Goal: Task Accomplishment & Management: Use online tool/utility

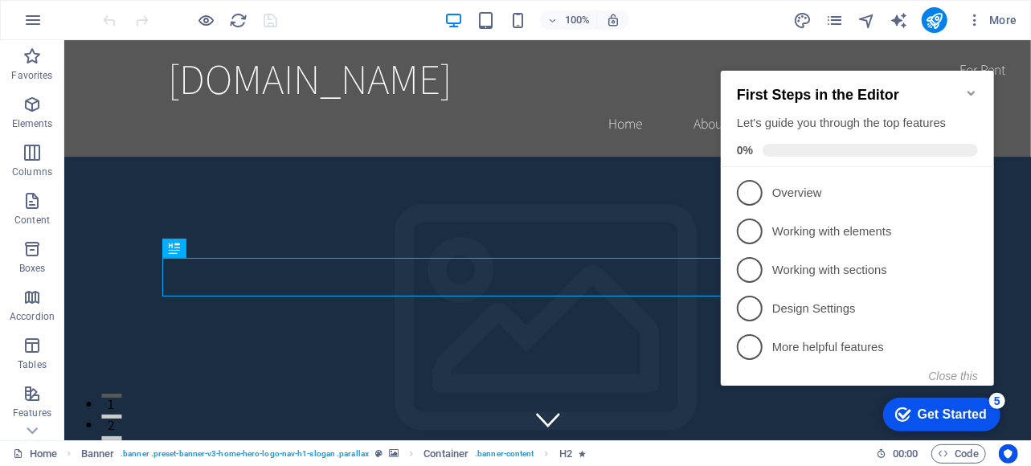
click at [984, 70] on div "First Steps in the Editor Let's guide you through the top features 0%" at bounding box center [856, 118] width 273 height 96
click div "checkmark Get Started 5 First Steps in the Editor Let's guide you through the t…"
click at [972, 86] on icon "Minimize checklist" at bounding box center [970, 92] width 13 height 13
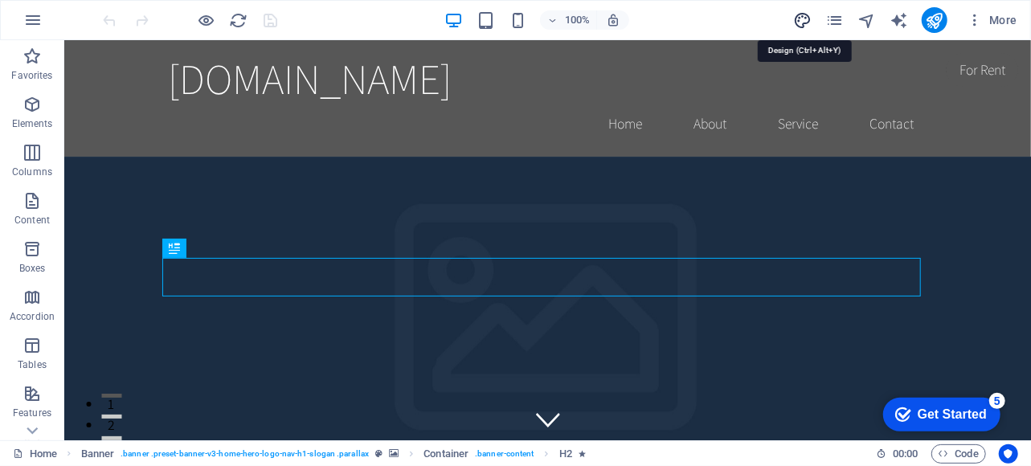
click at [804, 18] on icon "design" at bounding box center [802, 20] width 18 height 18
select select "rem"
select select "200"
select select "px"
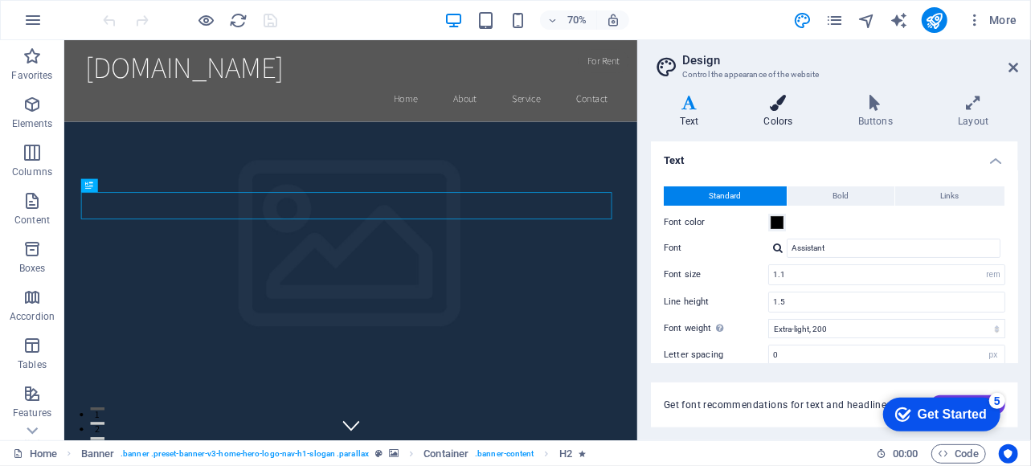
click at [789, 102] on icon at bounding box center [779, 103] width 88 height 16
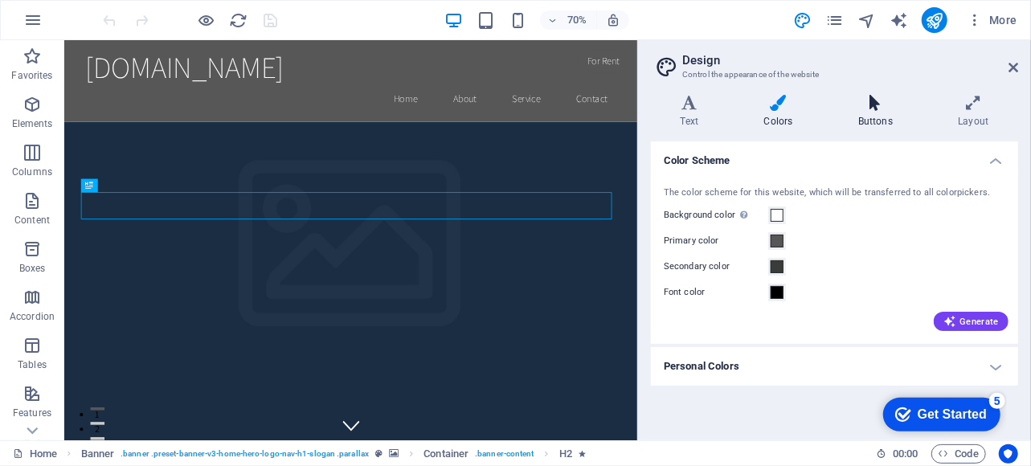
click at [887, 112] on h4 "Buttons" at bounding box center [879, 112] width 100 height 34
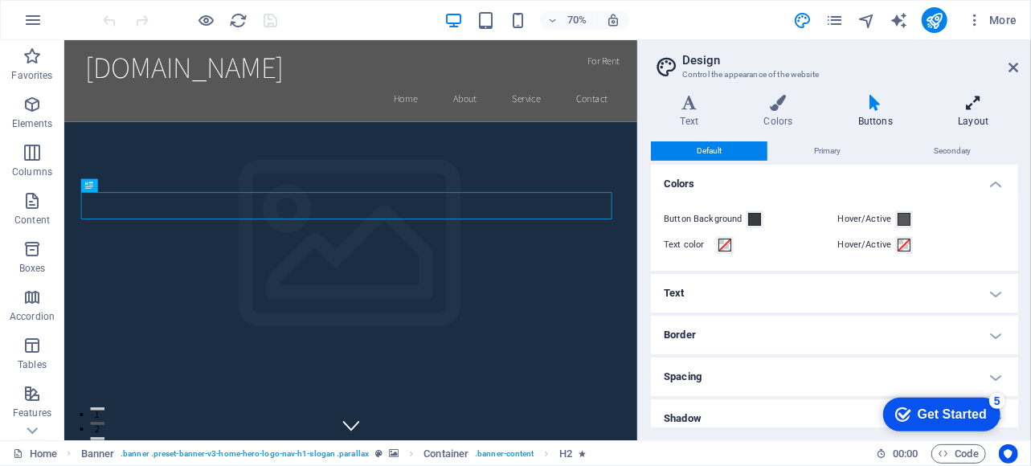
click at [976, 118] on h4 "Layout" at bounding box center [973, 112] width 89 height 34
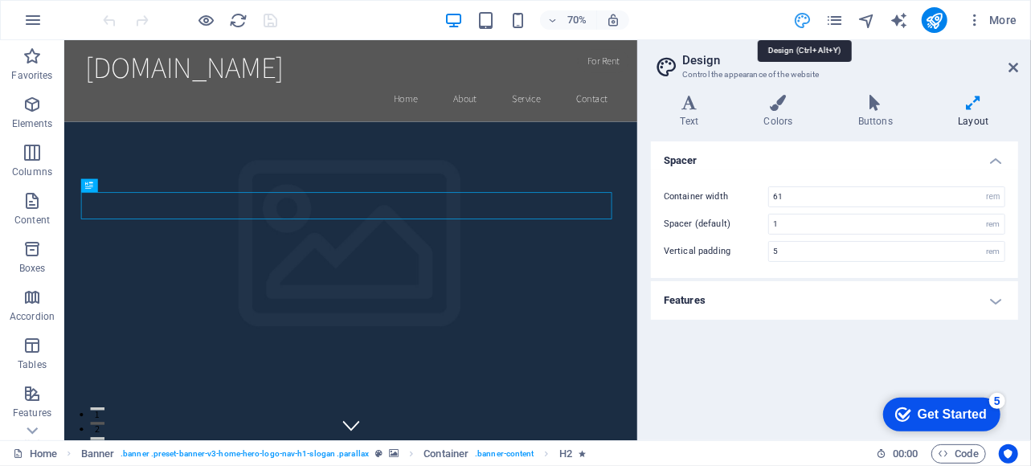
click at [800, 17] on icon "design" at bounding box center [802, 20] width 18 height 18
click at [1014, 67] on icon at bounding box center [1014, 67] width 10 height 13
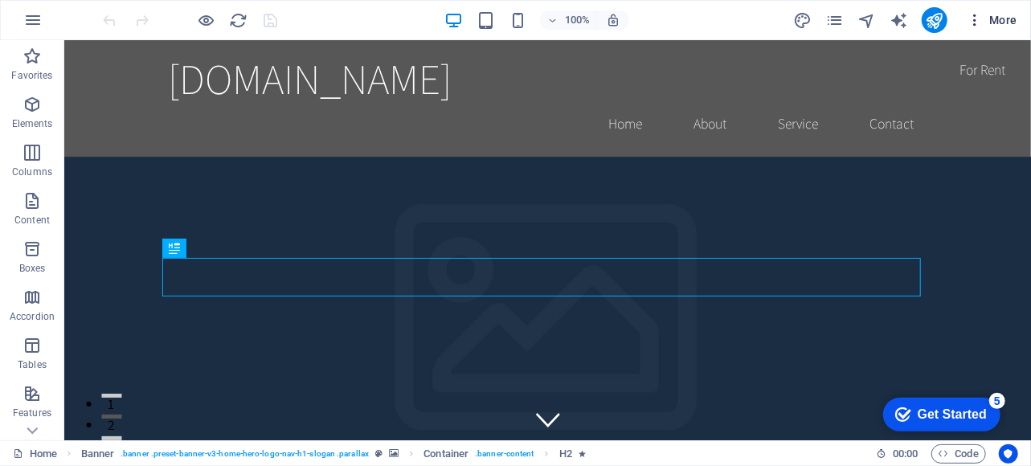
click at [1002, 15] on span "More" at bounding box center [992, 20] width 51 height 16
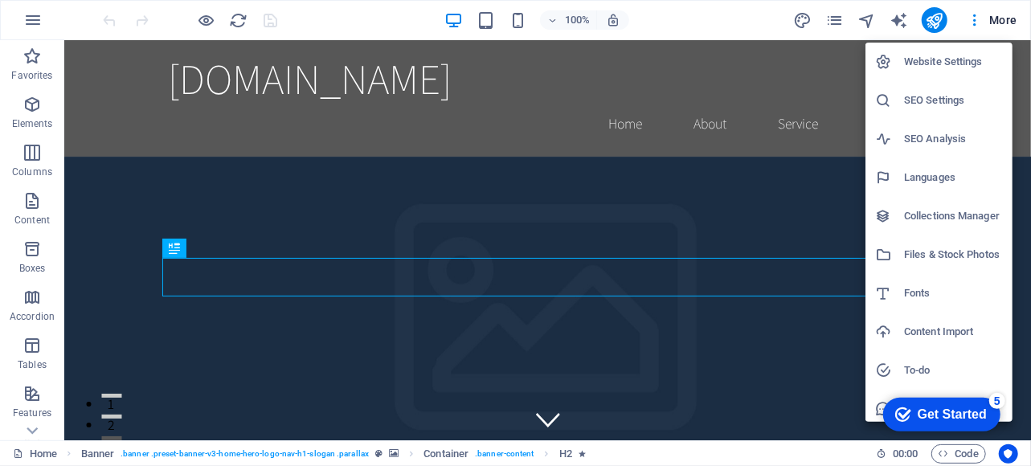
scroll to position [45, 0]
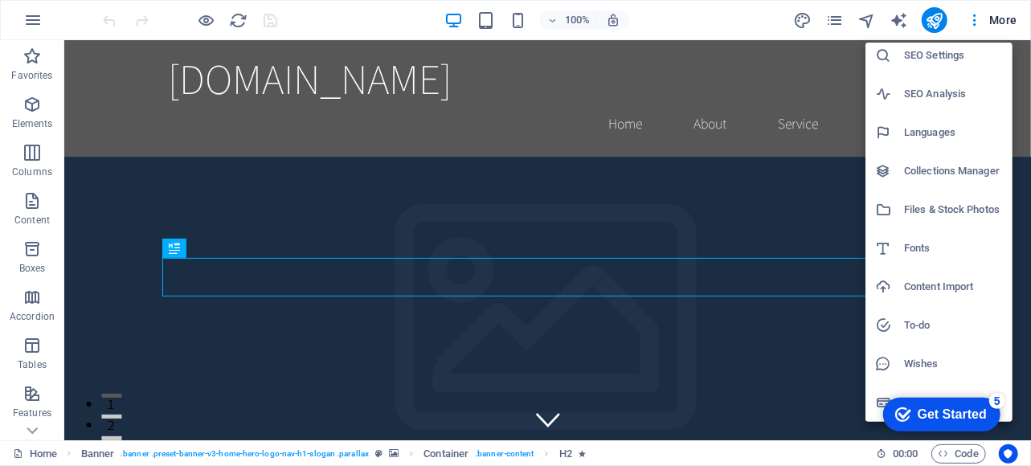
click at [686, 9] on div at bounding box center [515, 233] width 1031 height 466
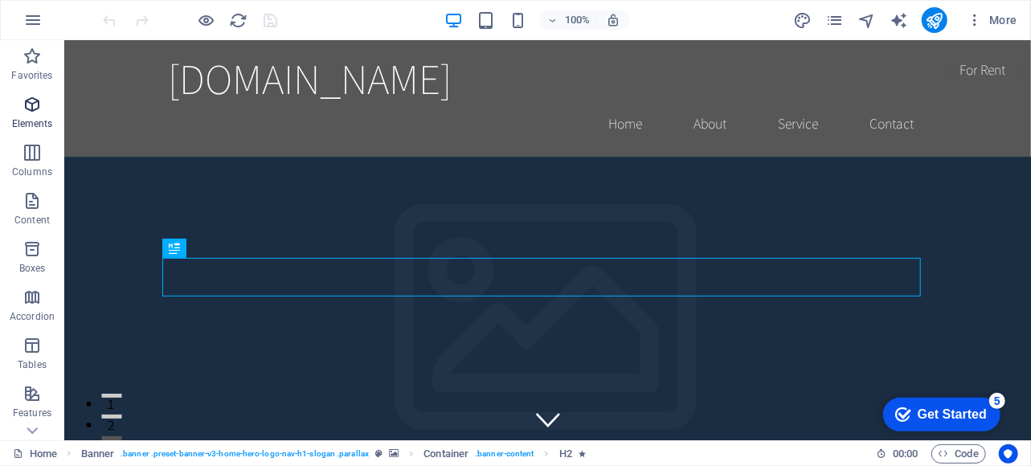
click at [35, 117] on p "Elements" at bounding box center [32, 123] width 41 height 13
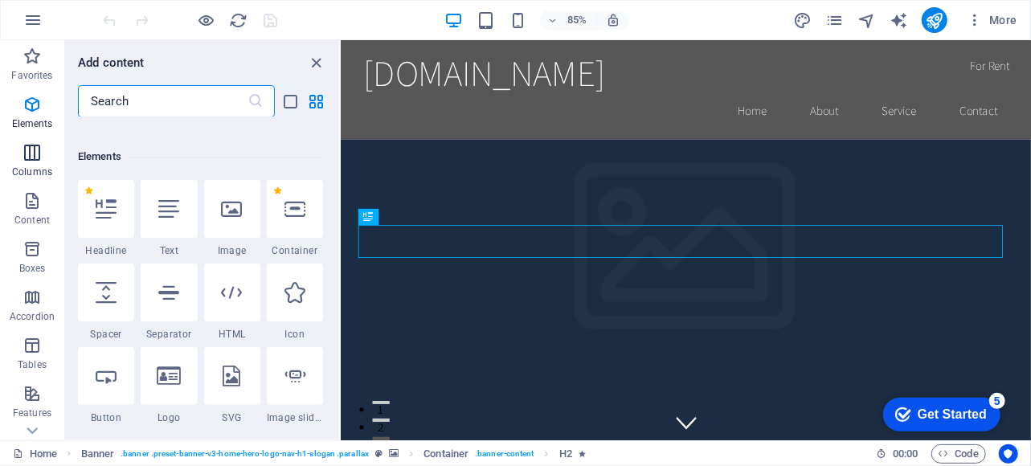
scroll to position [171, 0]
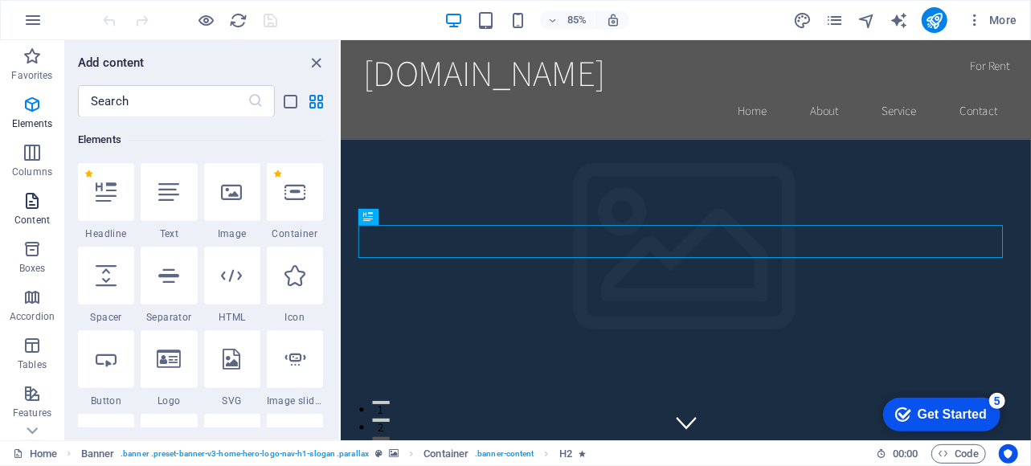
click at [31, 215] on p "Content" at bounding box center [31, 220] width 35 height 13
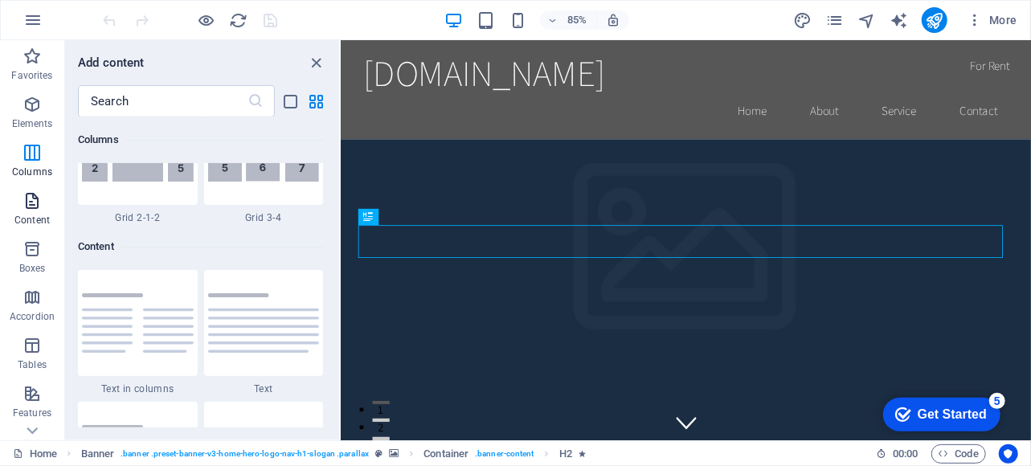
scroll to position [2812, 0]
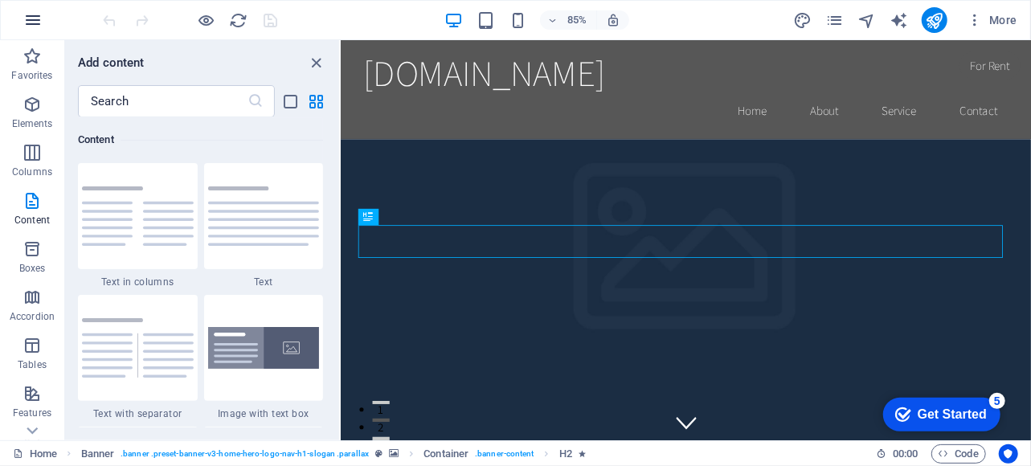
click at [37, 22] on icon "button" at bounding box center [32, 19] width 19 height 19
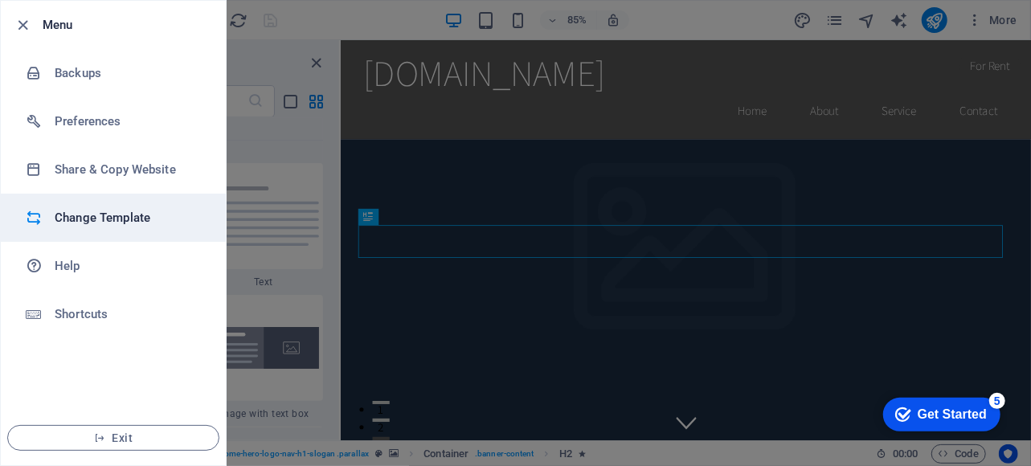
click at [100, 219] on h6 "Change Template" at bounding box center [129, 217] width 149 height 19
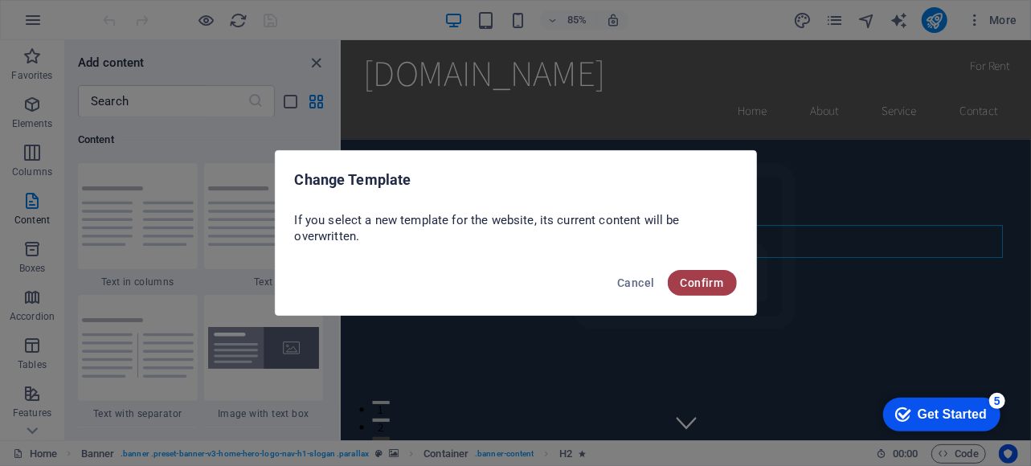
click at [701, 281] on span "Confirm" at bounding box center [702, 282] width 43 height 13
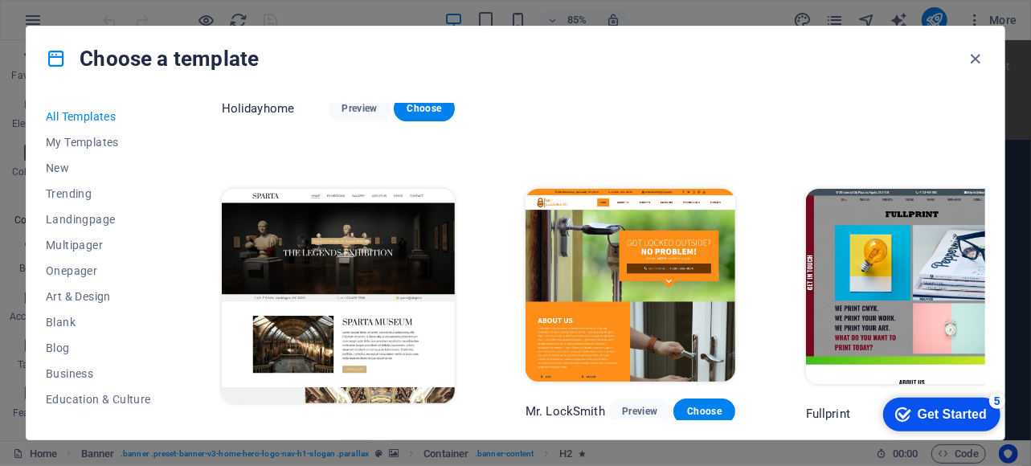
scroll to position [4058, 0]
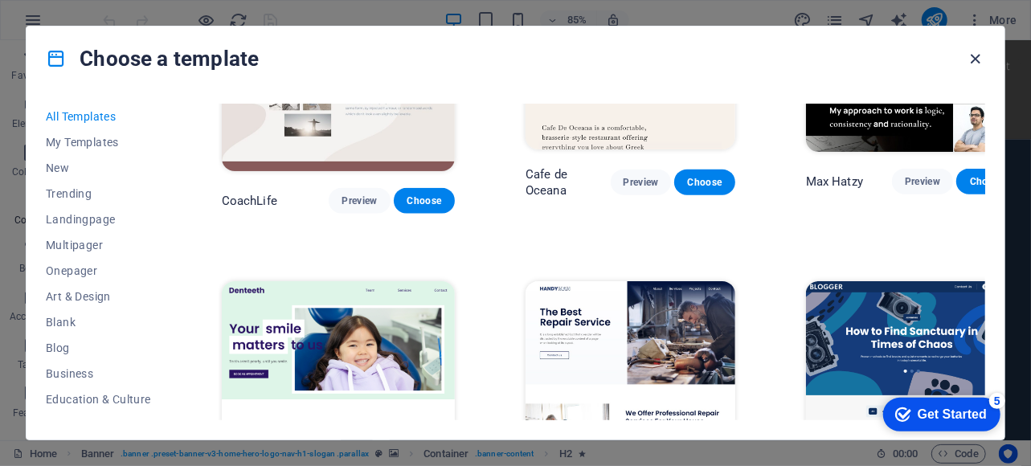
click at [977, 57] on icon "button" at bounding box center [976, 59] width 18 height 18
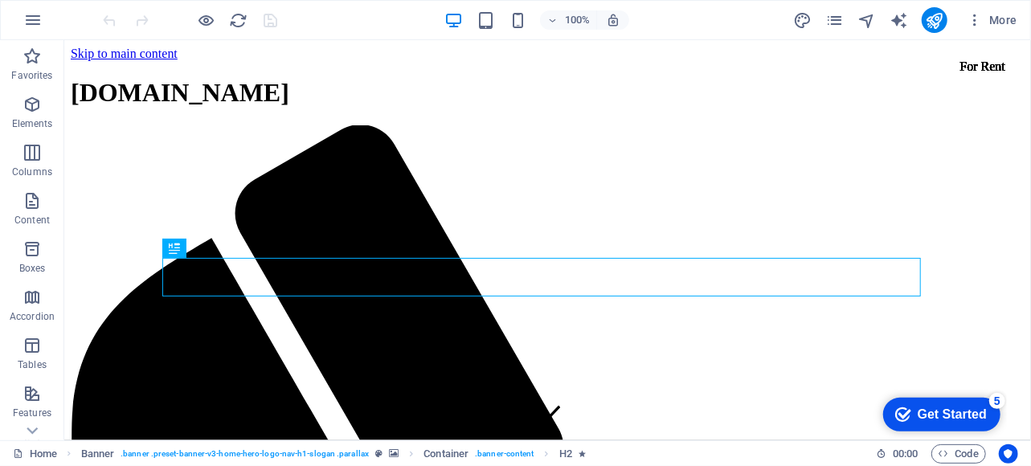
click at [943, 407] on div "Get Started" at bounding box center [951, 414] width 69 height 14
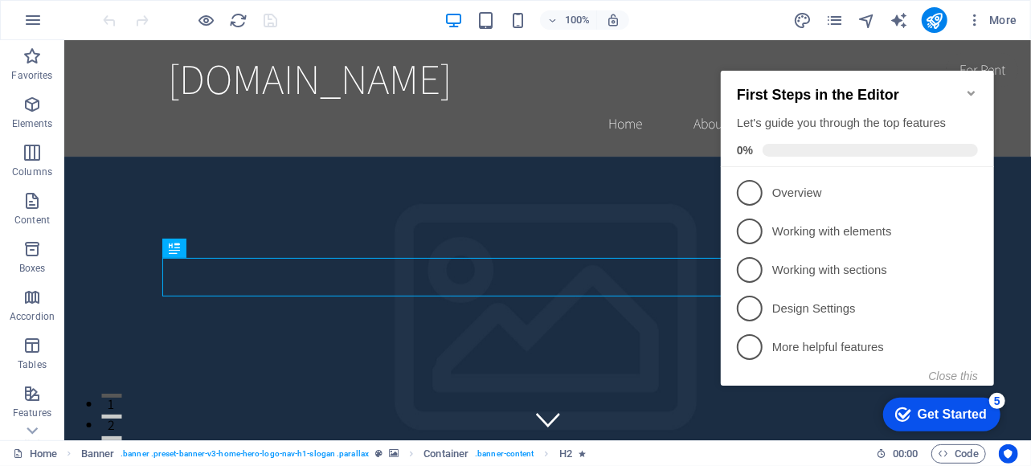
click at [943, 407] on div "Get Started" at bounding box center [951, 414] width 69 height 14
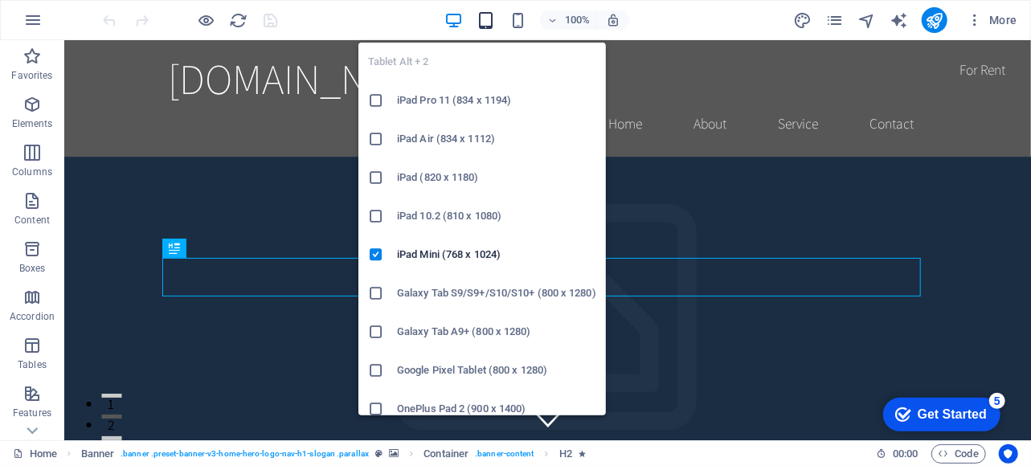
click at [486, 22] on icon "button" at bounding box center [486, 20] width 18 height 18
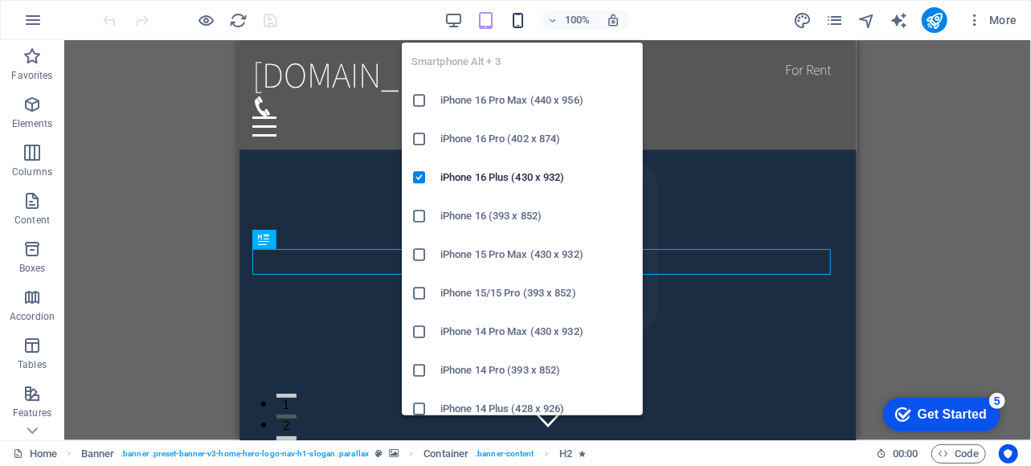
click at [524, 20] on icon "button" at bounding box center [518, 20] width 18 height 18
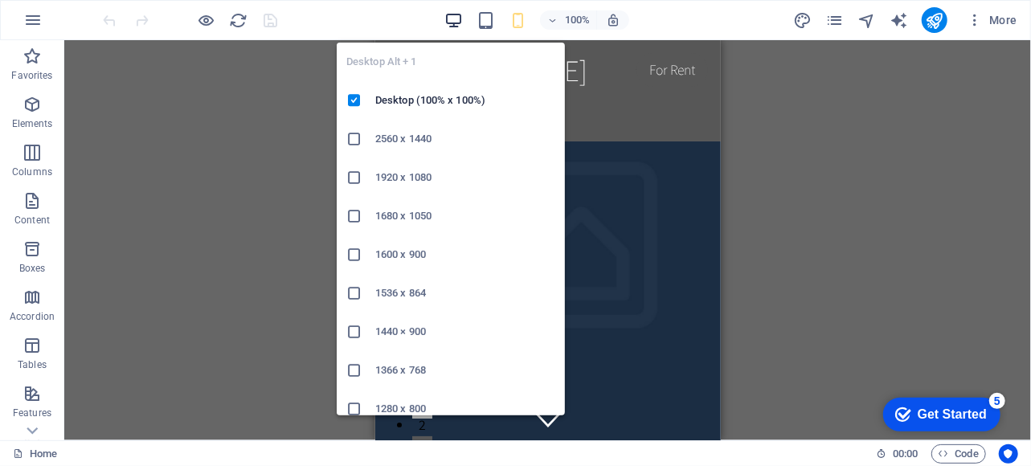
click at [448, 18] on icon "button" at bounding box center [453, 20] width 18 height 18
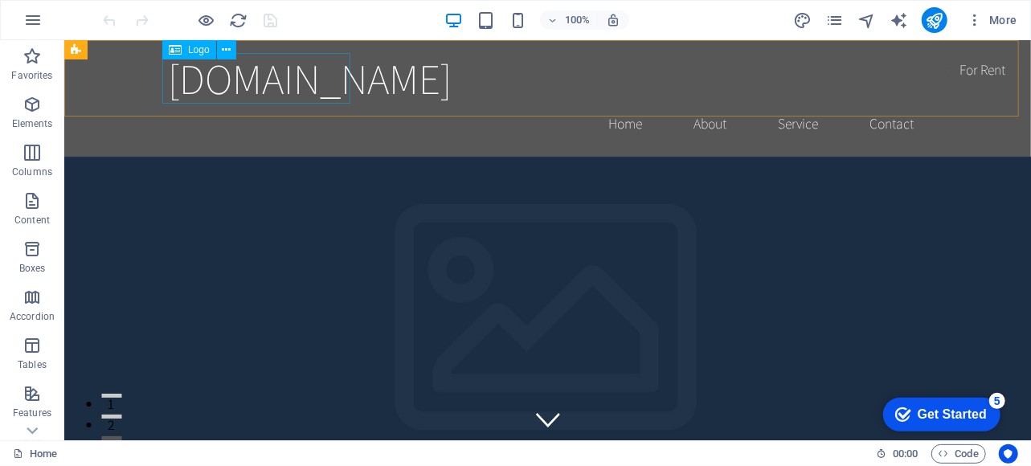
click at [198, 51] on span "Logo" at bounding box center [199, 50] width 22 height 10
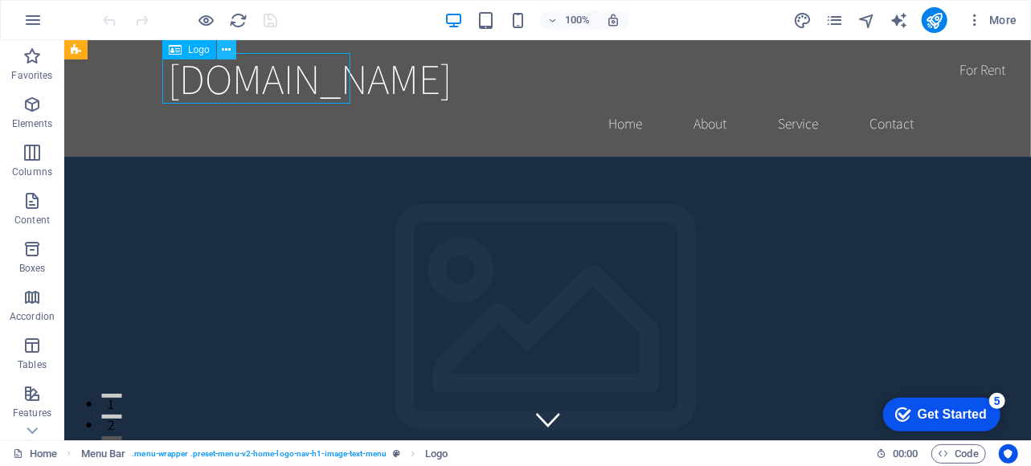
click at [222, 52] on icon at bounding box center [226, 50] width 9 height 17
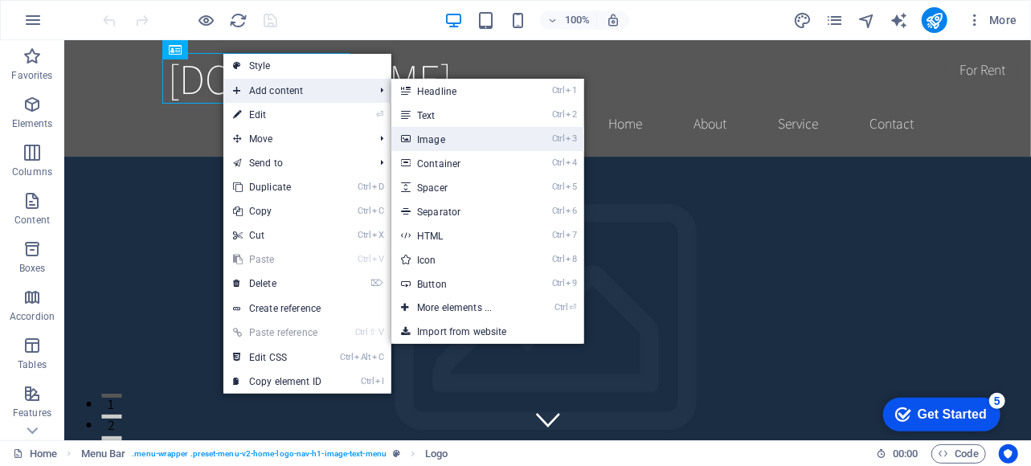
click at [442, 137] on link "Ctrl 3 Image" at bounding box center [457, 139] width 133 height 24
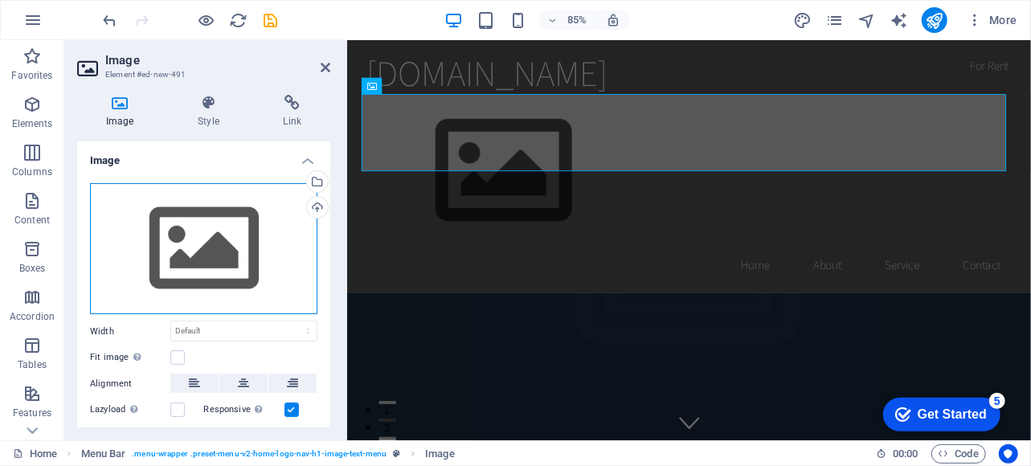
click at [198, 247] on div "Drag files here, click to choose files or select files from Files or our free s…" at bounding box center [203, 249] width 227 height 132
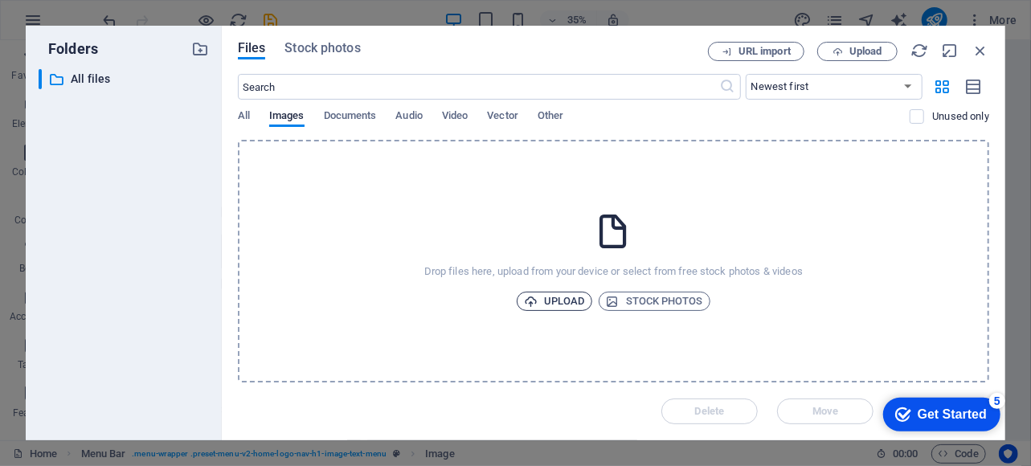
click at [559, 305] on span "Upload" at bounding box center [554, 301] width 61 height 19
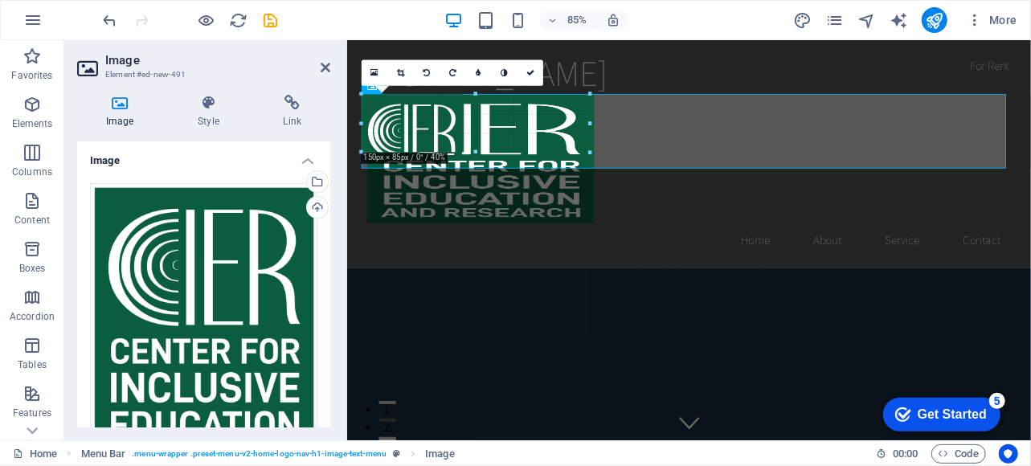
drag, startPoint x: 495, startPoint y: 170, endPoint x: 116, endPoint y: 224, distance: 383.2
type input "334"
select select "px"
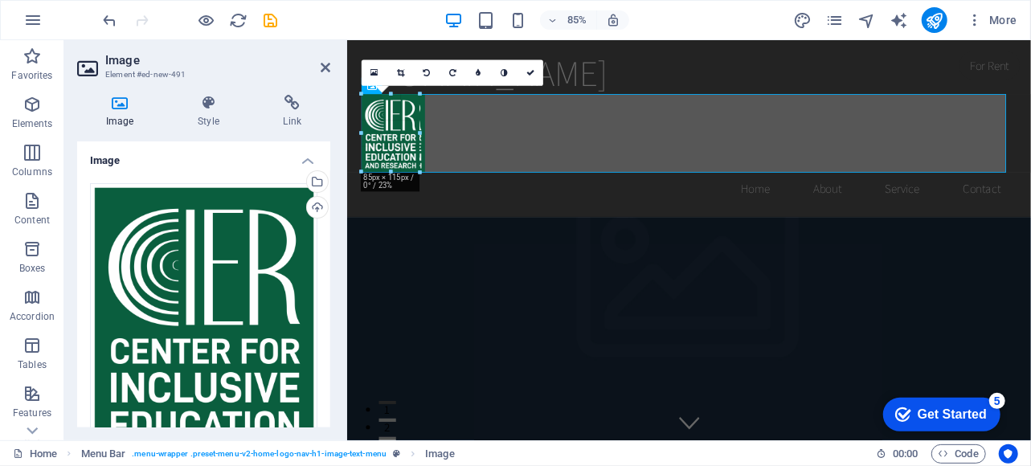
drag, startPoint x: 556, startPoint y: 380, endPoint x: 389, endPoint y: 117, distance: 312.1
drag, startPoint x: 420, startPoint y: 170, endPoint x: 76, endPoint y: 145, distance: 344.8
type input "80"
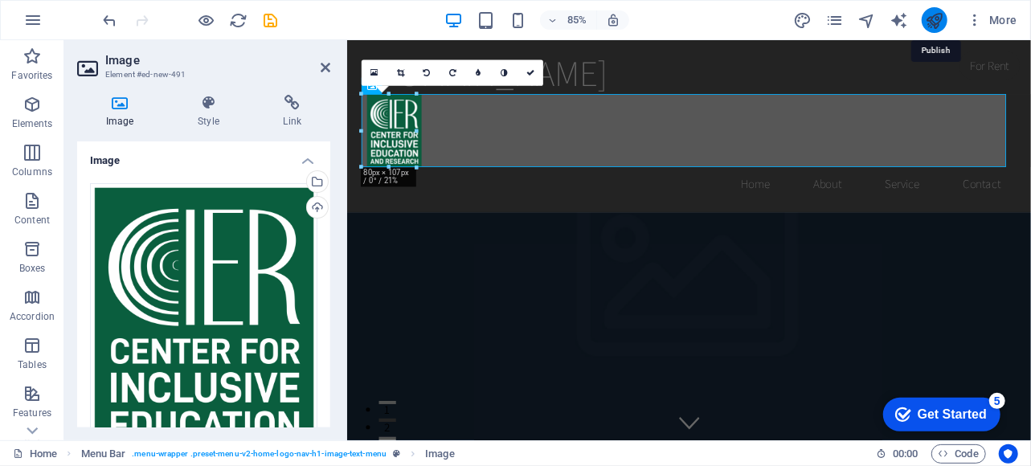
click at [936, 18] on icon "publish" at bounding box center [934, 20] width 18 height 18
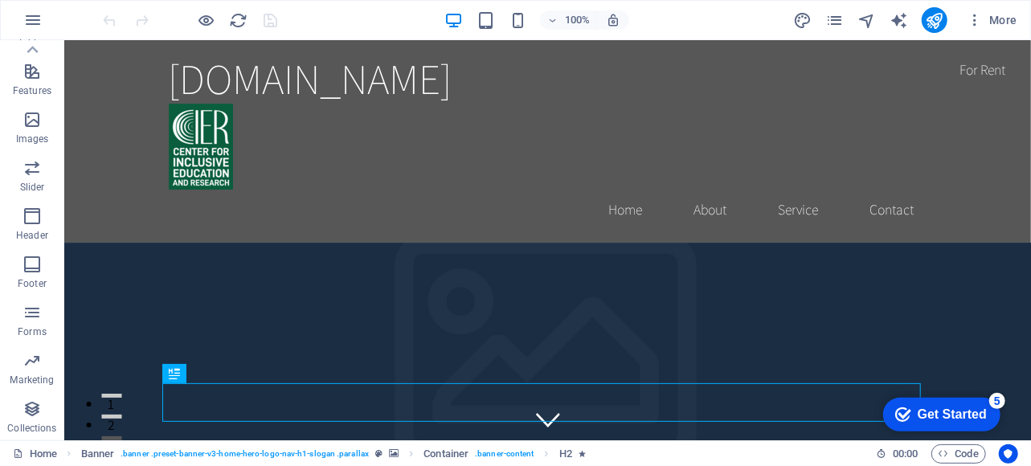
scroll to position [323, 0]
click at [1001, 21] on span "More" at bounding box center [992, 20] width 51 height 16
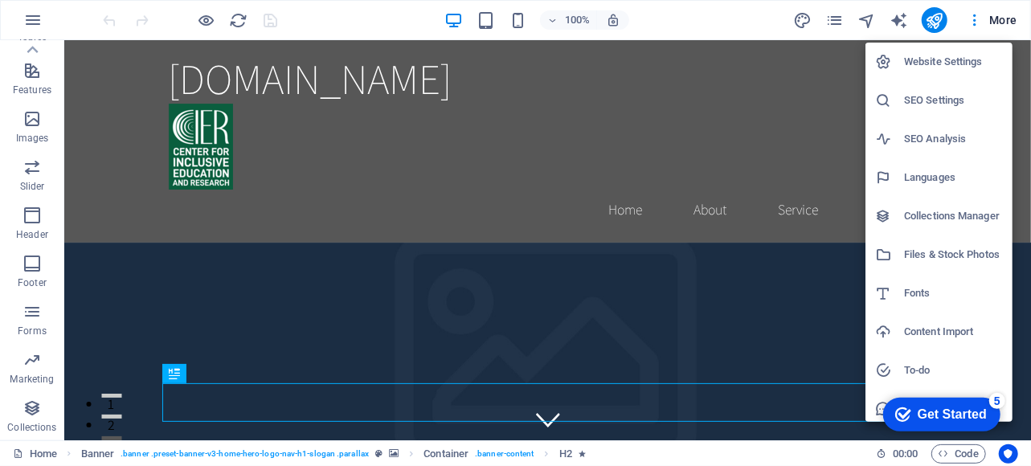
click at [900, 18] on div at bounding box center [515, 233] width 1031 height 466
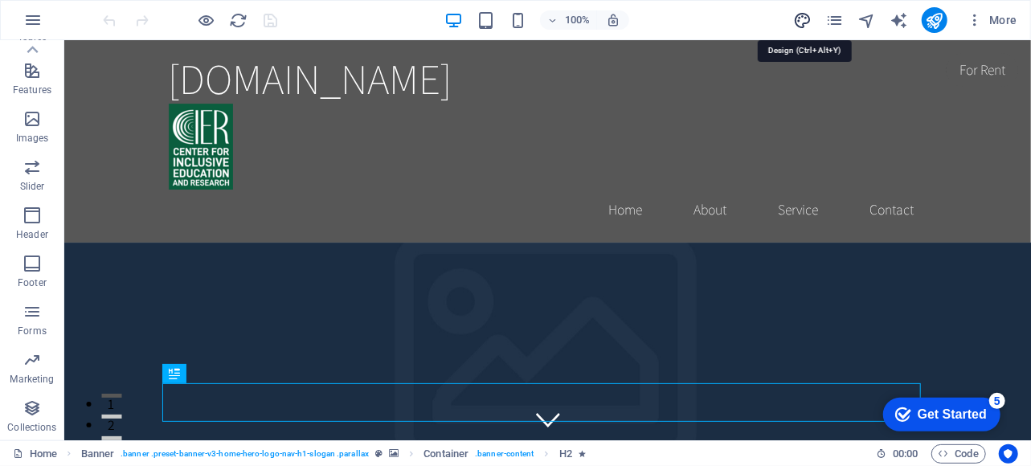
click at [810, 20] on icon "design" at bounding box center [802, 20] width 18 height 18
select select "rem"
select select "200"
select select "px"
select select "rem"
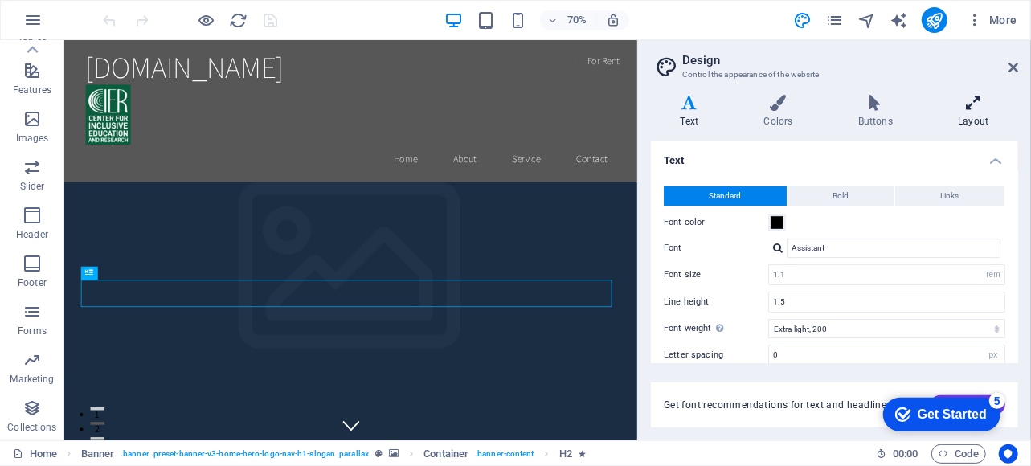
click at [982, 126] on h4 "Layout" at bounding box center [973, 112] width 89 height 34
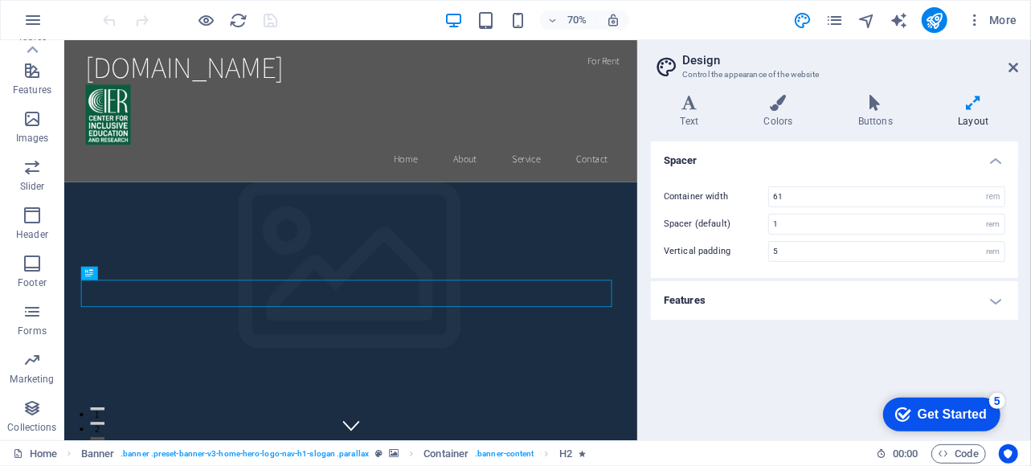
click at [972, 299] on h4 "Features" at bounding box center [834, 300] width 367 height 39
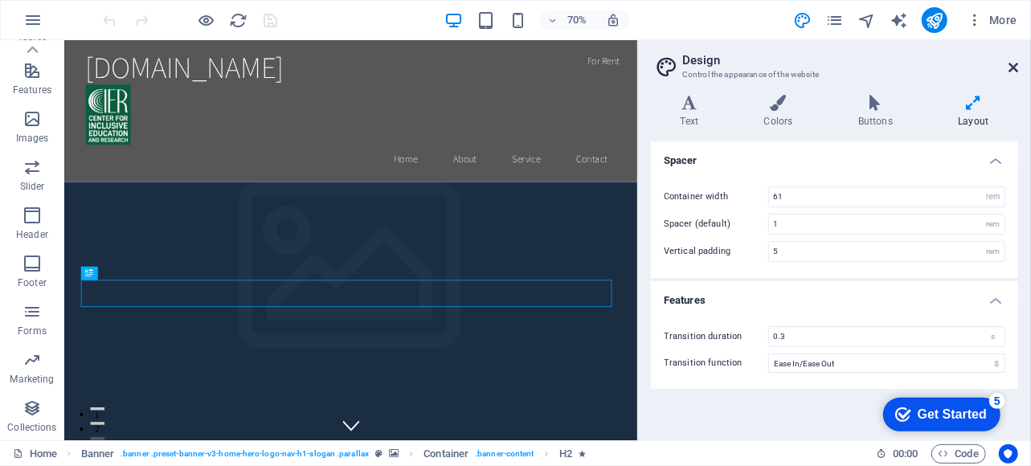
click at [1010, 73] on icon at bounding box center [1014, 67] width 10 height 13
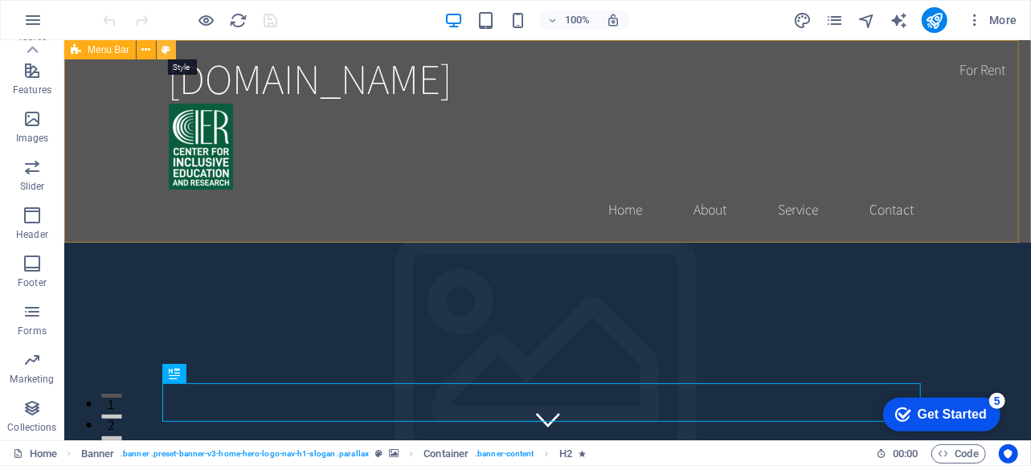
click at [167, 50] on icon at bounding box center [166, 50] width 9 height 17
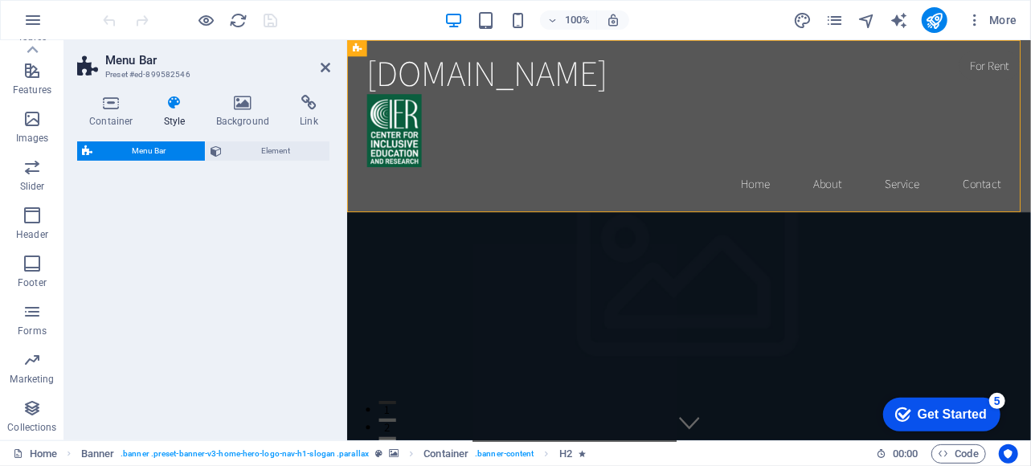
select select "rem"
select select "preset-menu-v2-home-logo-nav-h1-image-text-menu"
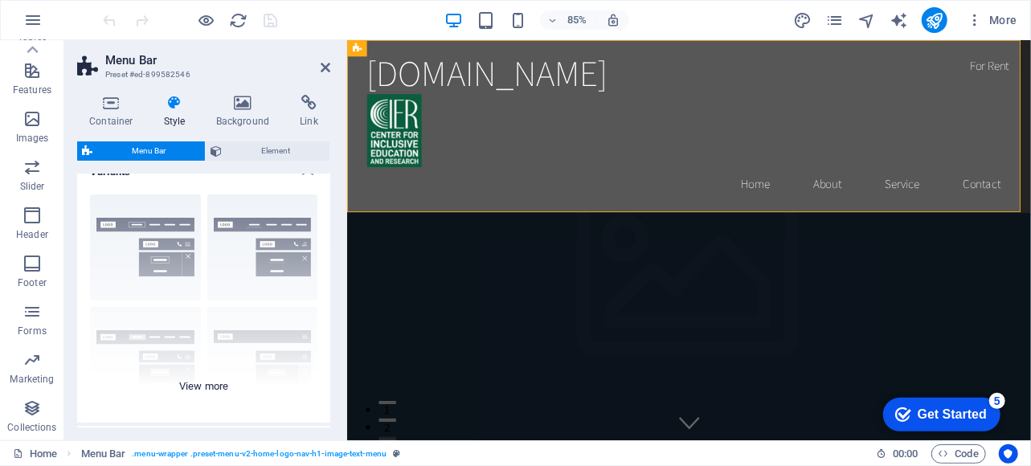
scroll to position [0, 0]
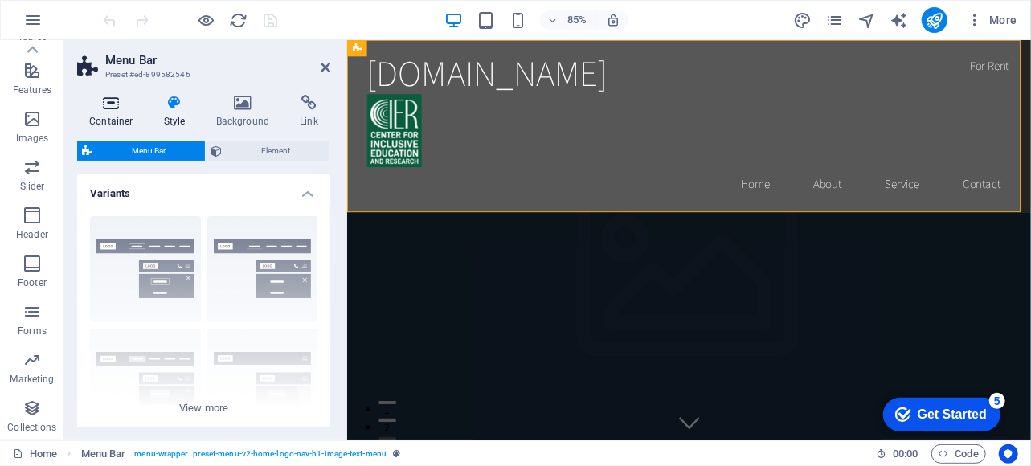
click at [115, 117] on h4 "Container" at bounding box center [114, 112] width 75 height 34
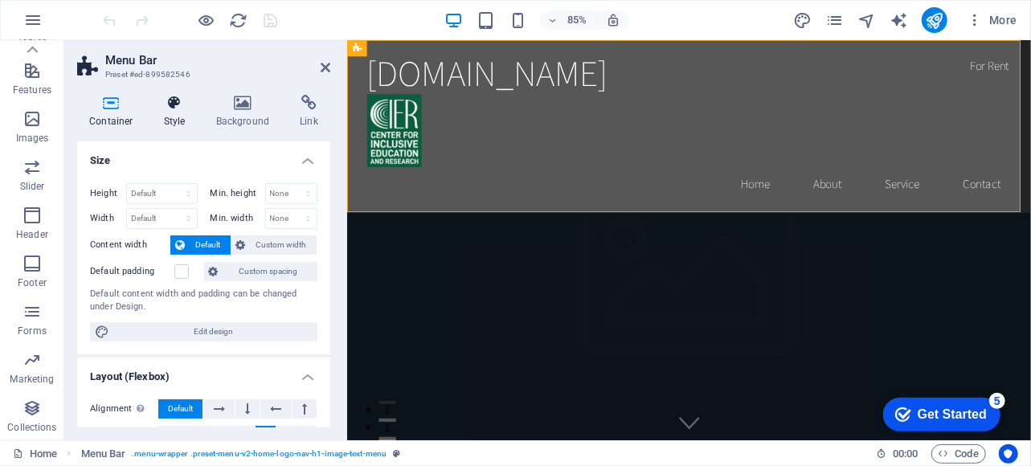
click at [182, 116] on h4 "Style" at bounding box center [178, 112] width 52 height 34
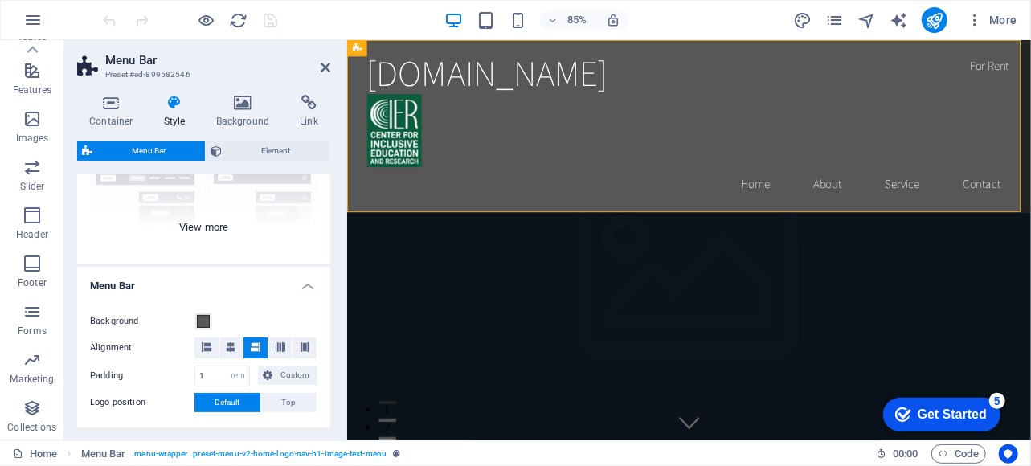
scroll to position [181, 0]
click at [208, 227] on div "Border Centered Default Fixed Loki Trigger Wide XXL" at bounding box center [203, 143] width 253 height 241
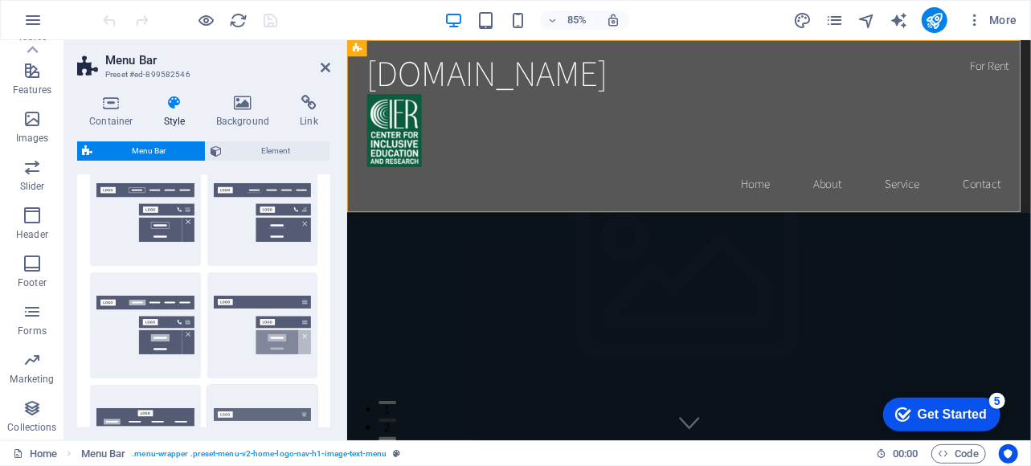
scroll to position [35, 0]
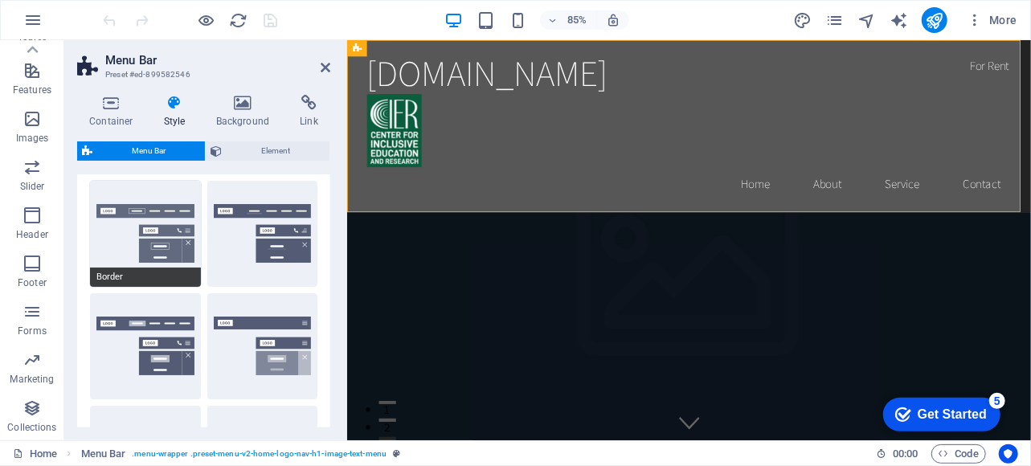
click at [159, 221] on button "Border" at bounding box center [145, 234] width 111 height 106
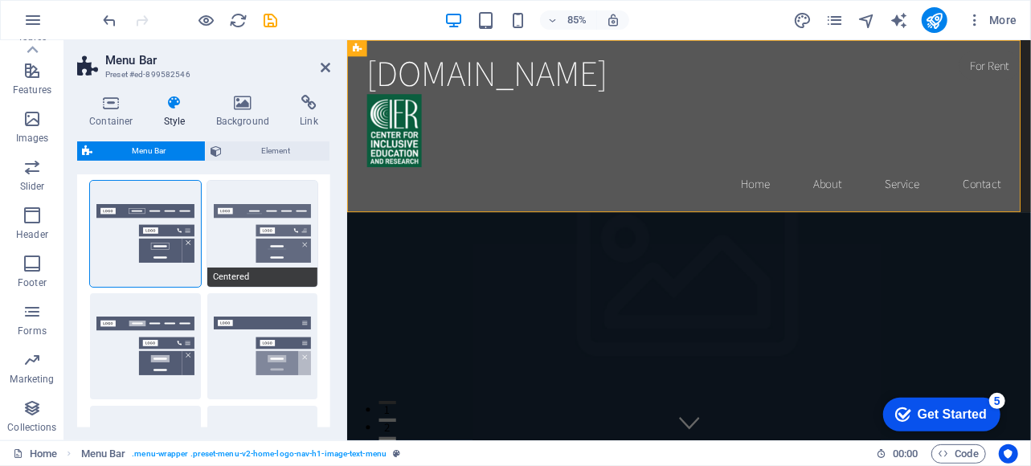
click at [232, 231] on button "Centered" at bounding box center [262, 234] width 111 height 106
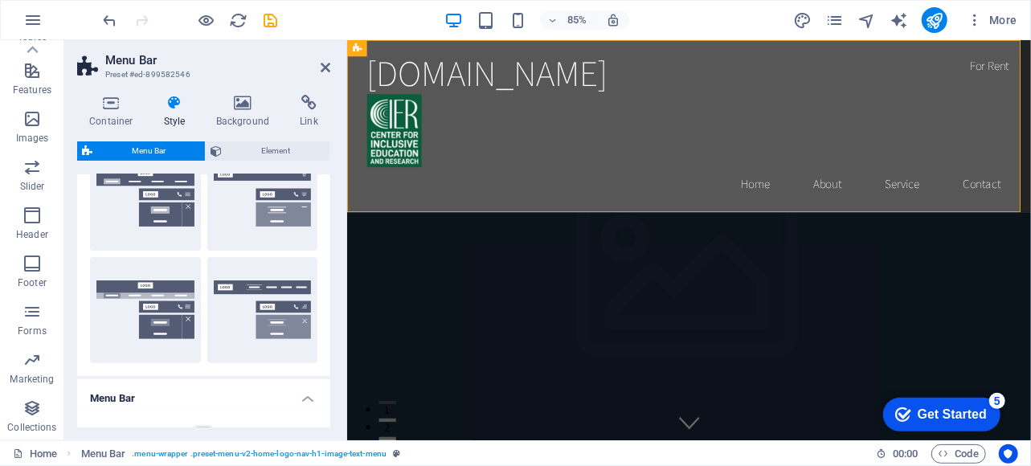
scroll to position [297, 0]
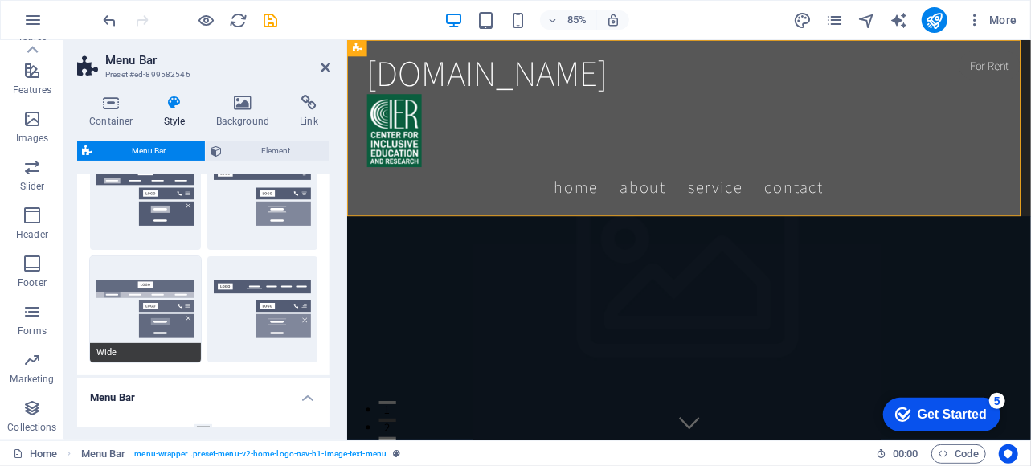
click at [153, 293] on button "Wide" at bounding box center [145, 309] width 111 height 106
type input "0"
type input "2"
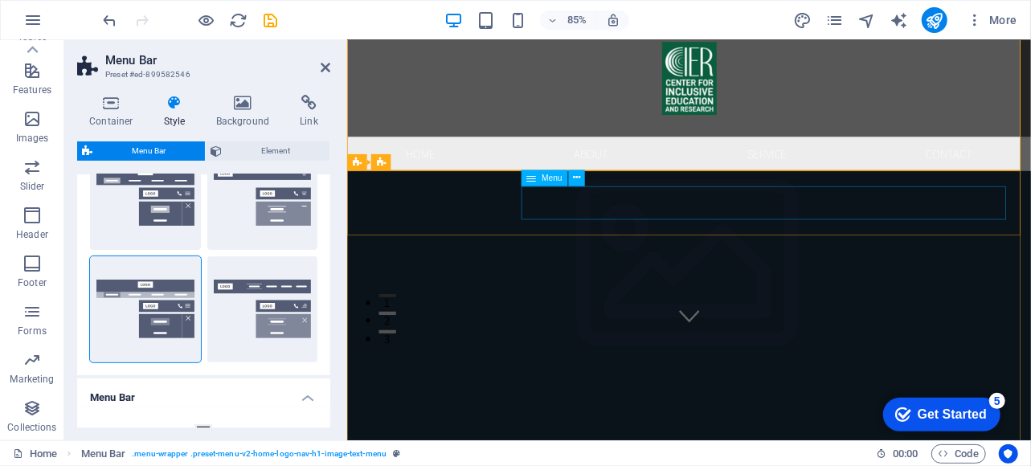
scroll to position [125, 0]
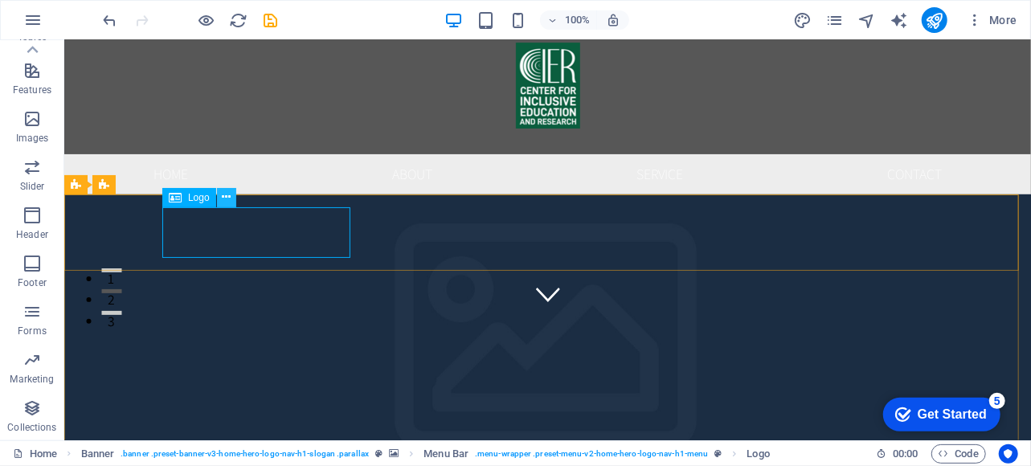
click at [225, 203] on icon at bounding box center [226, 197] width 9 height 17
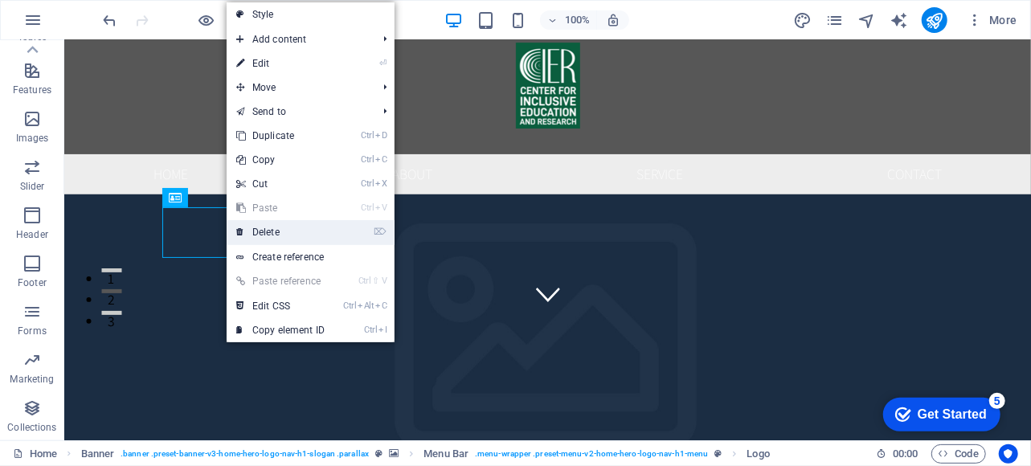
click at [273, 235] on link "⌦ Delete" at bounding box center [281, 232] width 108 height 24
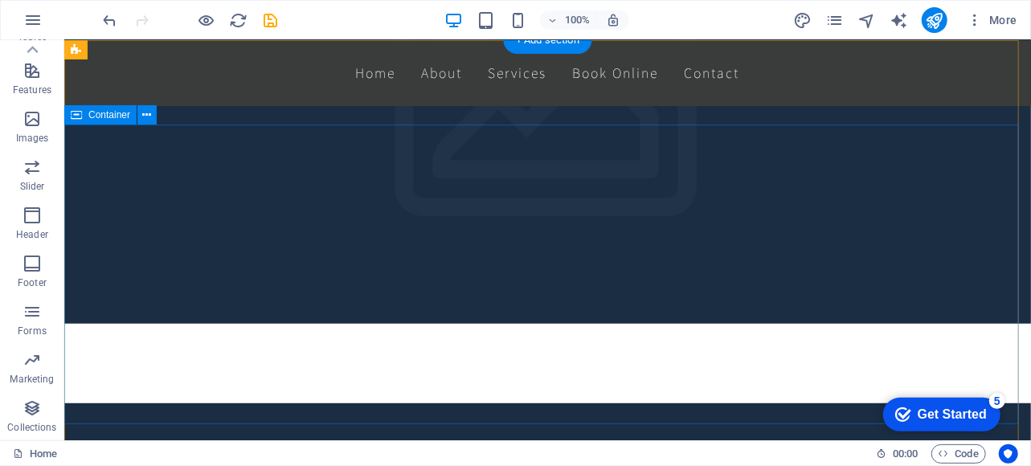
scroll to position [0, 0]
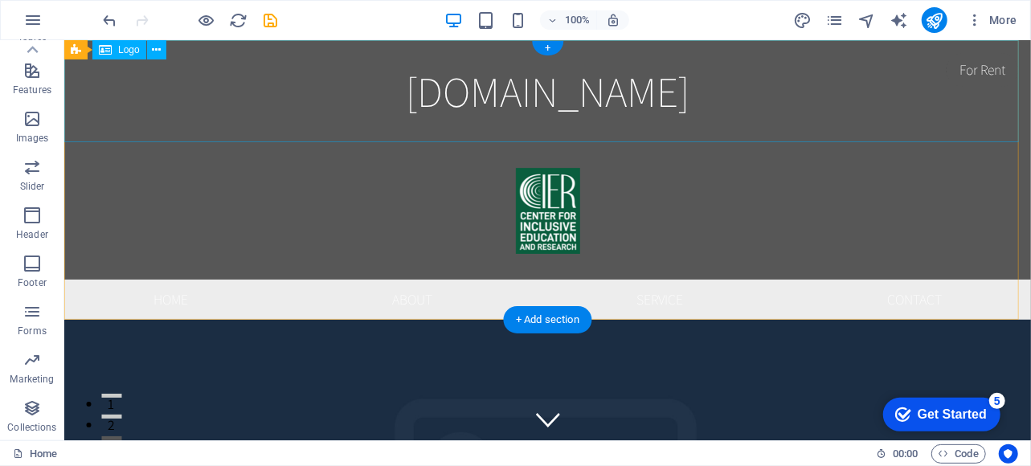
click at [576, 101] on div "[DOMAIN_NAME]" at bounding box center [546, 90] width 967 height 102
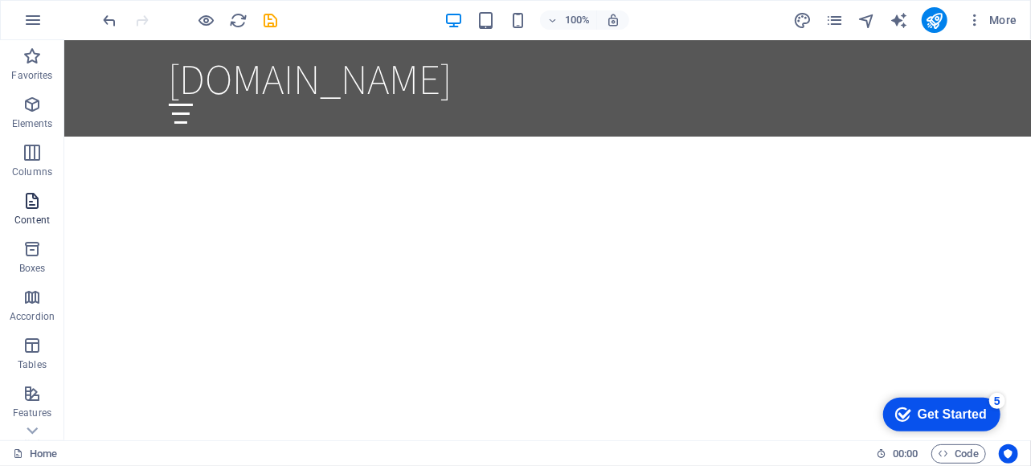
click at [29, 205] on icon "button" at bounding box center [32, 200] width 19 height 19
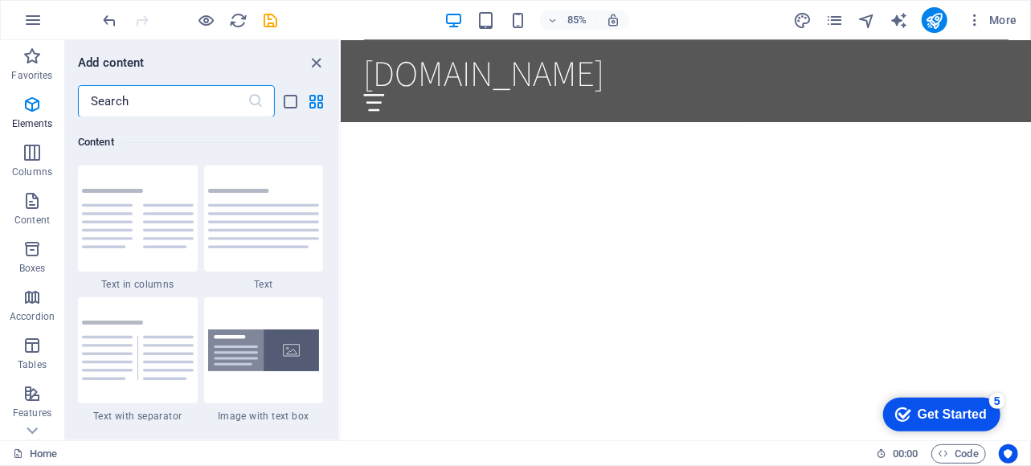
scroll to position [2812, 0]
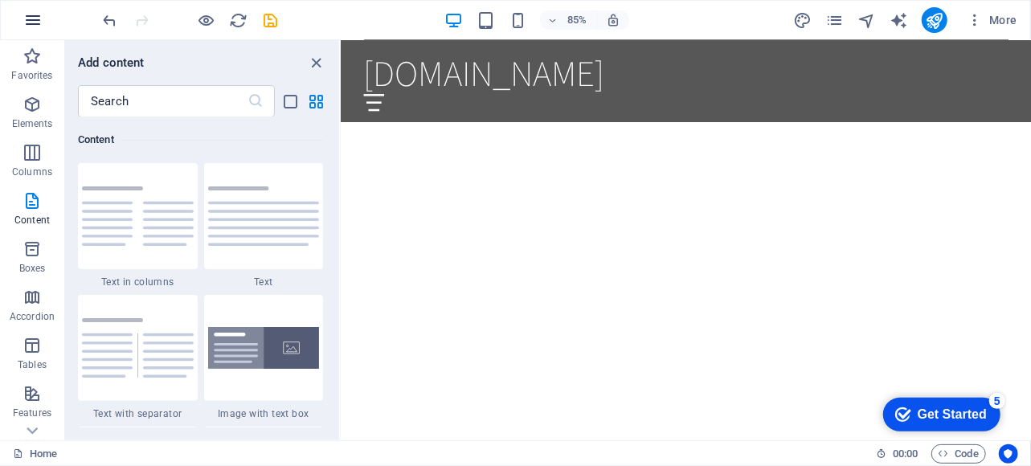
click at [30, 23] on icon "button" at bounding box center [32, 19] width 19 height 19
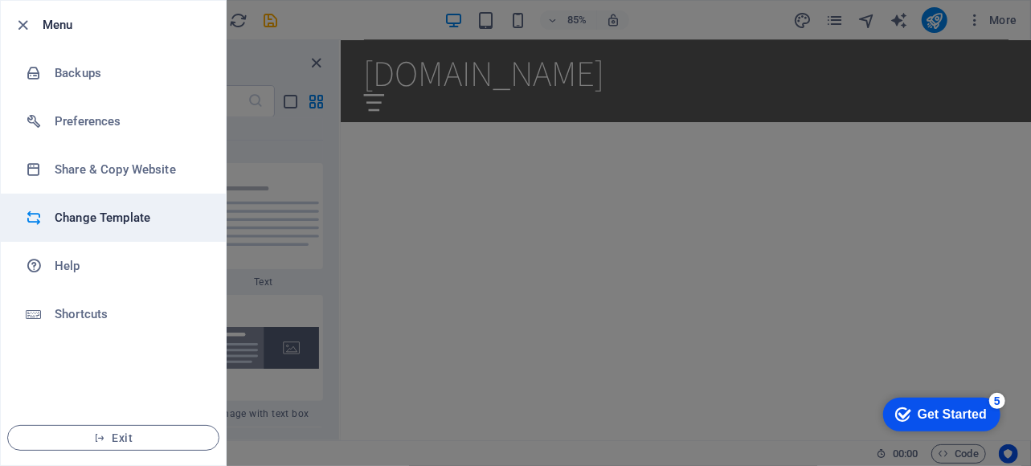
click at [122, 221] on h6 "Change Template" at bounding box center [129, 217] width 149 height 19
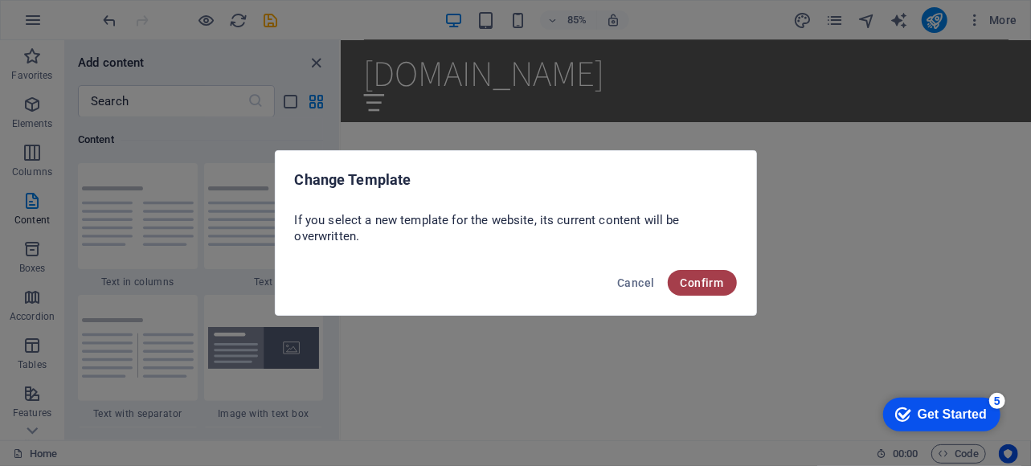
click at [712, 288] on span "Confirm" at bounding box center [702, 282] width 43 height 13
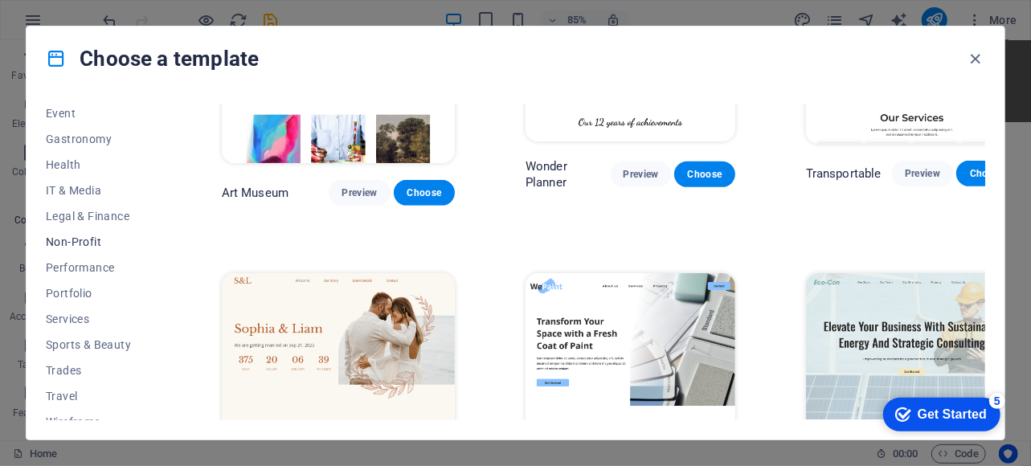
scroll to position [325, 0]
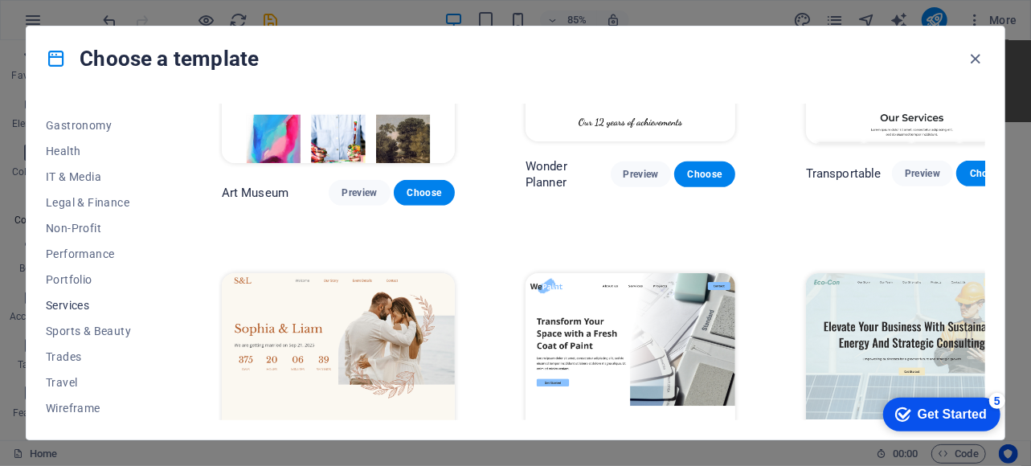
click at [71, 305] on span "Services" at bounding box center [98, 305] width 105 height 13
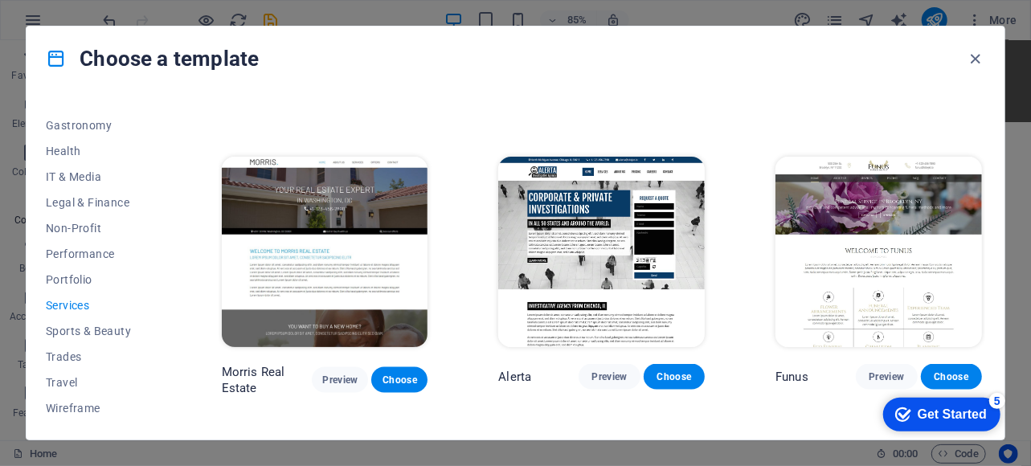
scroll to position [1157, 0]
click at [71, 231] on span "Non-Profit" at bounding box center [98, 228] width 105 height 13
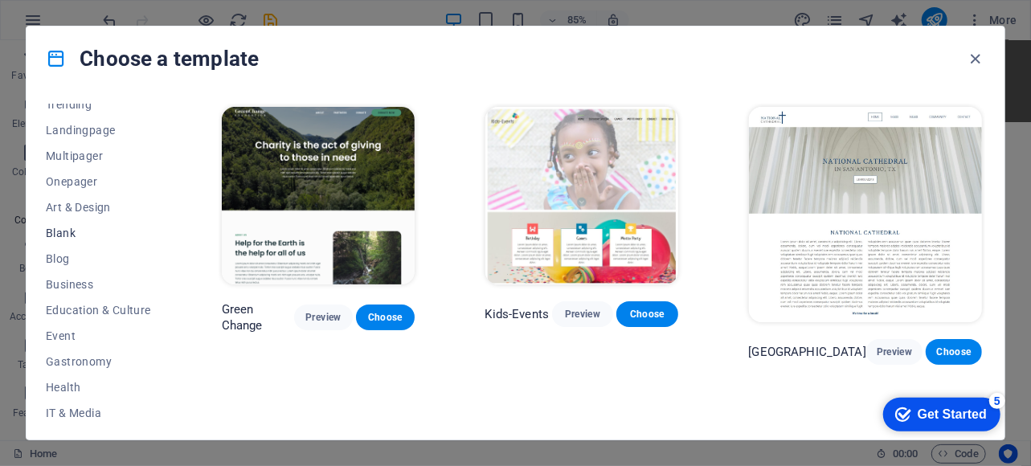
scroll to position [18, 0]
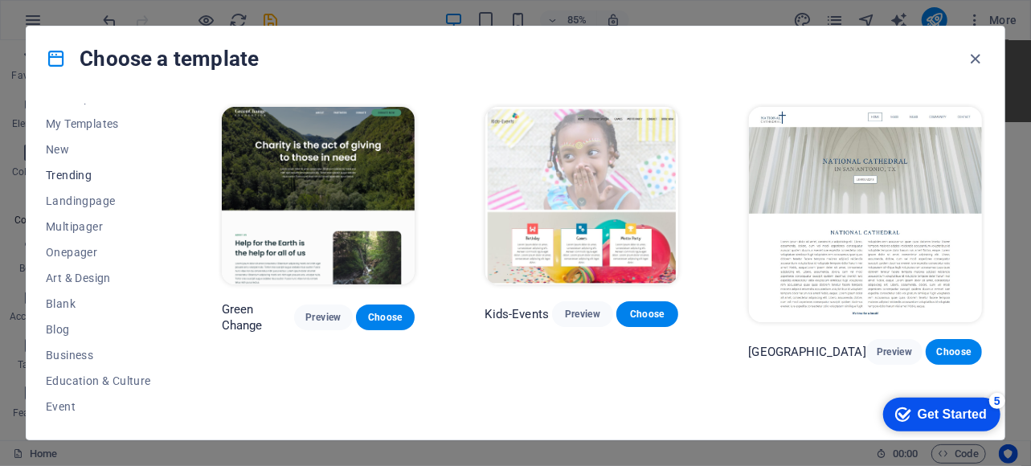
click at [72, 174] on span "Trending" at bounding box center [98, 175] width 105 height 13
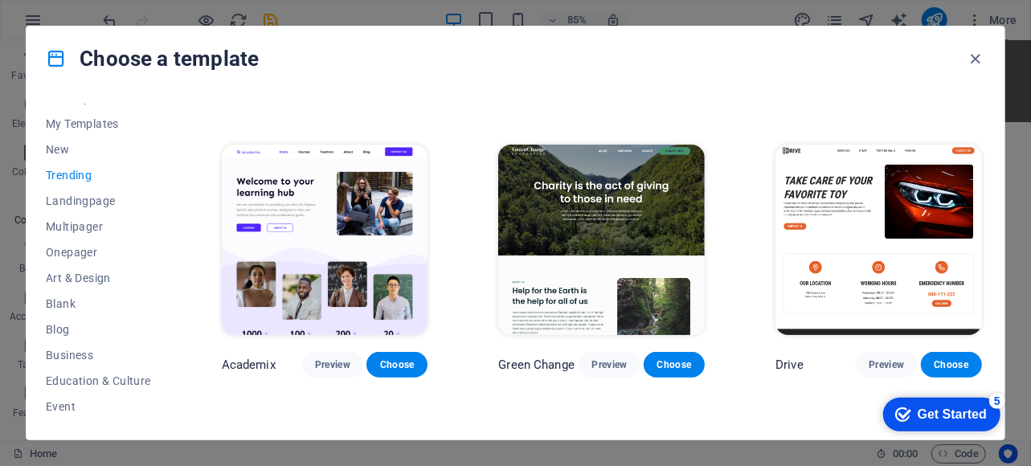
scroll to position [570, 0]
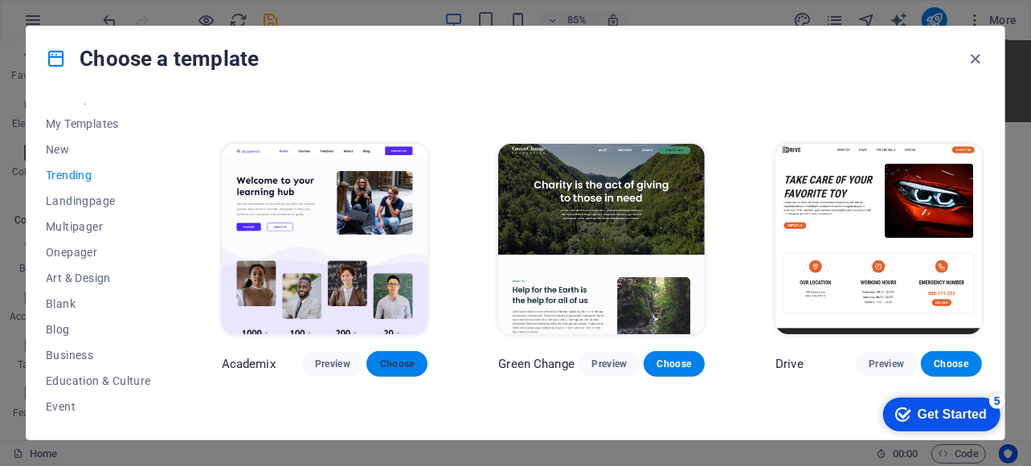
click at [387, 358] on span "Choose" at bounding box center [396, 364] width 35 height 13
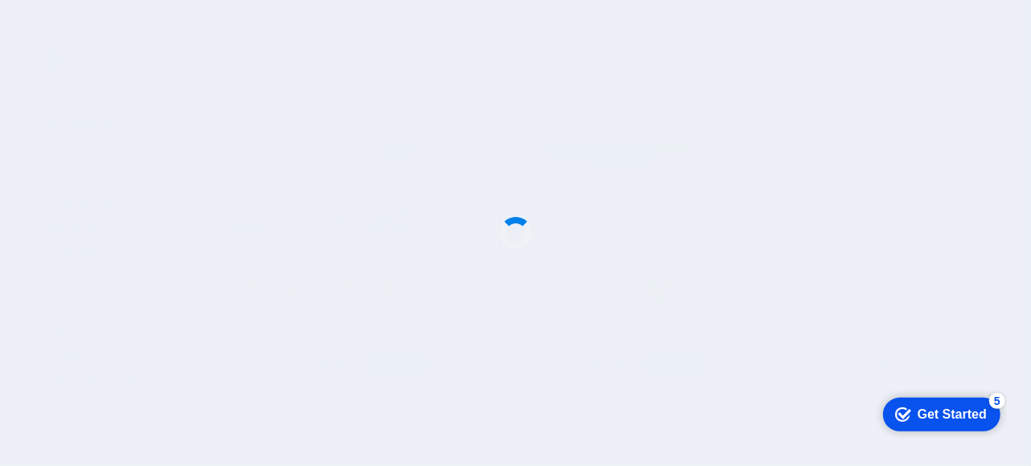
scroll to position [1506, 0]
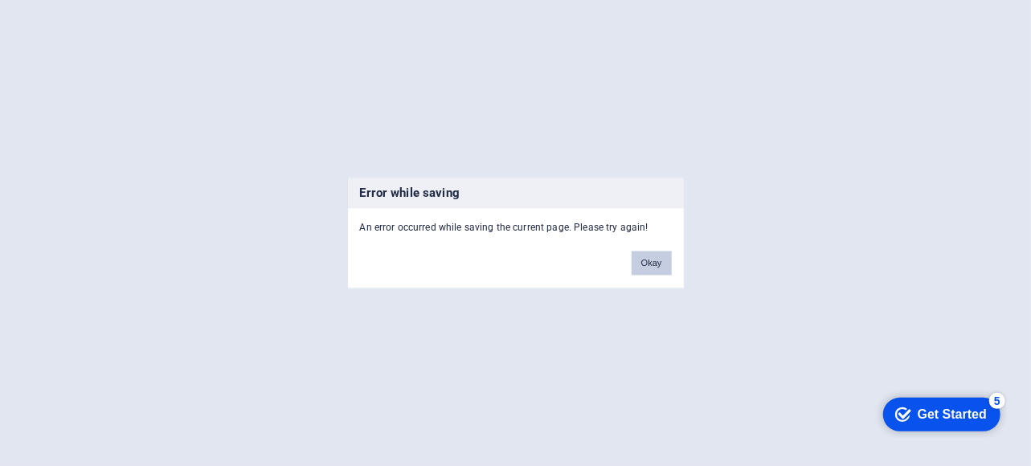
click at [653, 264] on button "Okay" at bounding box center [652, 264] width 40 height 24
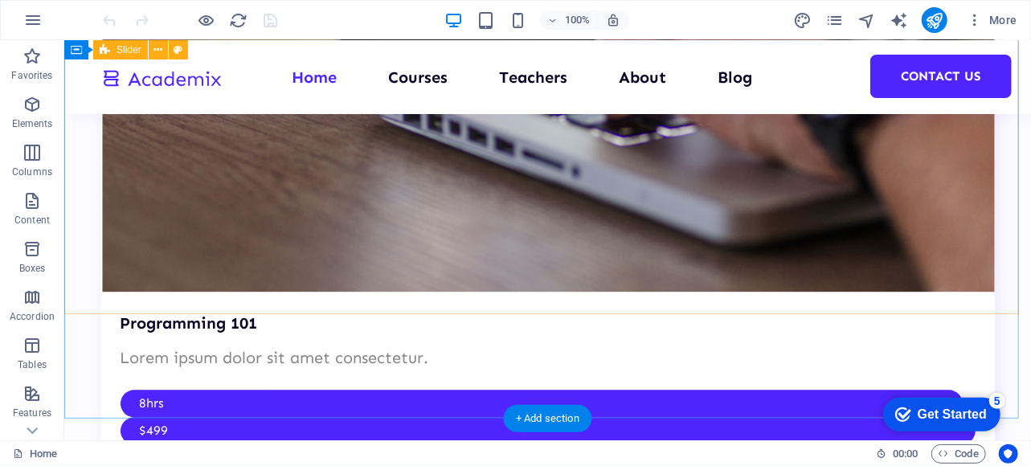
scroll to position [4713, 0]
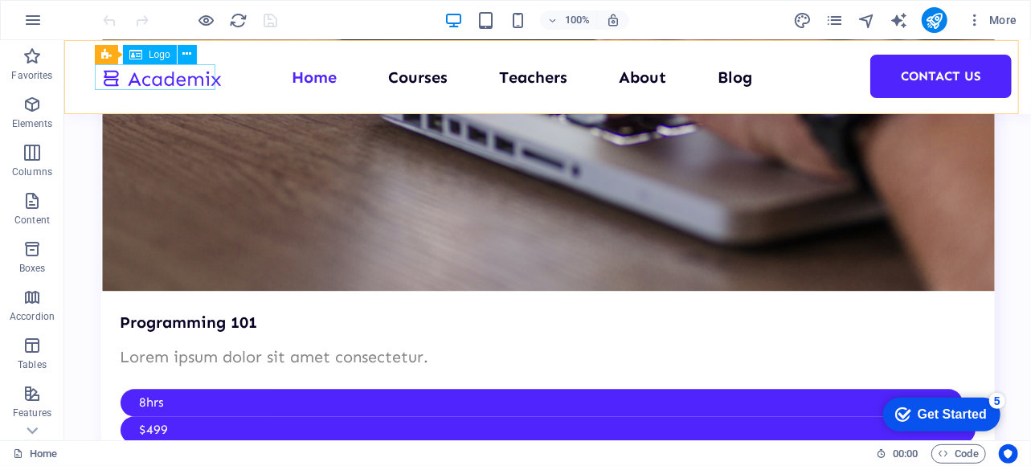
click at [177, 79] on div at bounding box center [160, 76] width 121 height 27
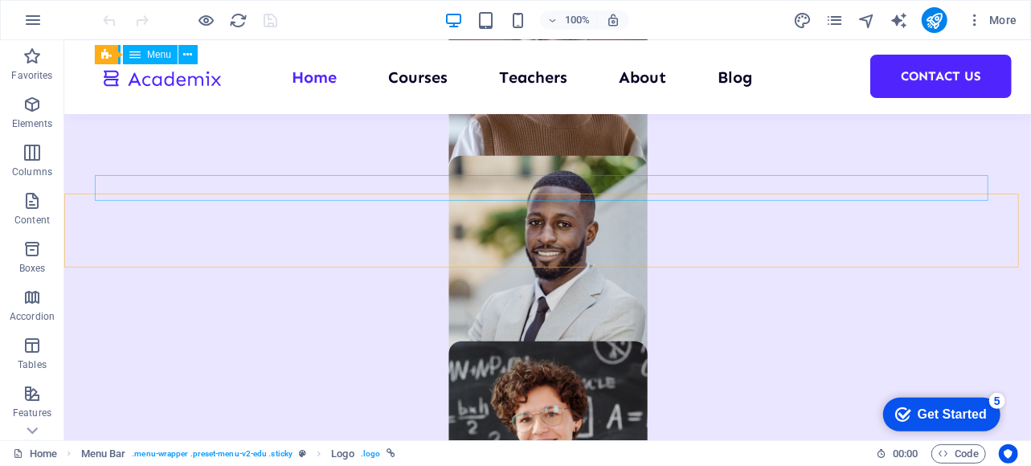
click at [411, 75] on nav "Home Courses Teachers About Blog Contact Us" at bounding box center [547, 76] width 894 height 26
click at [405, 76] on nav "Home Courses Teachers About Blog Contact Us" at bounding box center [547, 76] width 894 height 26
click at [512, 81] on nav "Home Courses Teachers About Blog Contact Us" at bounding box center [547, 76] width 894 height 26
click at [639, 80] on nav "Home Courses Teachers About Blog Contact Us" at bounding box center [547, 76] width 894 height 26
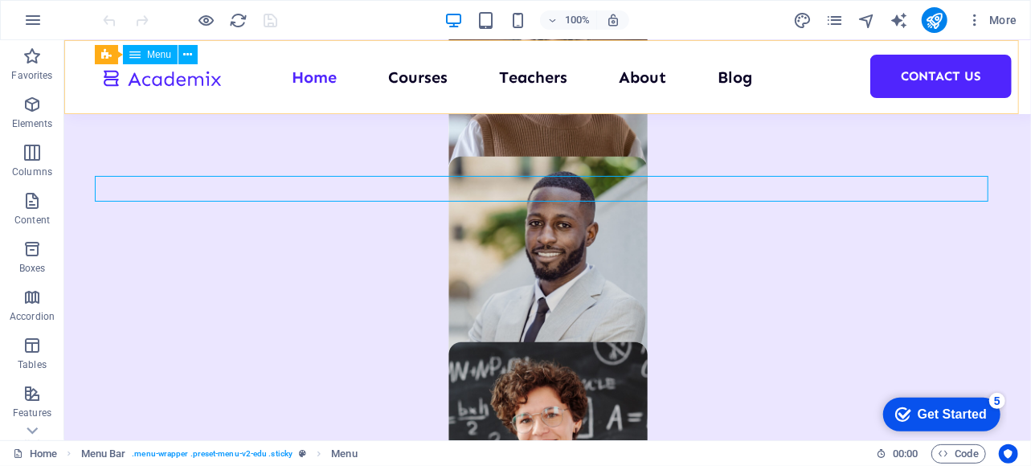
click at [736, 83] on nav "Home Courses Teachers About Blog Contact Us" at bounding box center [547, 76] width 894 height 26
click at [184, 80] on div at bounding box center [160, 76] width 121 height 27
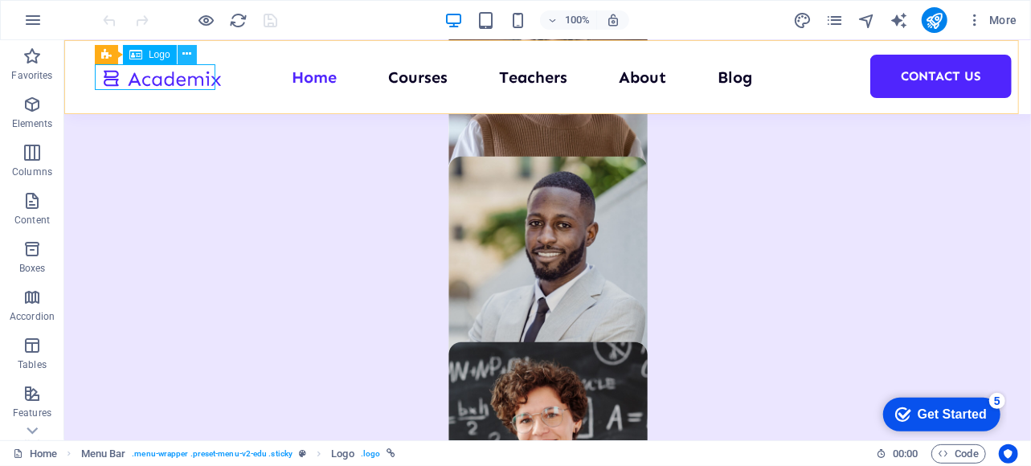
click at [186, 55] on icon at bounding box center [186, 54] width 9 height 17
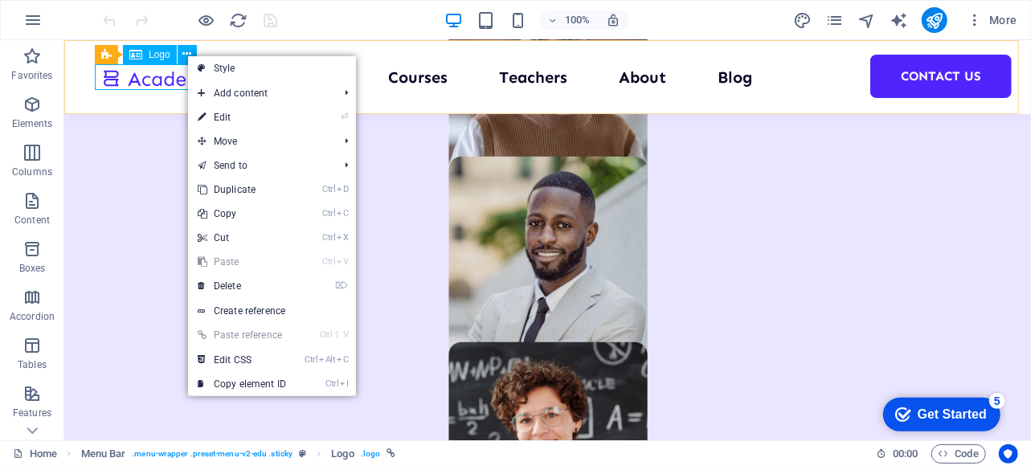
click at [100, 88] on div at bounding box center [160, 76] width 121 height 27
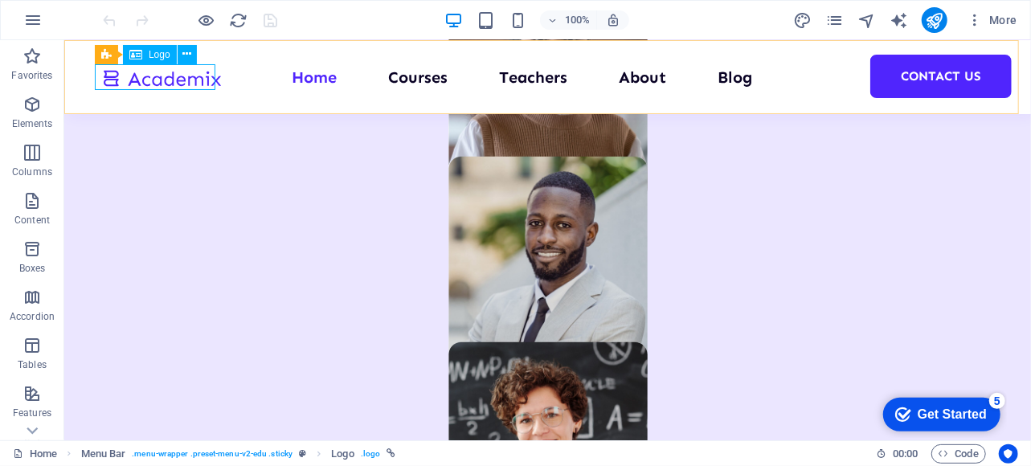
click at [157, 54] on span "Logo" at bounding box center [160, 55] width 22 height 10
click at [188, 55] on icon at bounding box center [186, 54] width 9 height 17
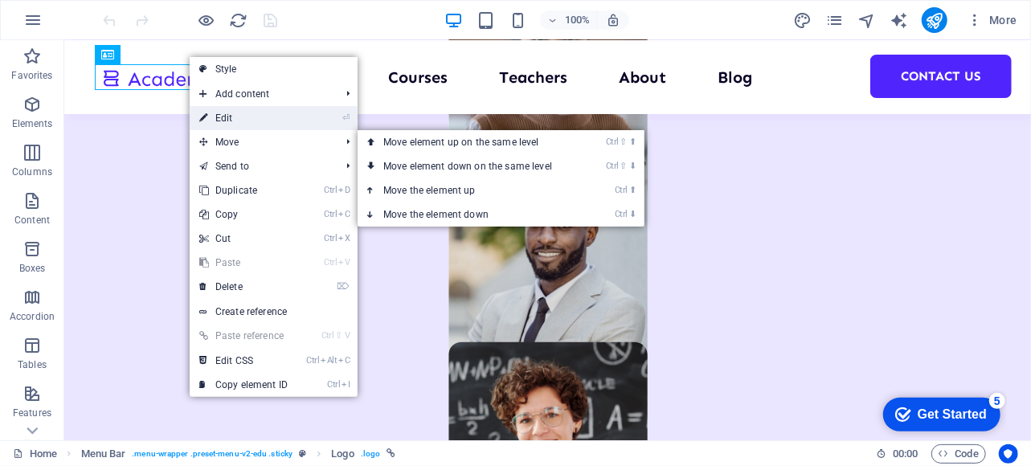
click at [243, 130] on span "Move" at bounding box center [262, 142] width 144 height 24
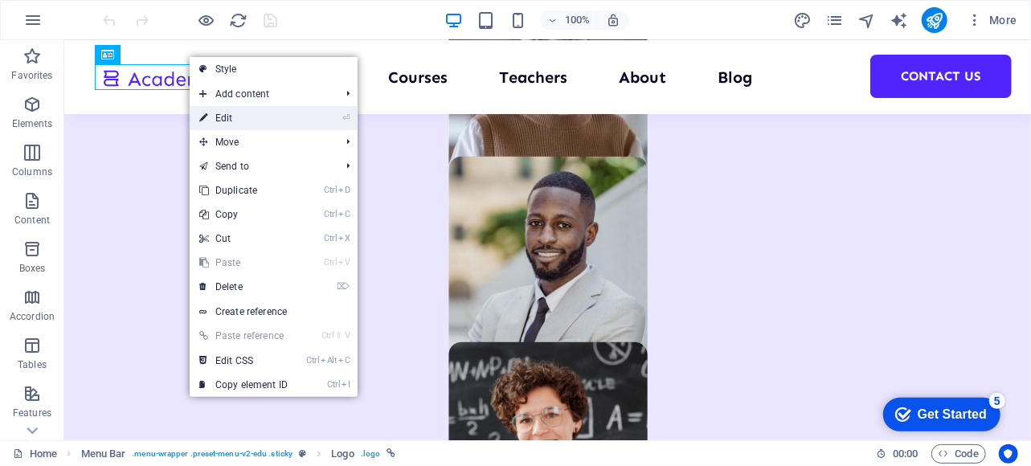
click at [244, 113] on link "⏎ Edit" at bounding box center [244, 118] width 108 height 24
select select "px"
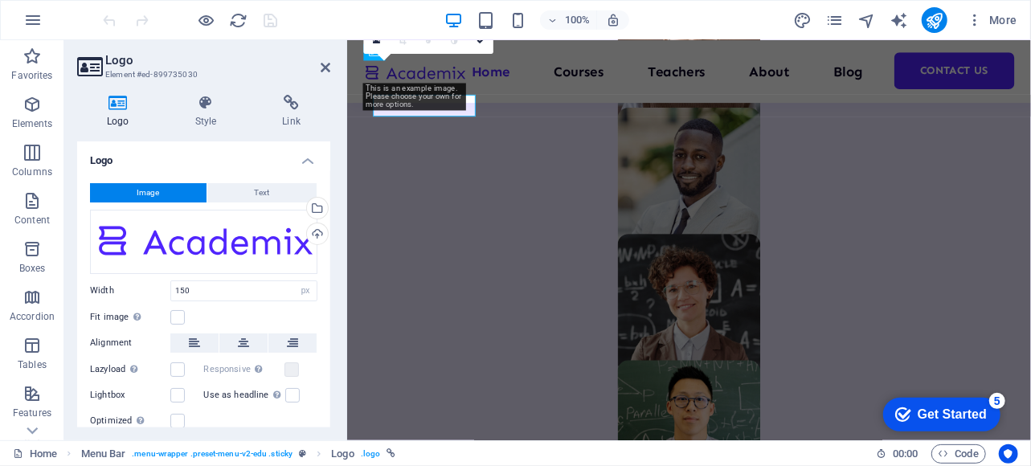
scroll to position [1090, 0]
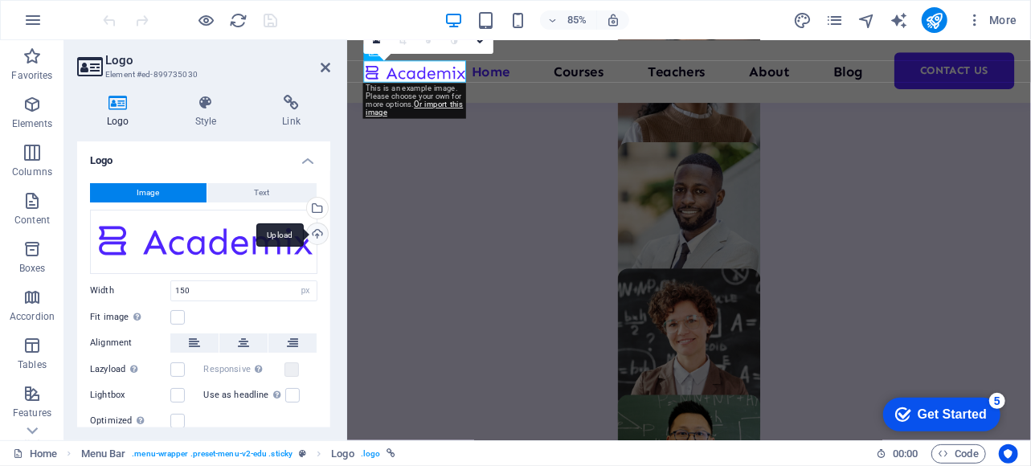
click at [310, 237] on div "Upload" at bounding box center [316, 235] width 24 height 24
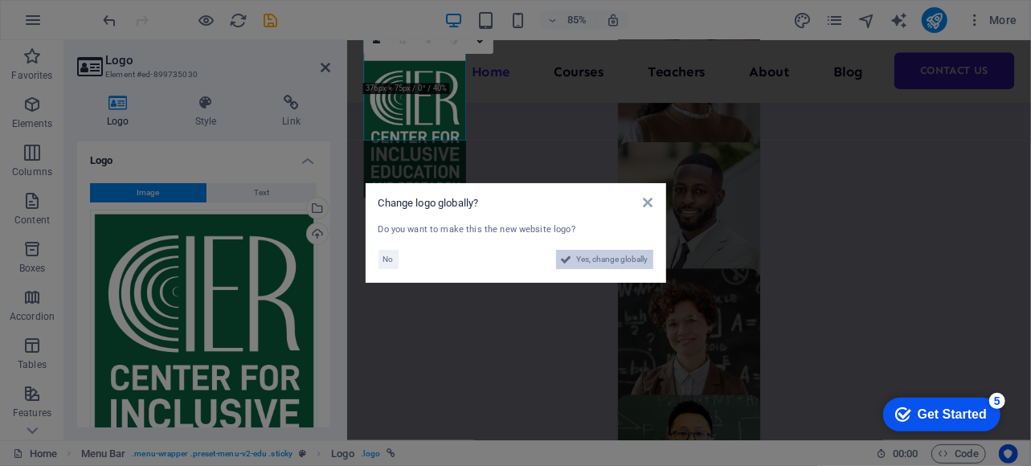
click at [585, 258] on span "Yes, change globally" at bounding box center [613, 259] width 72 height 19
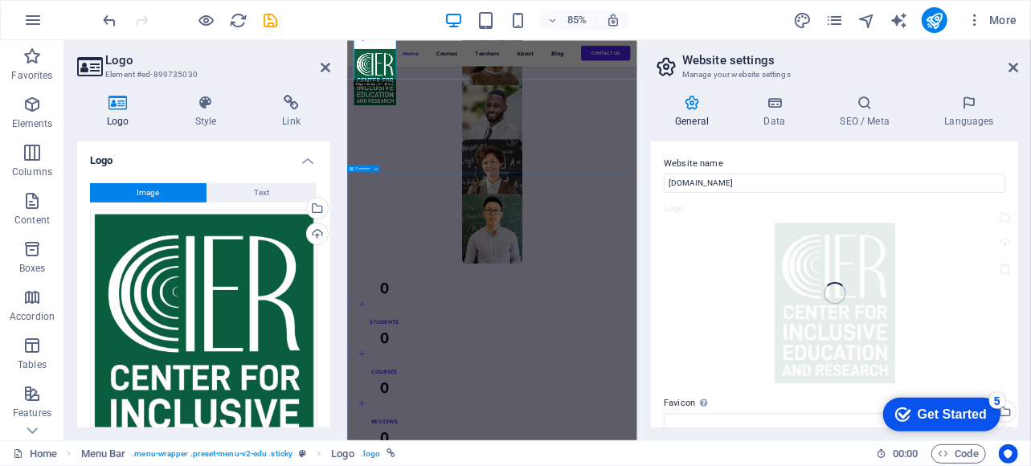
scroll to position [1097, 0]
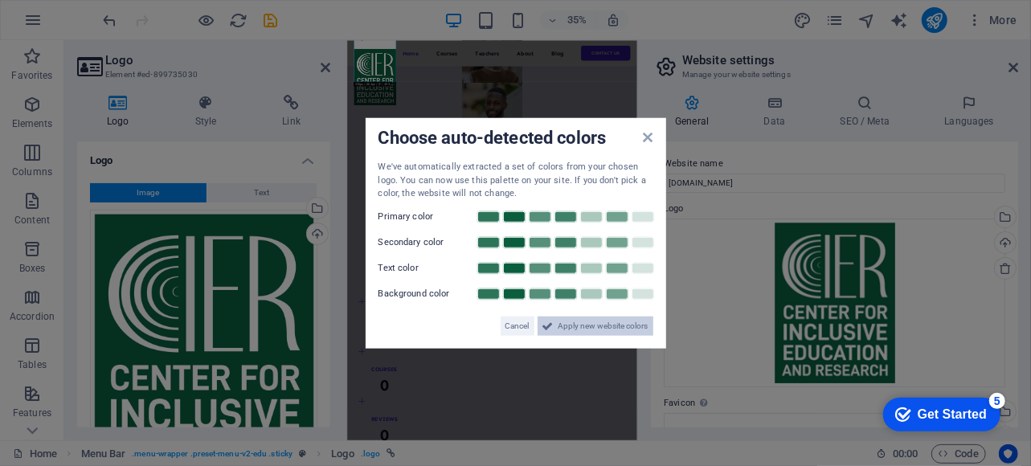
click at [586, 327] on span "Apply new website colors" at bounding box center [604, 325] width 90 height 19
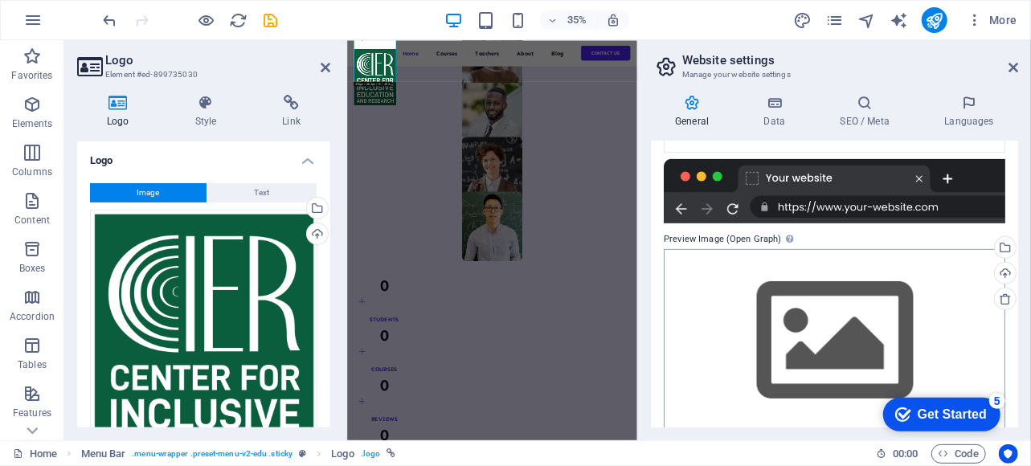
scroll to position [355, 0]
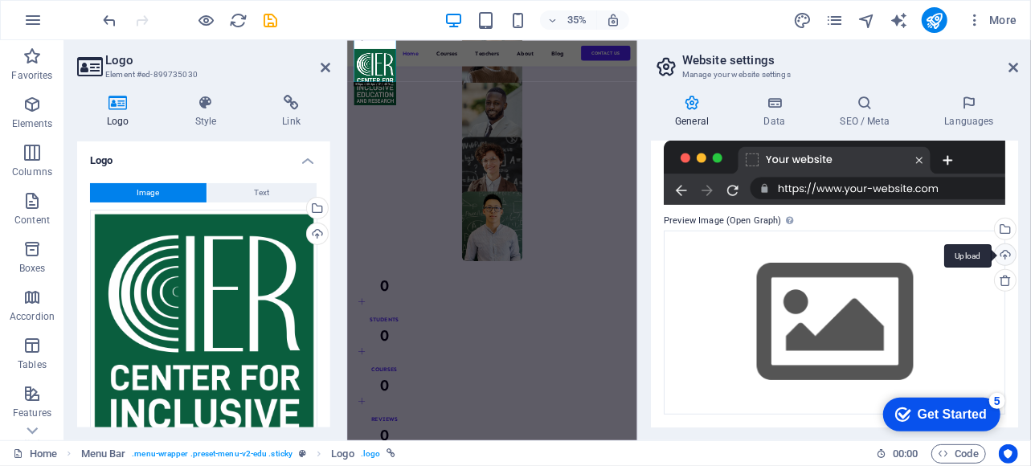
click at [998, 259] on div "Upload" at bounding box center [1004, 256] width 24 height 24
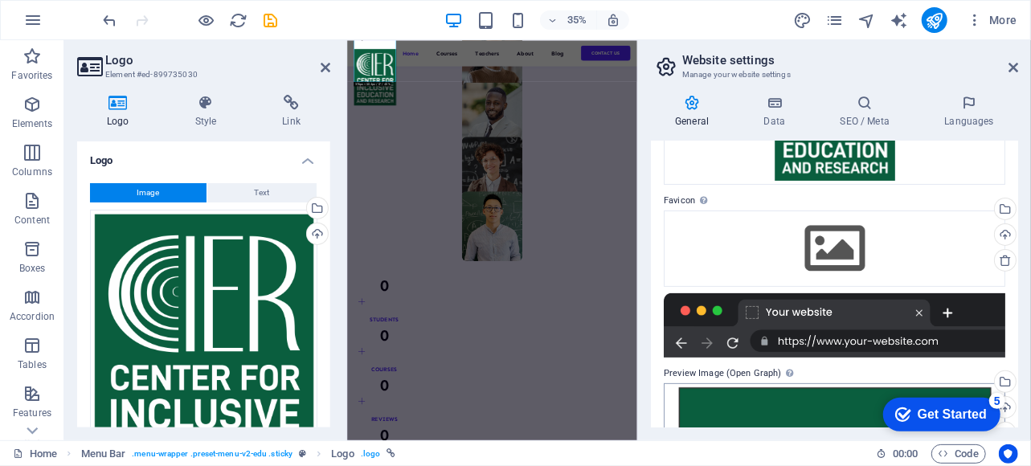
scroll to position [203, 0]
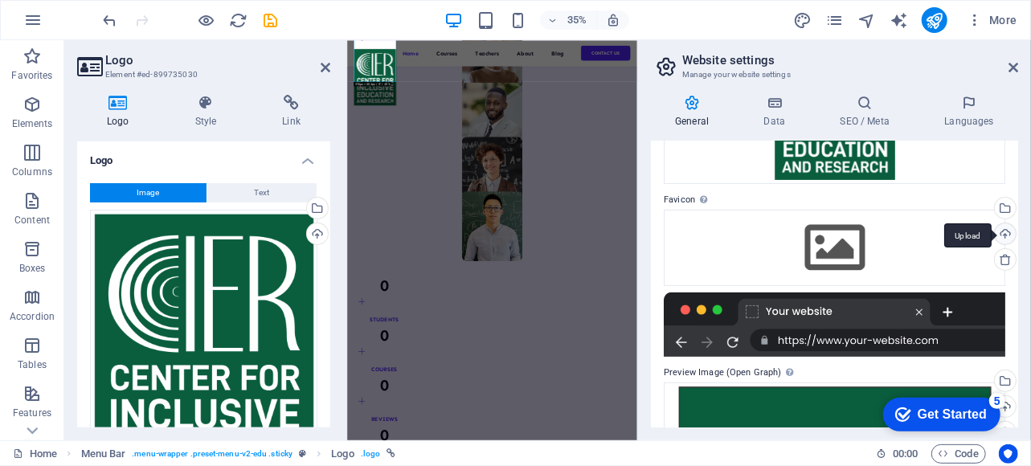
click at [1000, 238] on div "Upload" at bounding box center [1004, 235] width 24 height 24
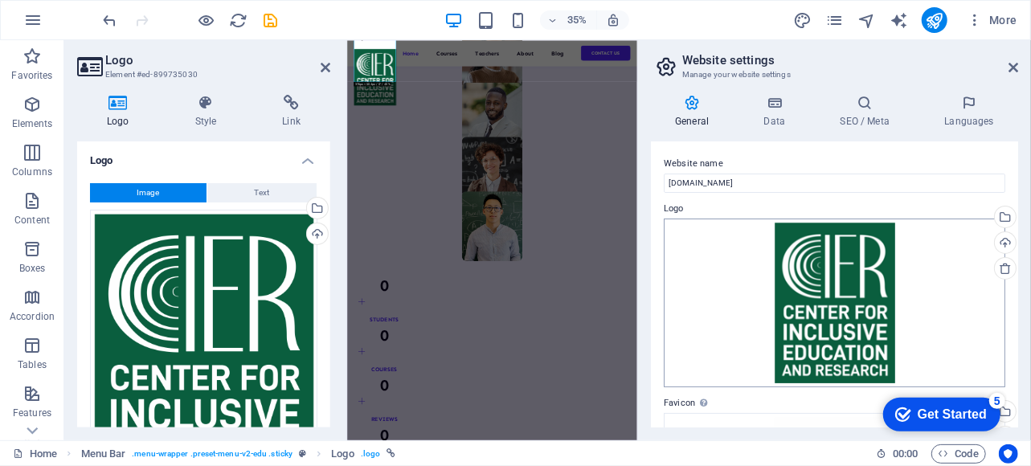
scroll to position [543, 0]
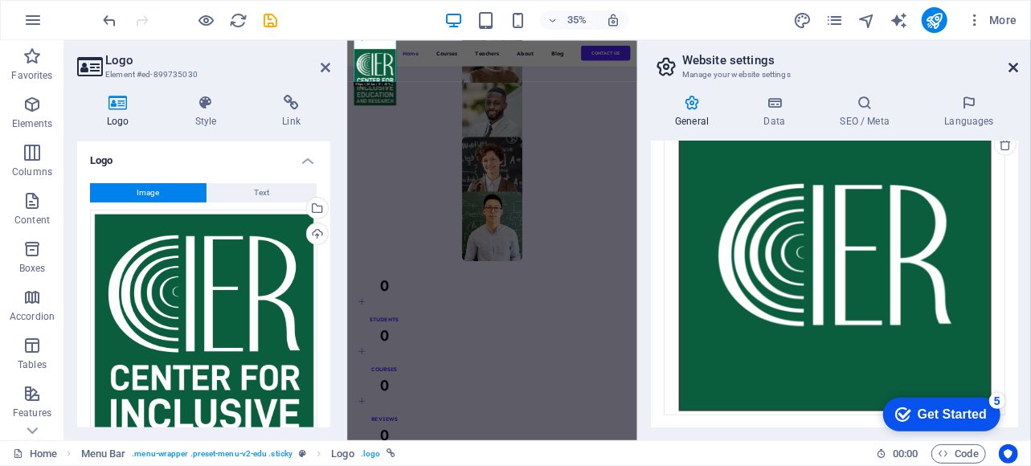
click at [1014, 62] on icon at bounding box center [1014, 67] width 10 height 13
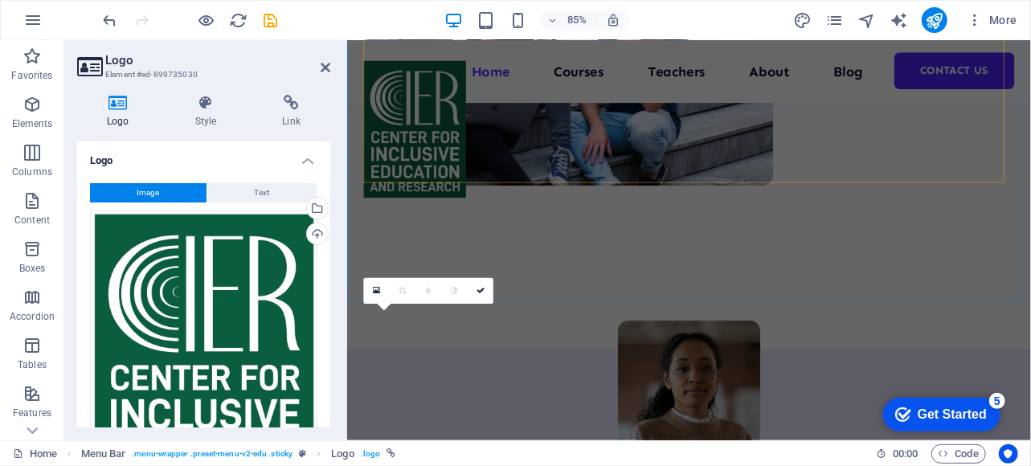
scroll to position [736, 0]
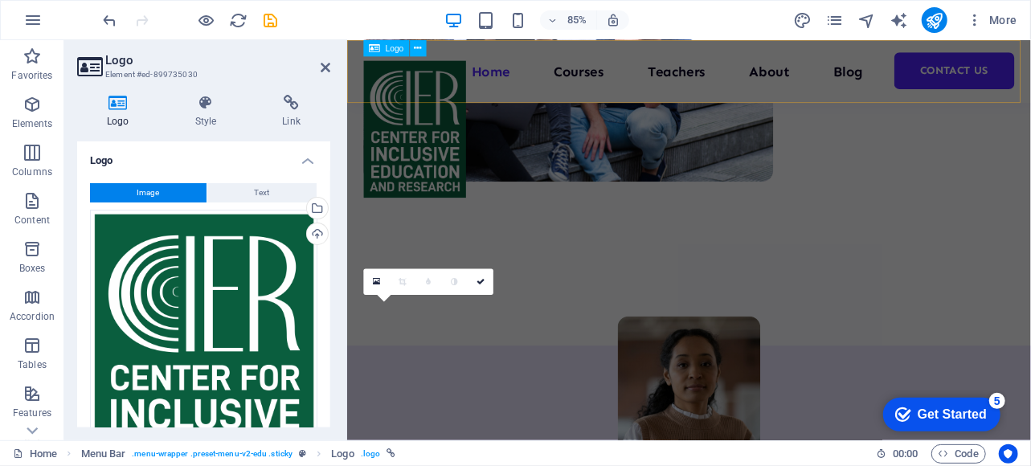
click at [452, 144] on div at bounding box center [426, 144] width 121 height 162
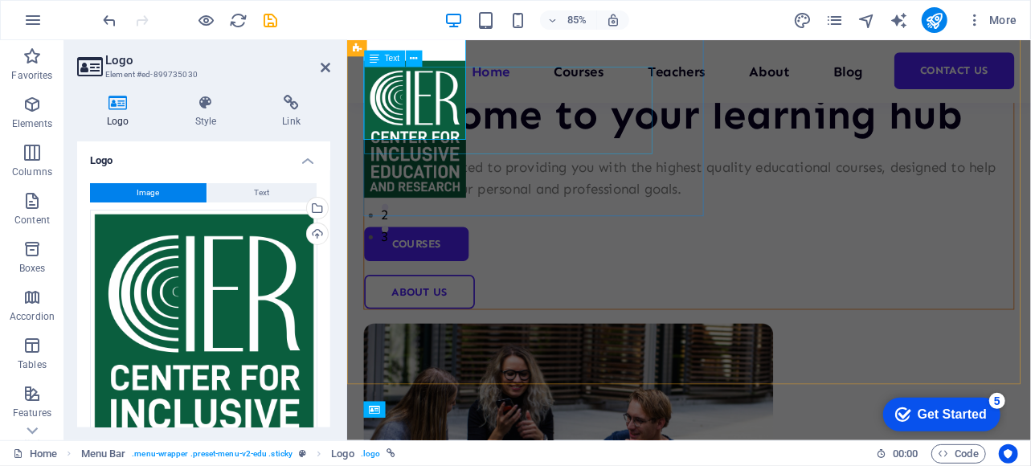
scroll to position [0, 0]
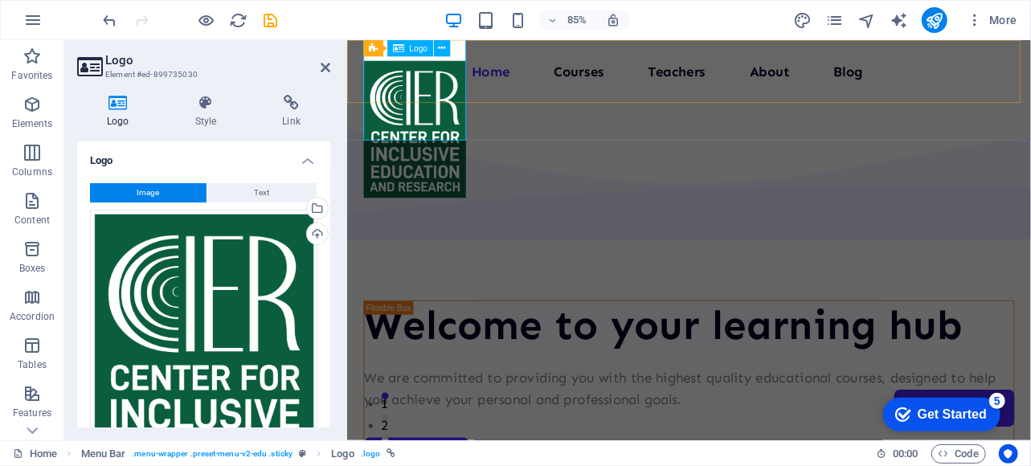
click at [460, 72] on div at bounding box center [426, 144] width 121 height 162
click at [447, 140] on div at bounding box center [426, 144] width 121 height 162
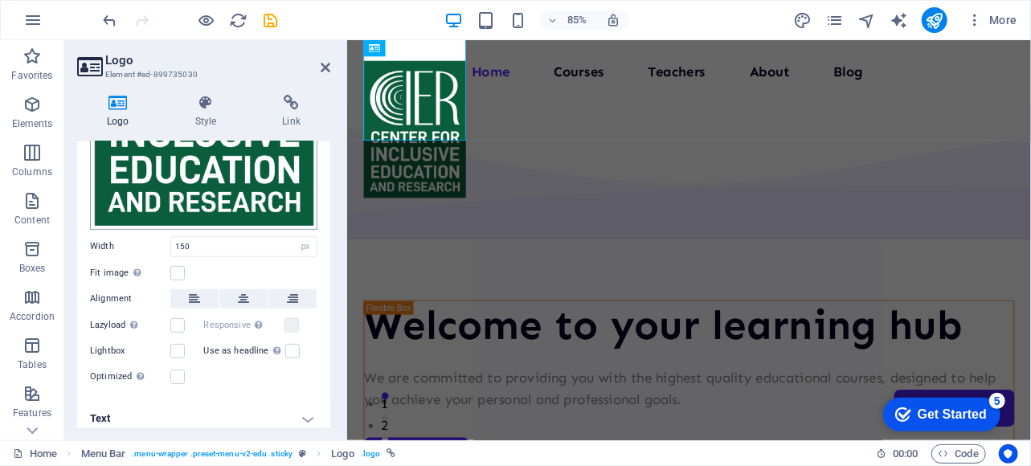
scroll to position [288, 0]
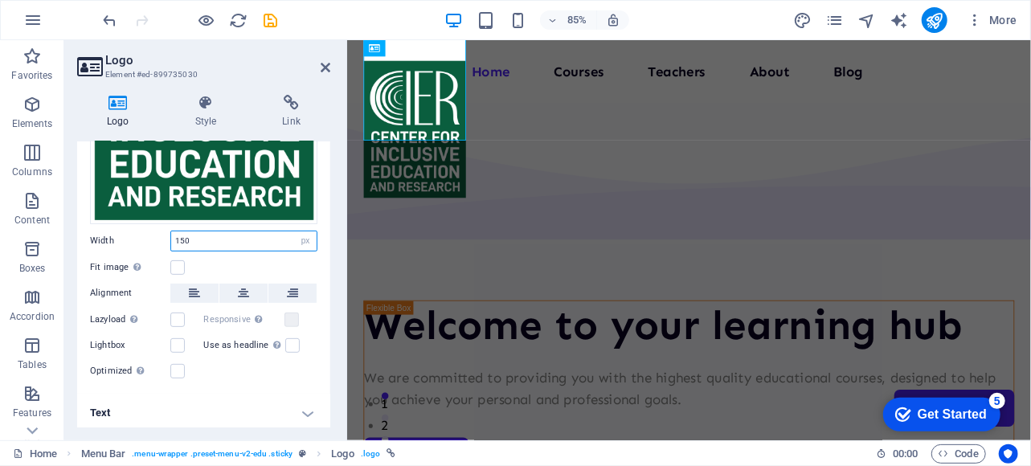
click at [195, 236] on input "150" at bounding box center [243, 240] width 145 height 19
type input "1"
type input "75"
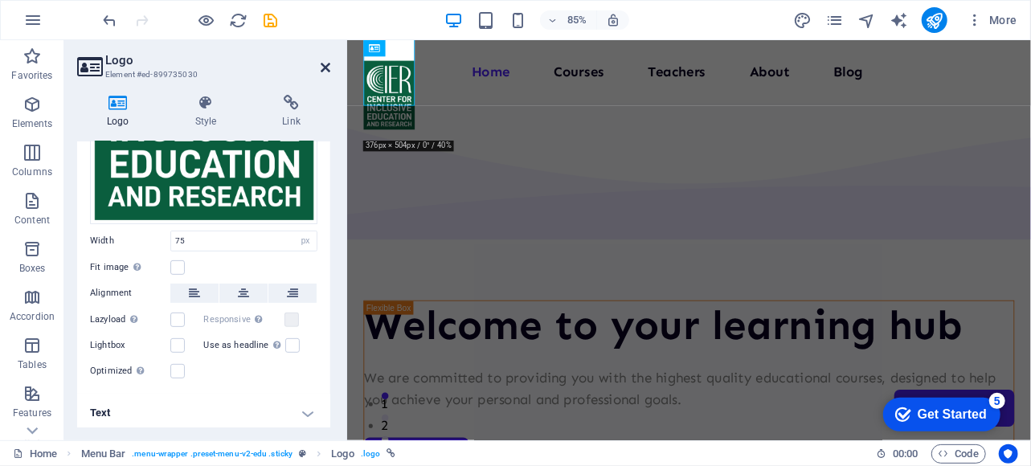
click at [326, 67] on icon at bounding box center [326, 67] width 10 height 13
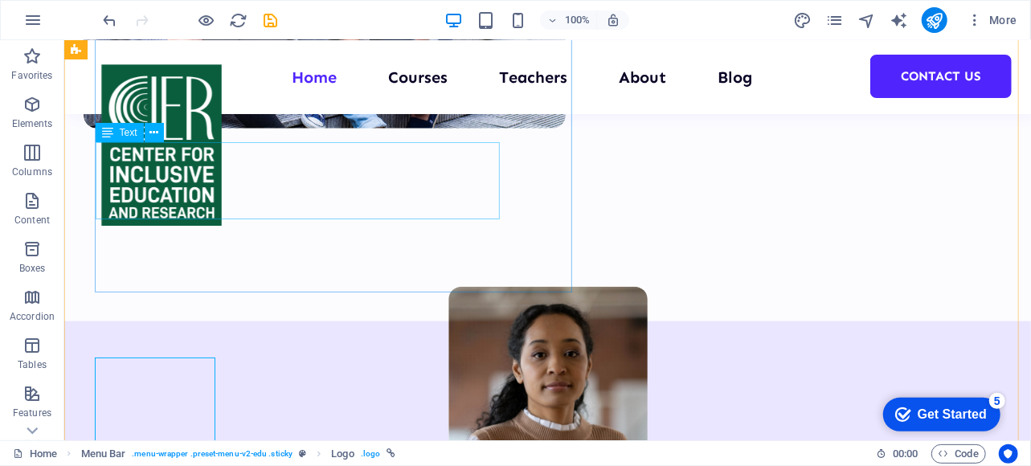
scroll to position [0, 0]
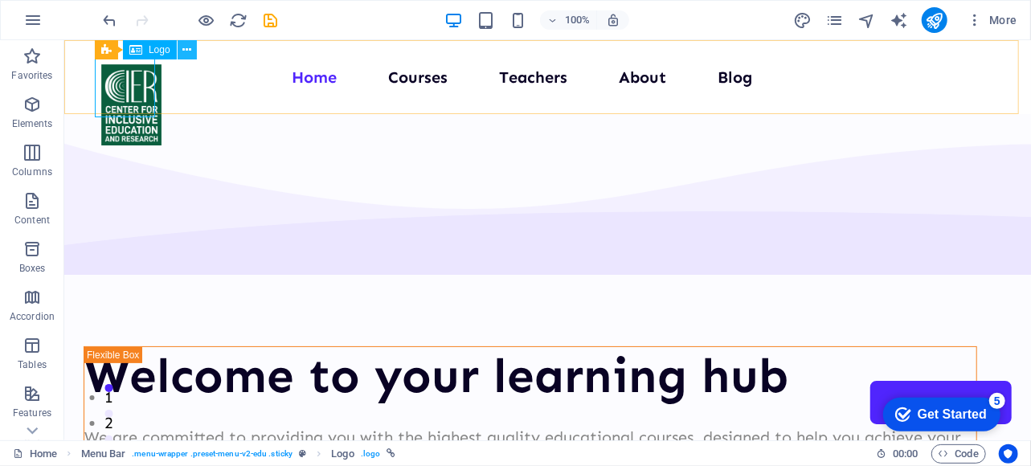
click at [185, 49] on icon at bounding box center [186, 50] width 9 height 17
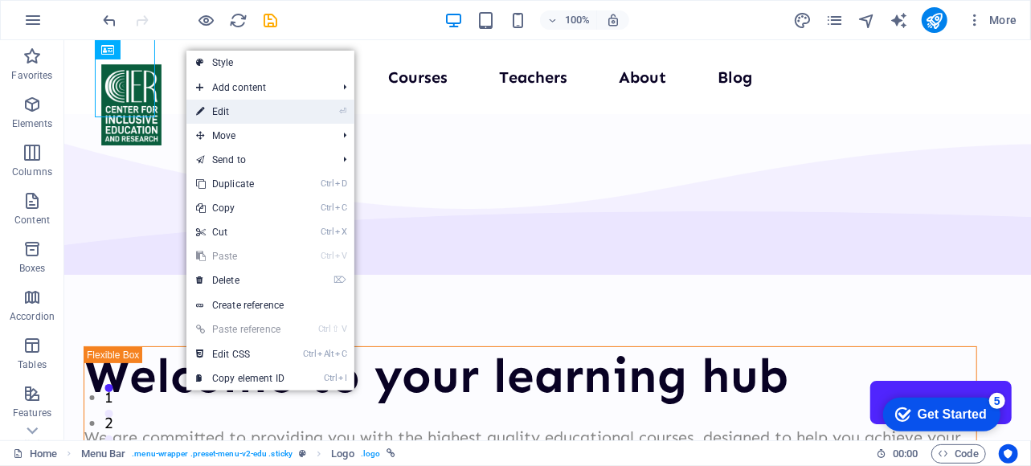
click at [224, 104] on link "⏎ Edit" at bounding box center [240, 112] width 108 height 24
select select "px"
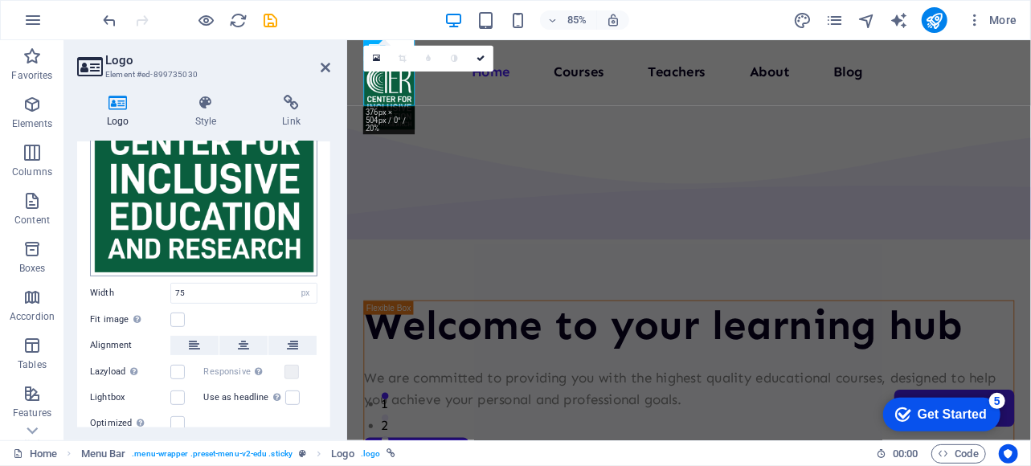
scroll to position [236, 0]
click at [214, 291] on input "75" at bounding box center [243, 292] width 145 height 19
type input "7"
type input "50"
click at [321, 65] on icon at bounding box center [326, 67] width 10 height 13
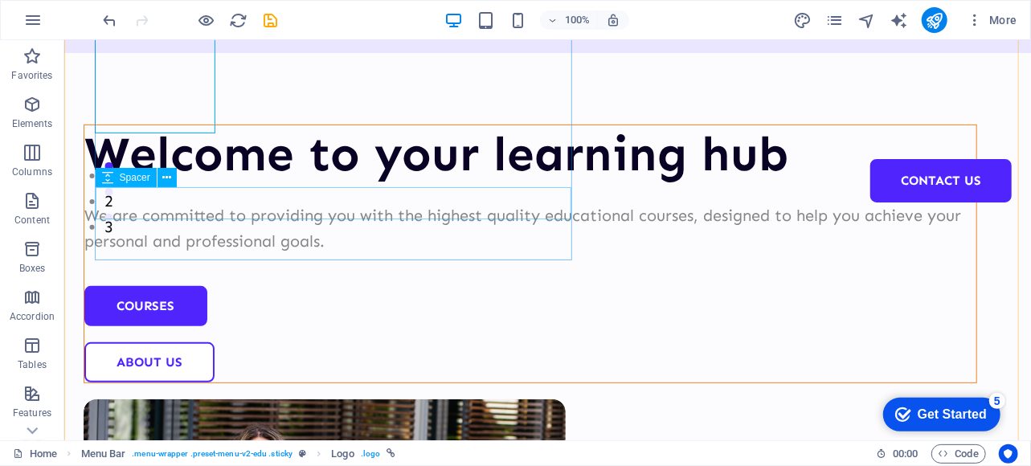
scroll to position [0, 0]
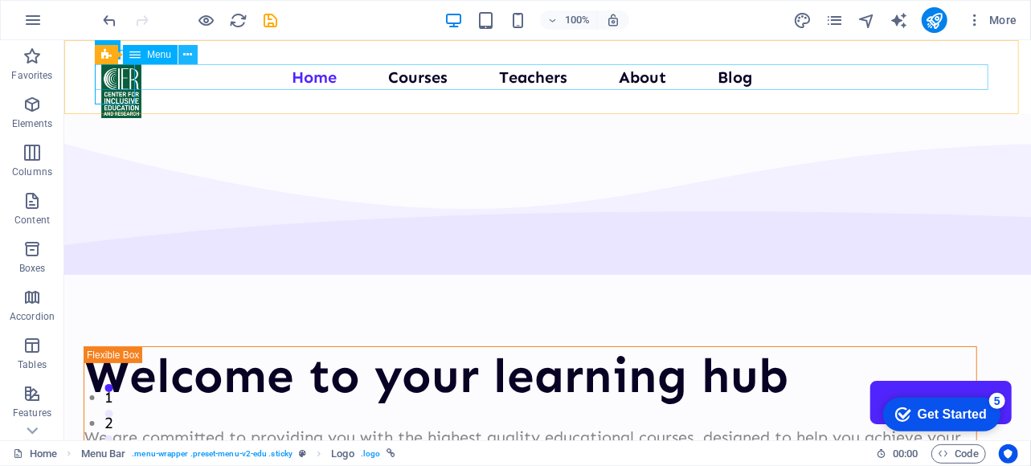
click at [187, 54] on icon at bounding box center [188, 55] width 9 height 17
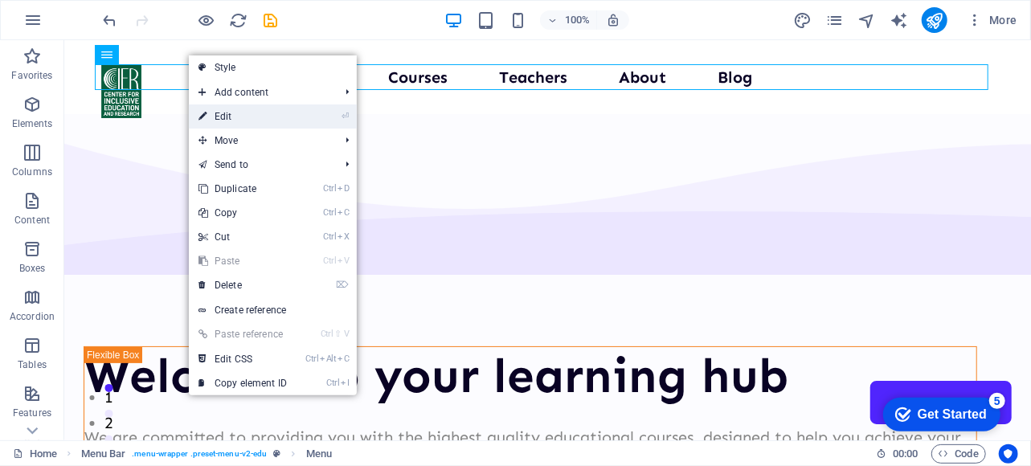
click at [244, 118] on link "⏎ Edit" at bounding box center [243, 116] width 108 height 24
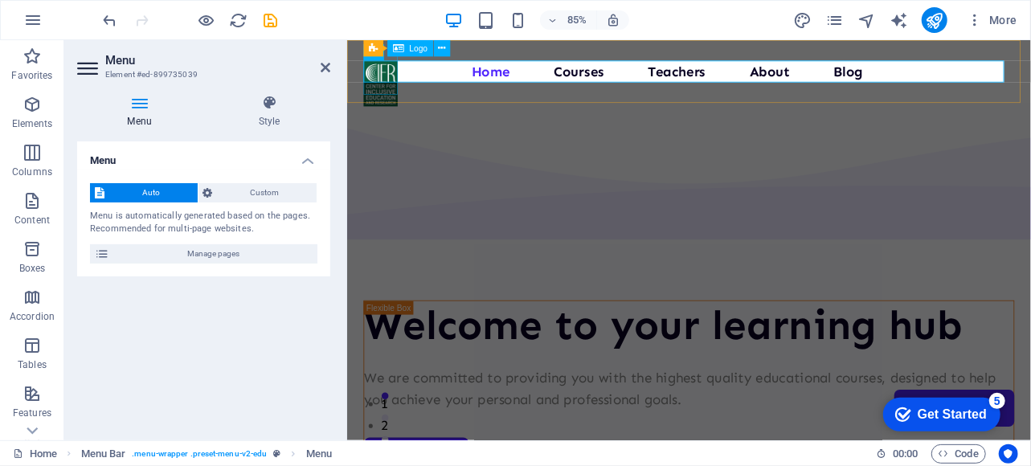
click at [386, 100] on div at bounding box center [386, 90] width 40 height 54
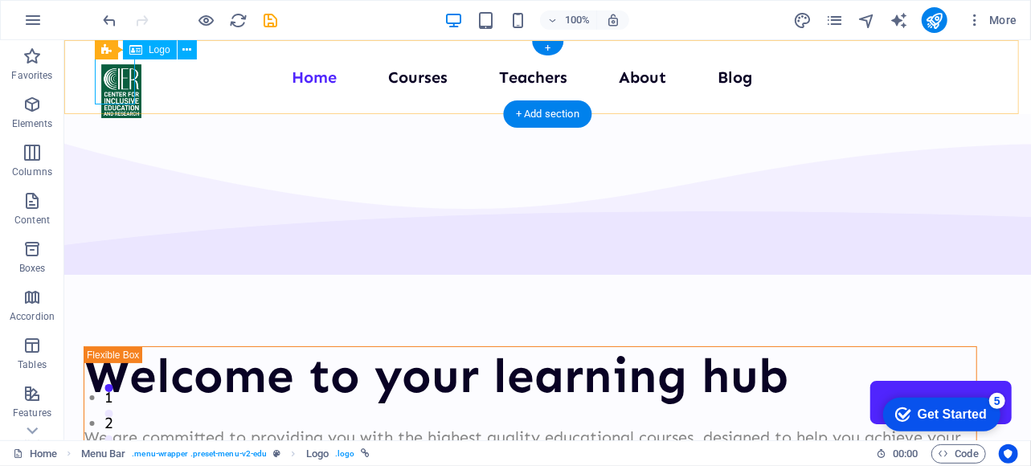
click at [118, 98] on div at bounding box center [120, 90] width 40 height 54
click at [110, 96] on div at bounding box center [120, 90] width 40 height 54
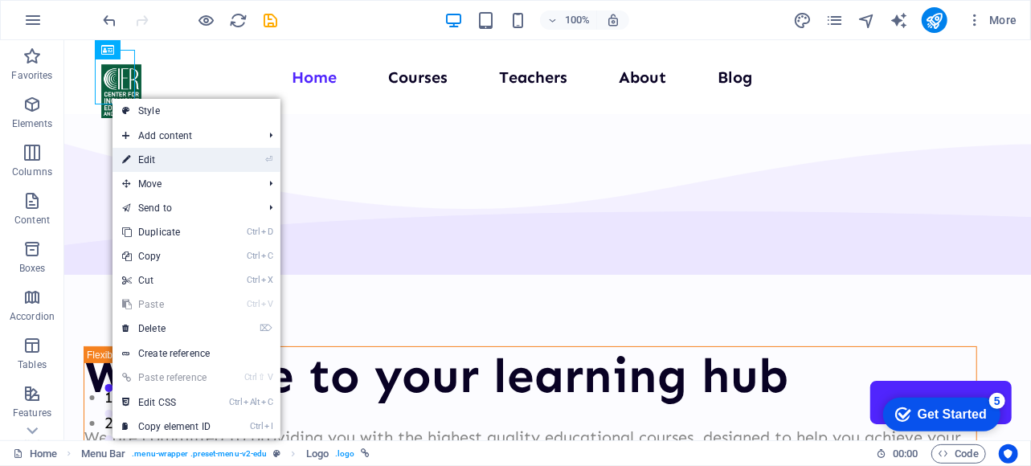
click at [158, 155] on link "⏎ Edit" at bounding box center [167, 160] width 108 height 24
select select "px"
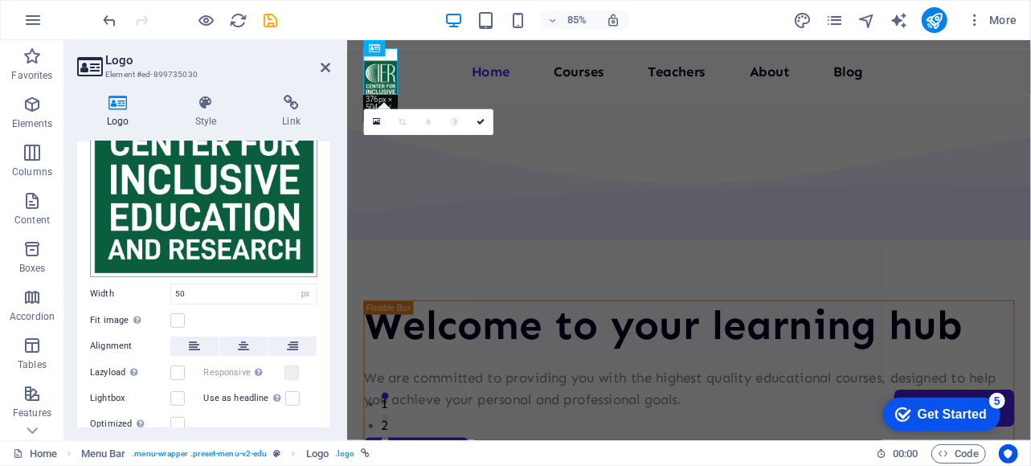
scroll to position [288, 0]
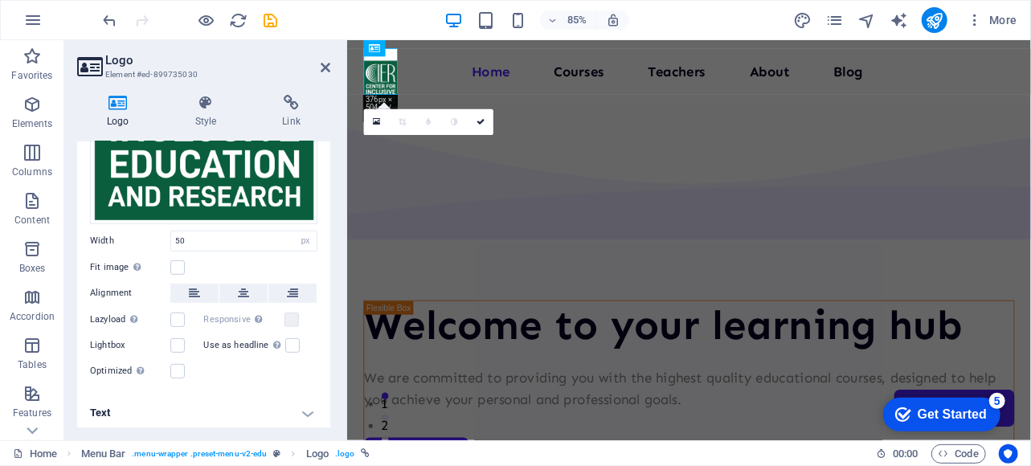
click at [300, 409] on h4 "Text" at bounding box center [203, 413] width 253 height 39
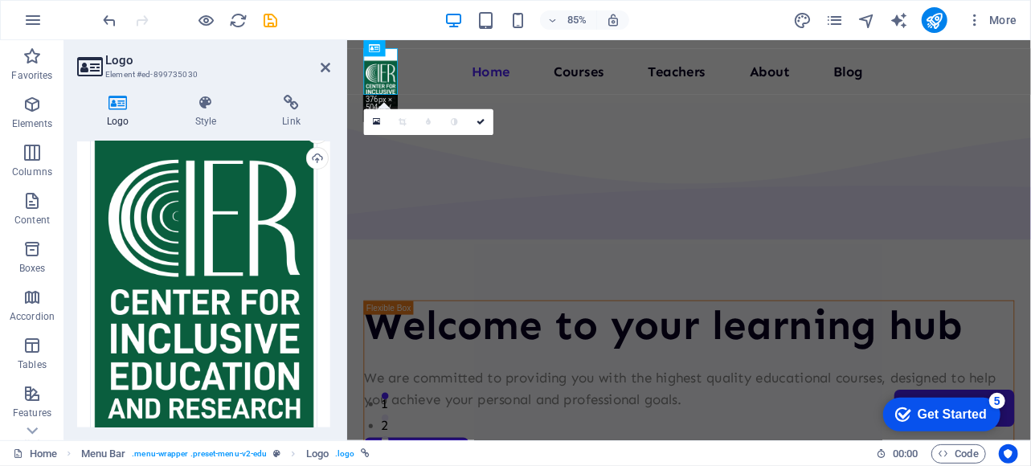
scroll to position [74, 0]
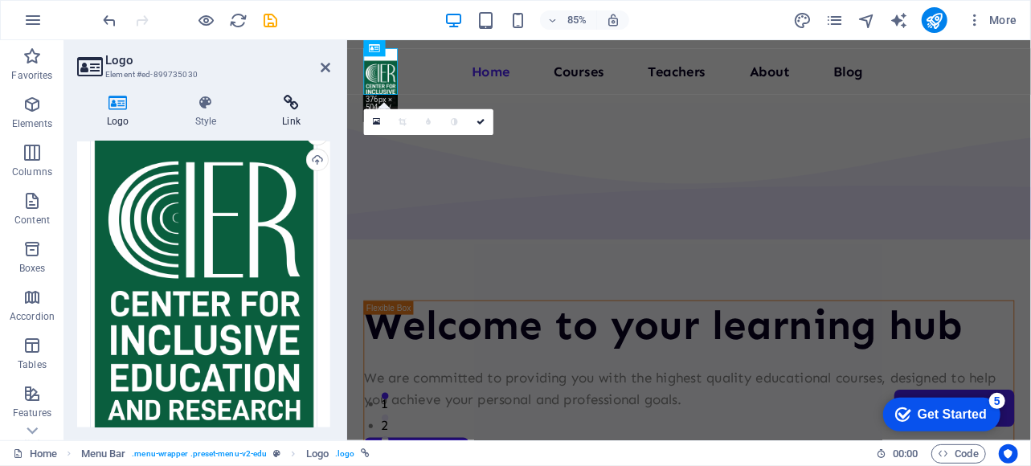
click at [289, 112] on h4 "Link" at bounding box center [291, 112] width 78 height 34
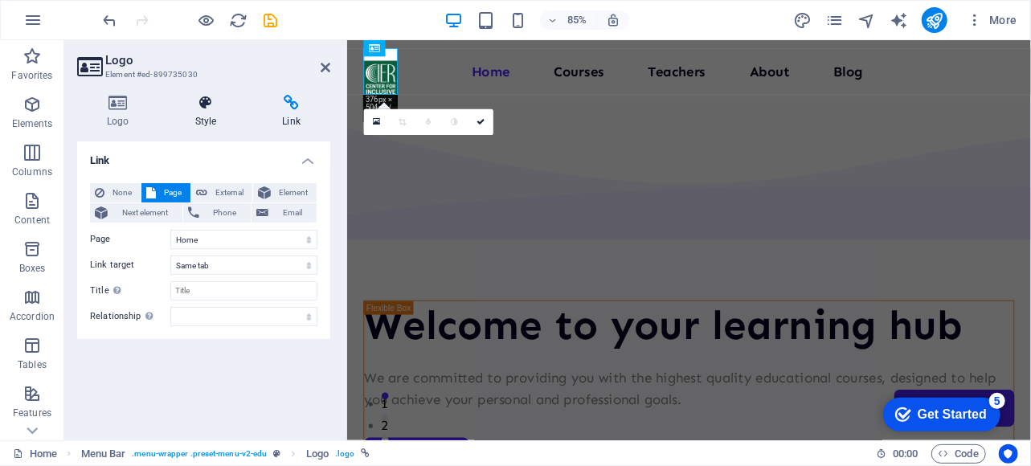
click at [214, 112] on h4 "Style" at bounding box center [210, 112] width 88 height 34
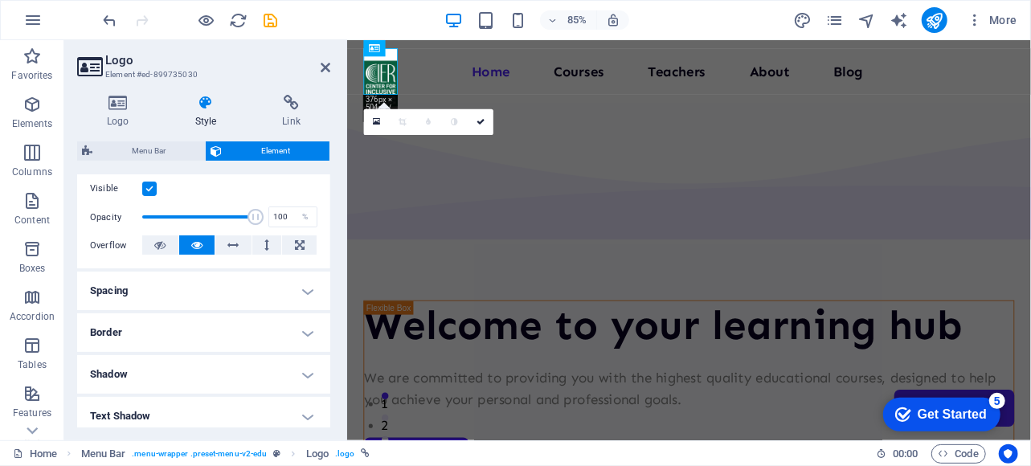
scroll to position [297, 0]
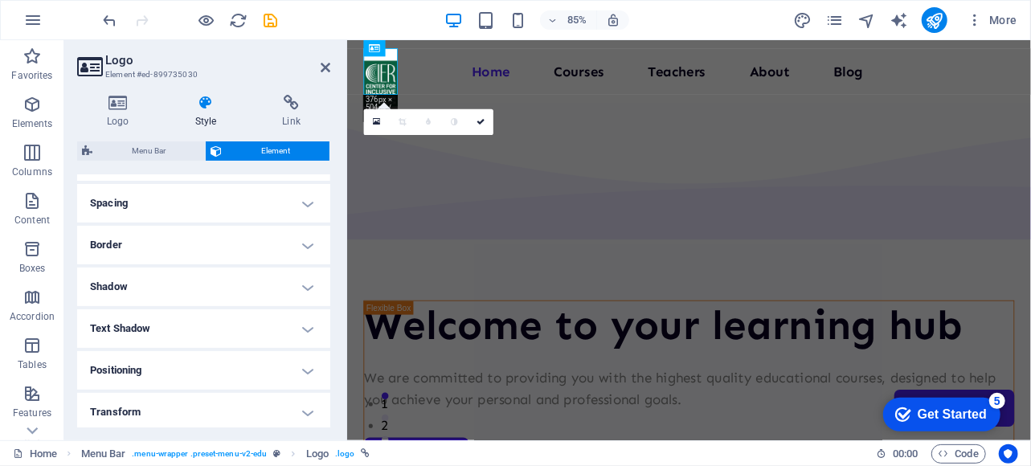
click at [271, 207] on h4 "Spacing" at bounding box center [203, 203] width 253 height 39
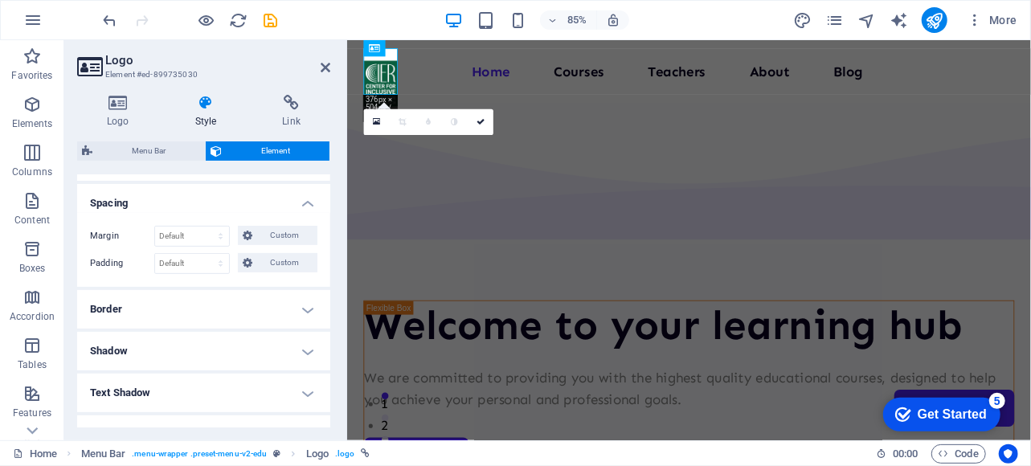
click at [264, 309] on h4 "Border" at bounding box center [203, 309] width 253 height 39
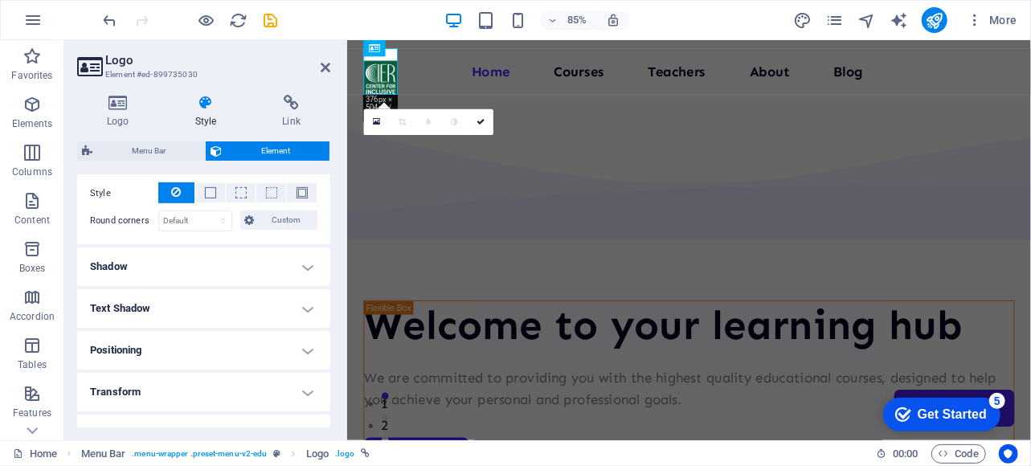
scroll to position [449, 0]
click at [211, 194] on span at bounding box center [210, 189] width 3 height 19
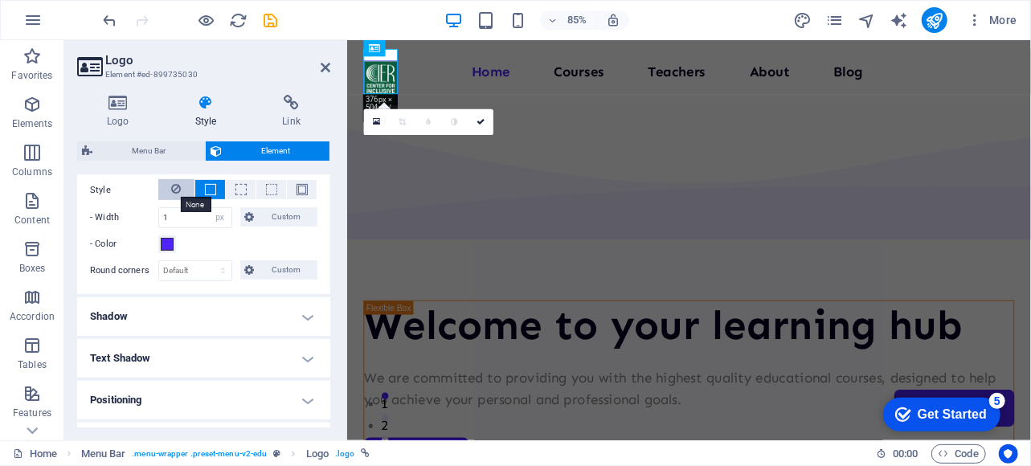
click at [180, 194] on icon at bounding box center [177, 188] width 10 height 19
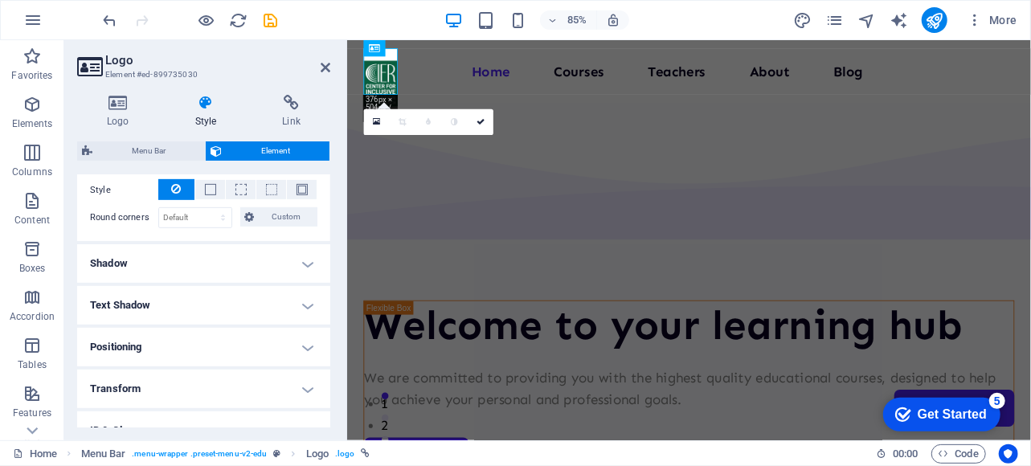
click at [274, 265] on h4 "Shadow" at bounding box center [203, 263] width 253 height 39
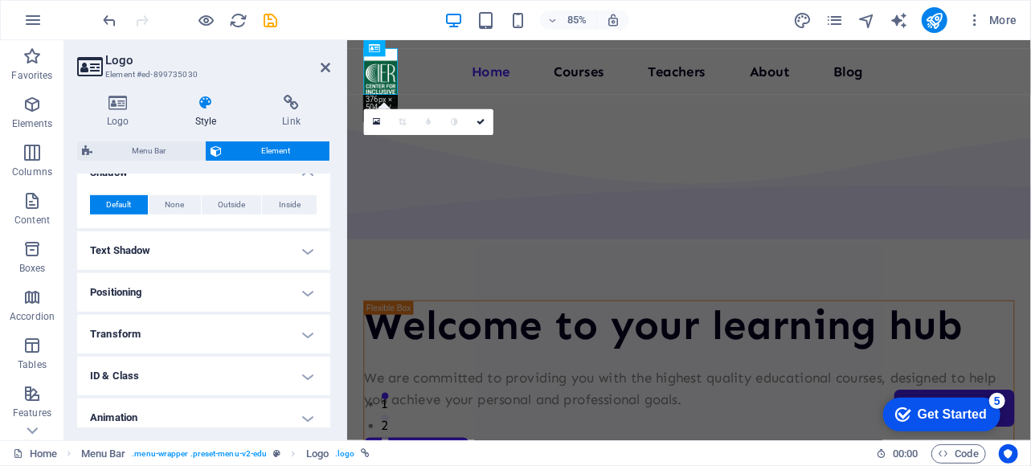
scroll to position [542, 0]
click at [231, 205] on span "Outside" at bounding box center [231, 203] width 27 height 19
type input "2"
type input "4"
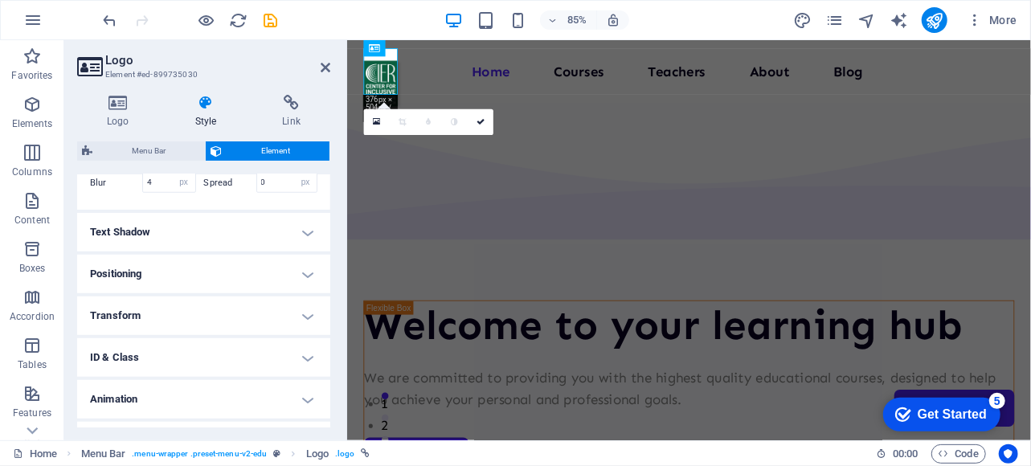
scroll to position [696, 0]
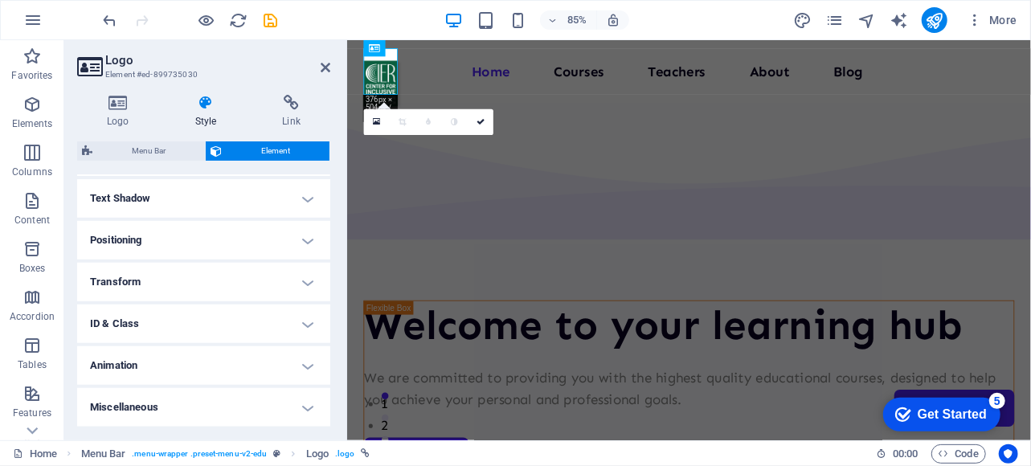
click at [251, 203] on h4 "Text Shadow" at bounding box center [203, 198] width 253 height 39
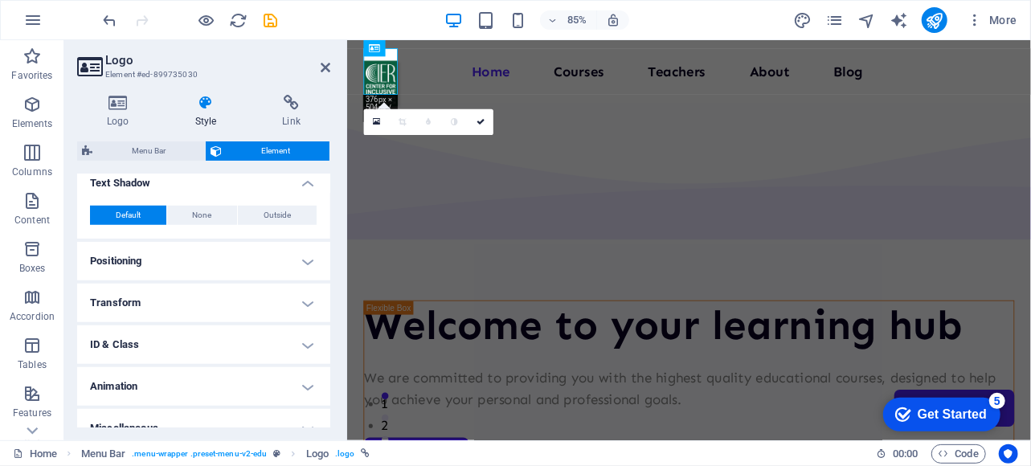
click at [244, 274] on h4 "Positioning" at bounding box center [203, 261] width 253 height 39
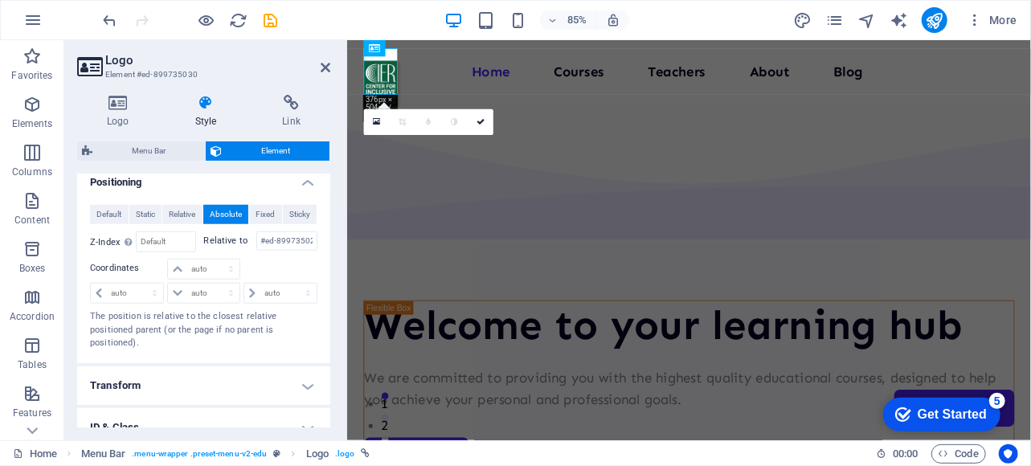
scroll to position [783, 0]
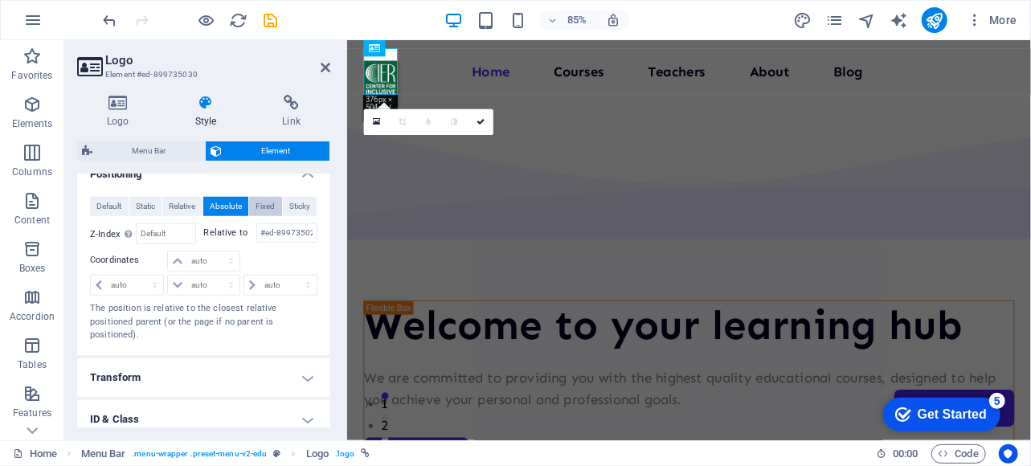
click at [265, 216] on span "Fixed" at bounding box center [265, 206] width 19 height 19
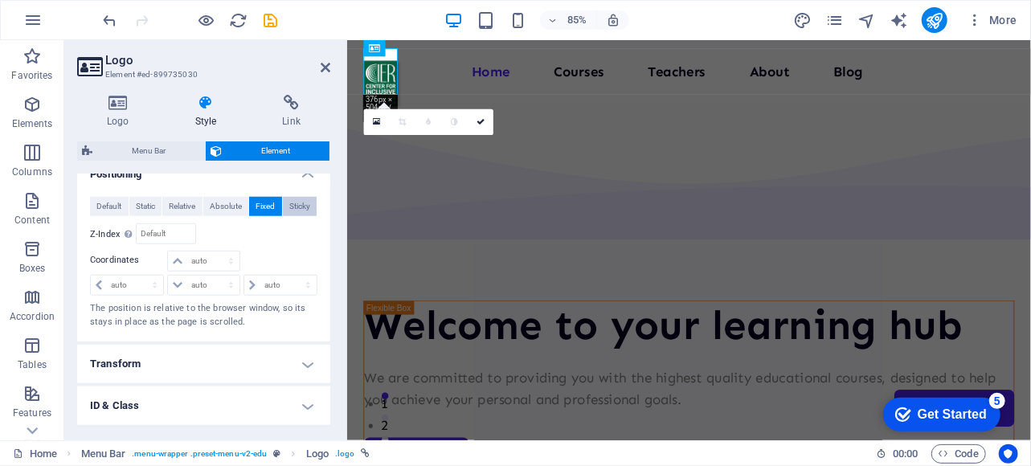
click at [296, 216] on span "Sticky" at bounding box center [299, 206] width 21 height 19
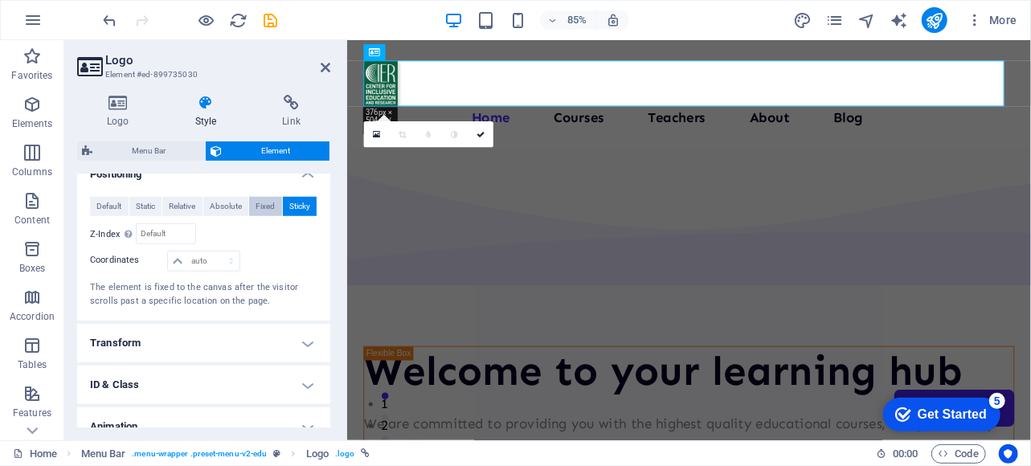
click at [263, 216] on span "Fixed" at bounding box center [265, 206] width 19 height 19
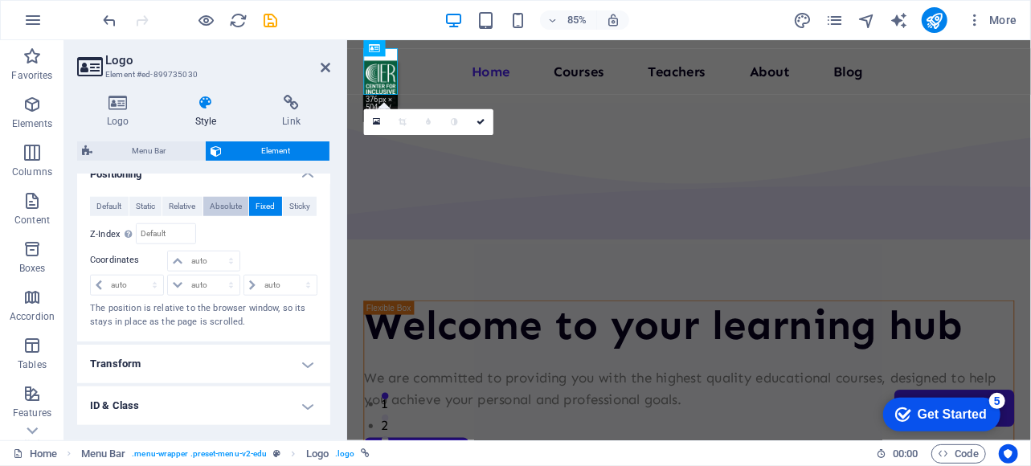
click at [217, 216] on span "Absolute" at bounding box center [226, 206] width 32 height 19
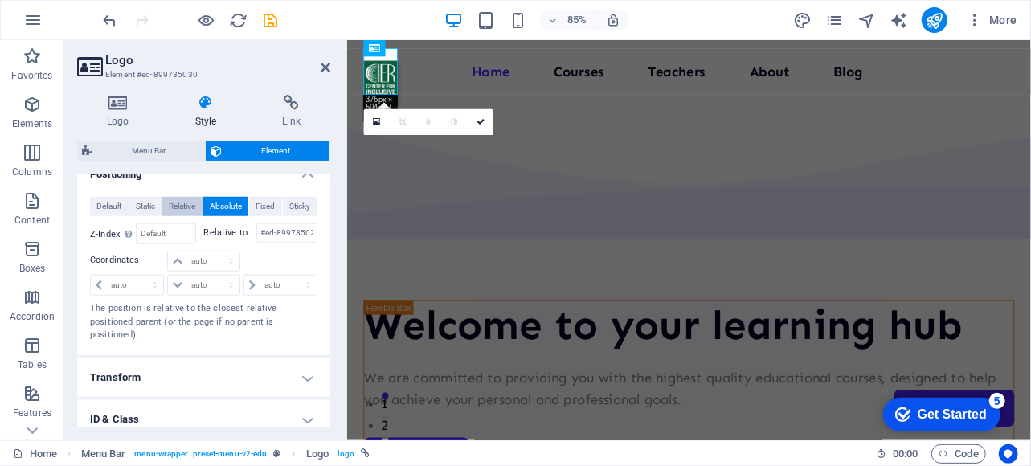
click at [182, 216] on span "Relative" at bounding box center [182, 206] width 27 height 19
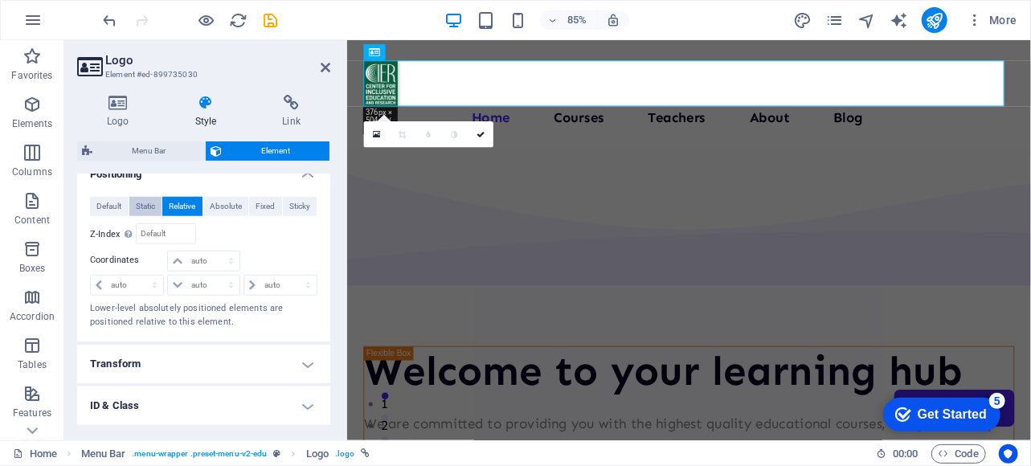
click at [147, 216] on span "Static" at bounding box center [145, 206] width 19 height 19
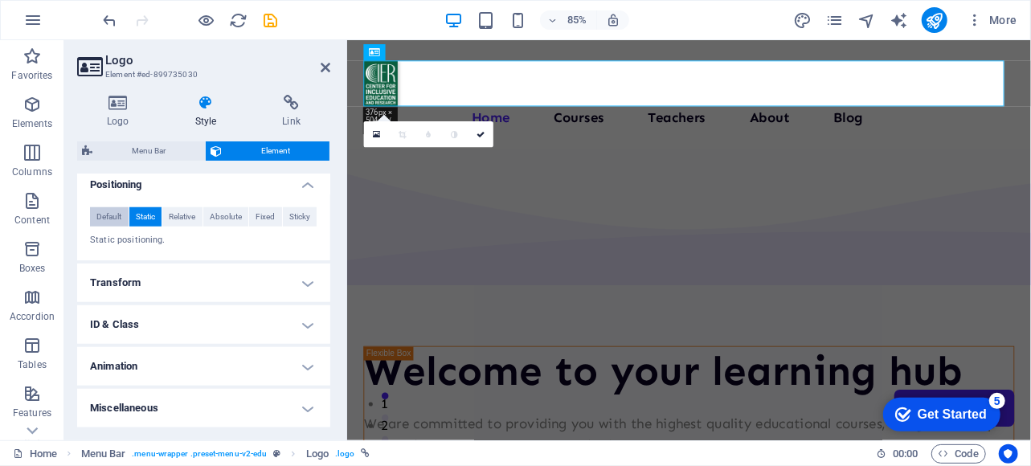
click at [97, 227] on span "Default" at bounding box center [108, 216] width 25 height 19
click at [223, 227] on span "Absolute" at bounding box center [226, 216] width 32 height 19
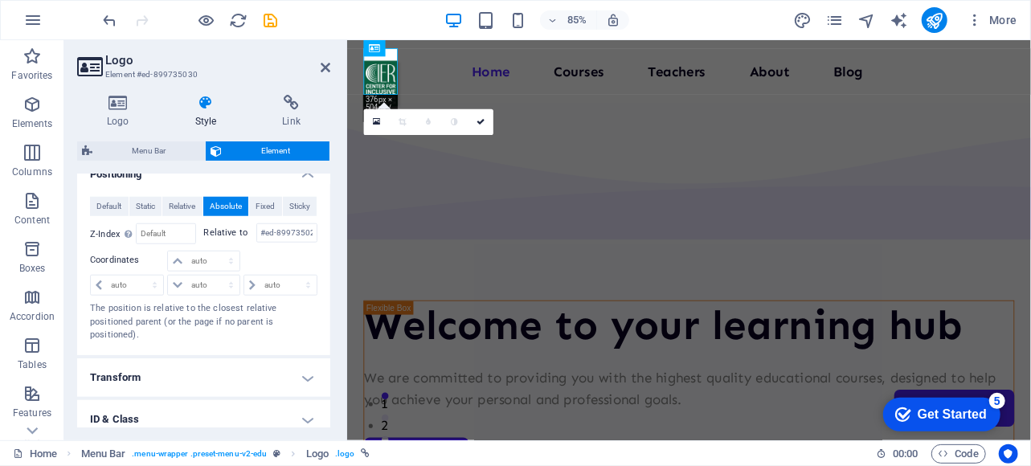
scroll to position [892, 0]
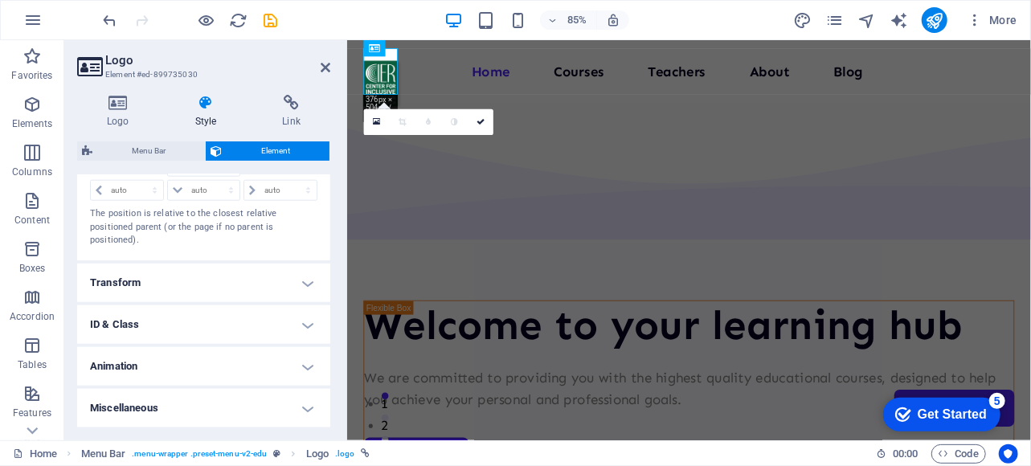
click at [233, 277] on h4 "Transform" at bounding box center [203, 283] width 253 height 39
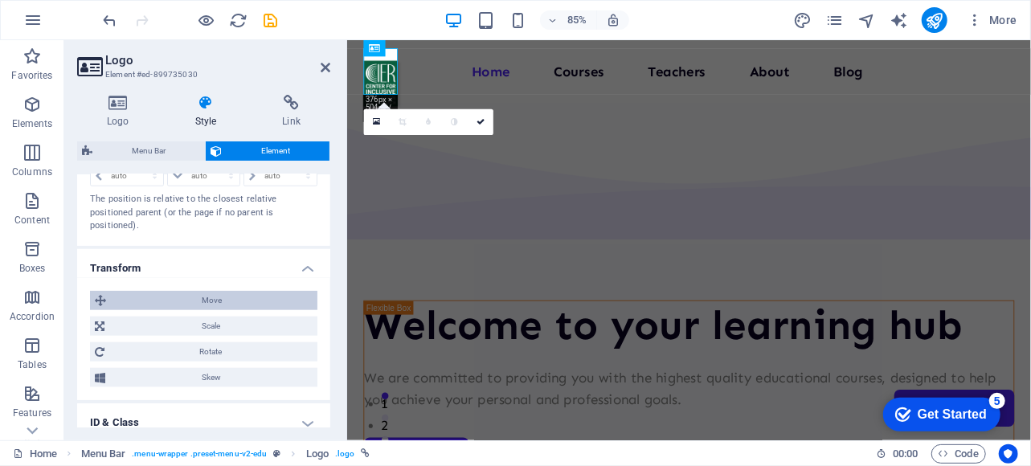
click at [213, 310] on span "Move" at bounding box center [212, 300] width 202 height 19
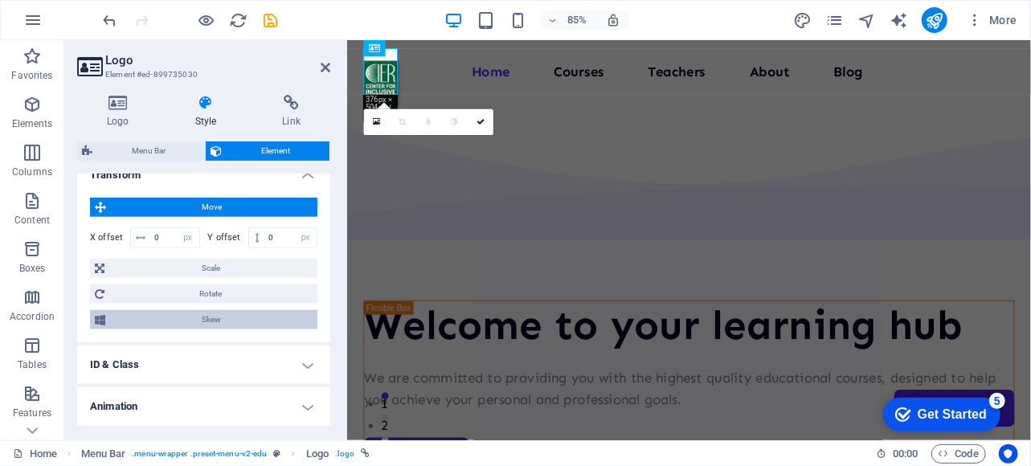
scroll to position [1039, 0]
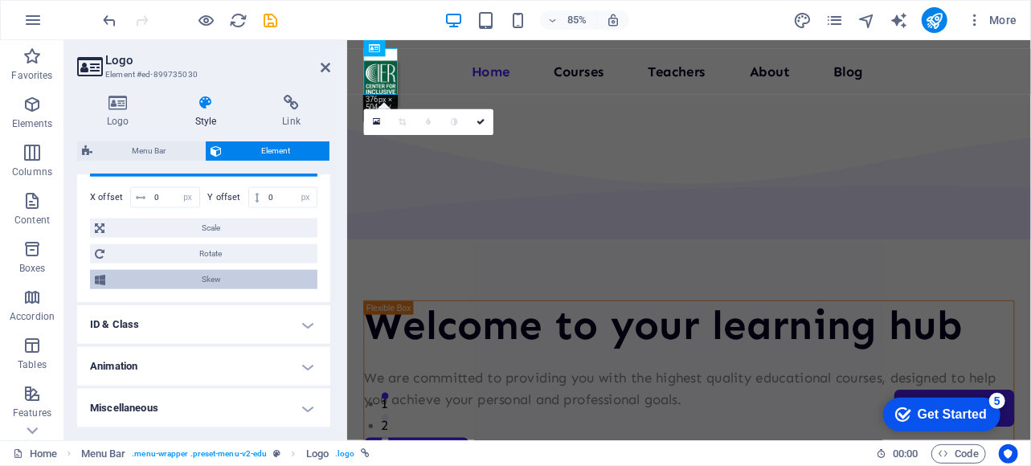
click at [193, 328] on h4 "ID & Class" at bounding box center [203, 324] width 253 height 39
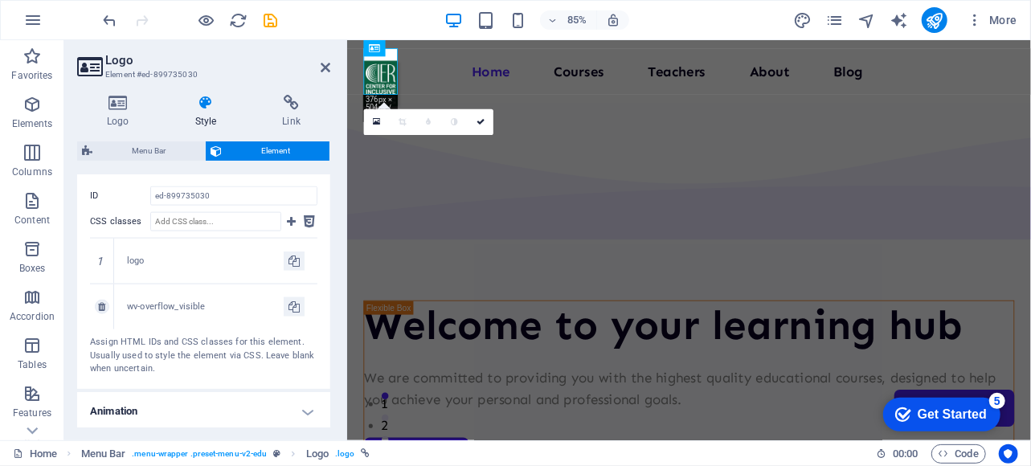
scroll to position [1275, 0]
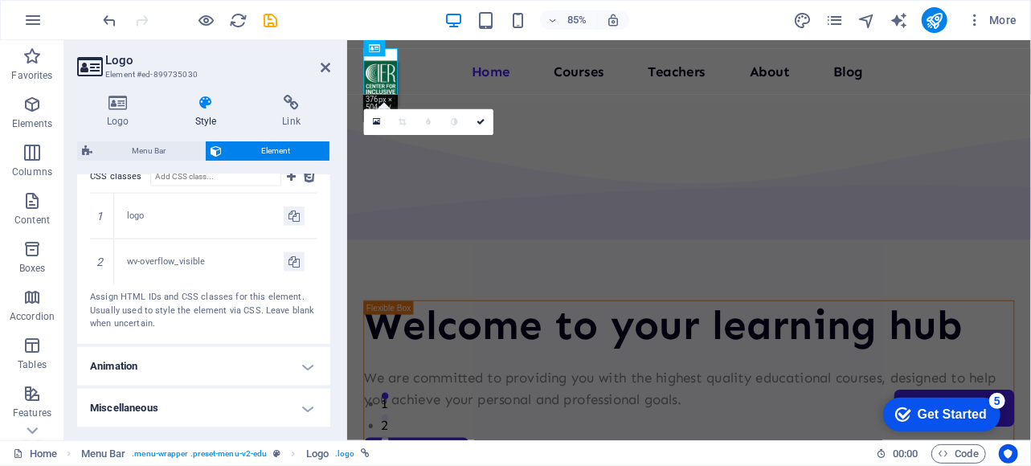
click at [175, 366] on h4 "Animation" at bounding box center [203, 366] width 253 height 39
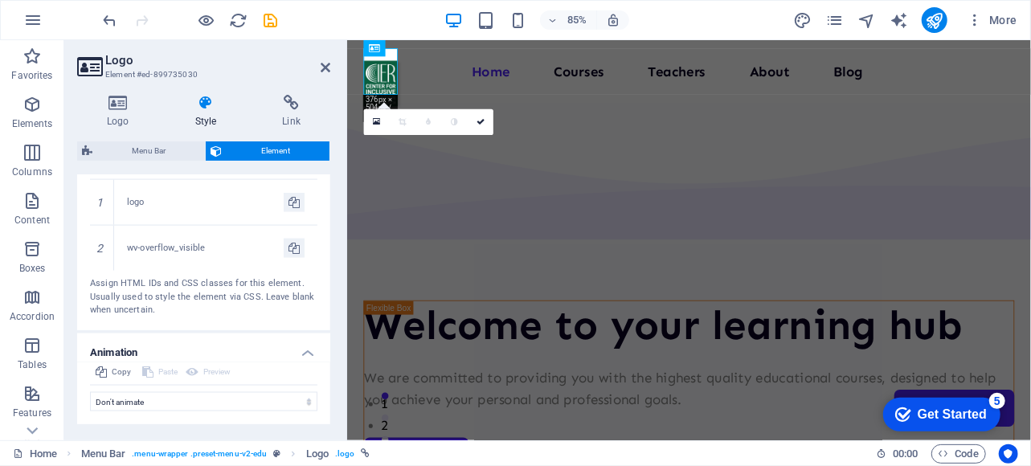
scroll to position [1326, 0]
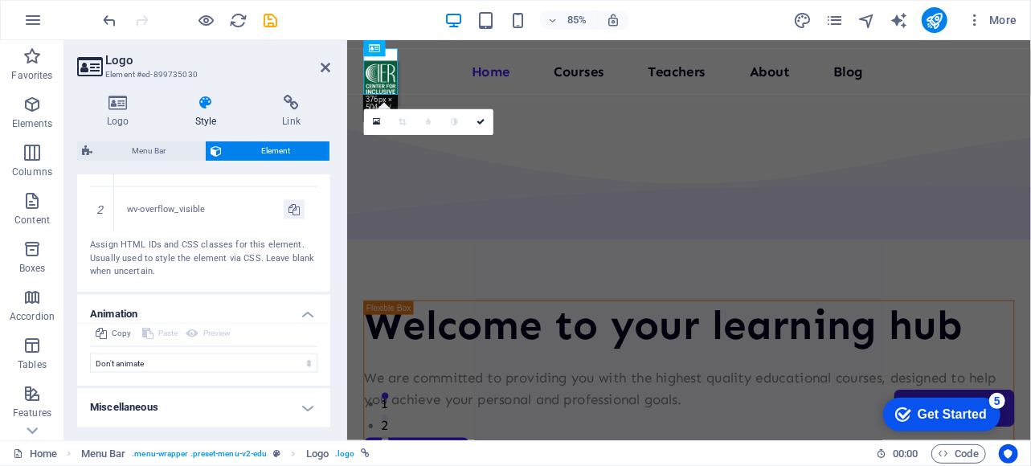
click at [221, 405] on h4 "Miscellaneous" at bounding box center [203, 408] width 253 height 39
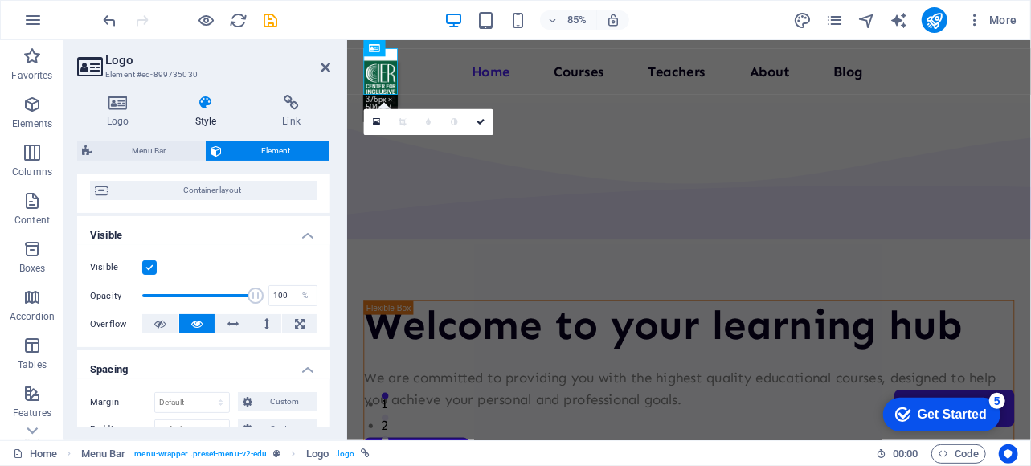
scroll to position [0, 0]
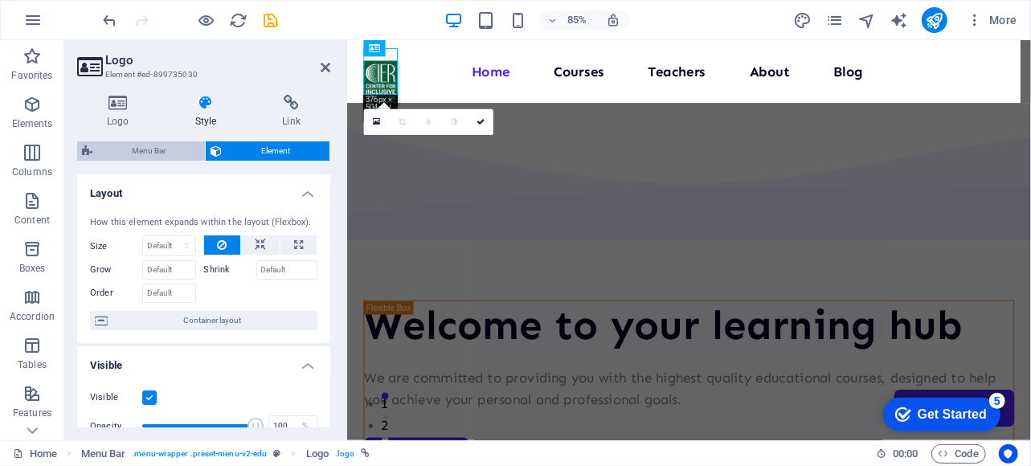
click at [172, 155] on span "Menu Bar" at bounding box center [148, 150] width 103 height 19
select select "px"
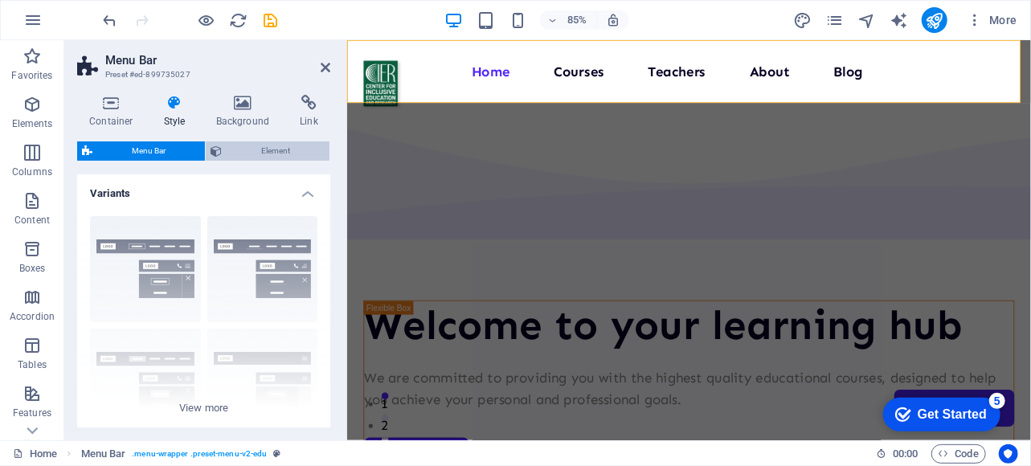
click at [264, 151] on span "Element" at bounding box center [276, 150] width 98 height 19
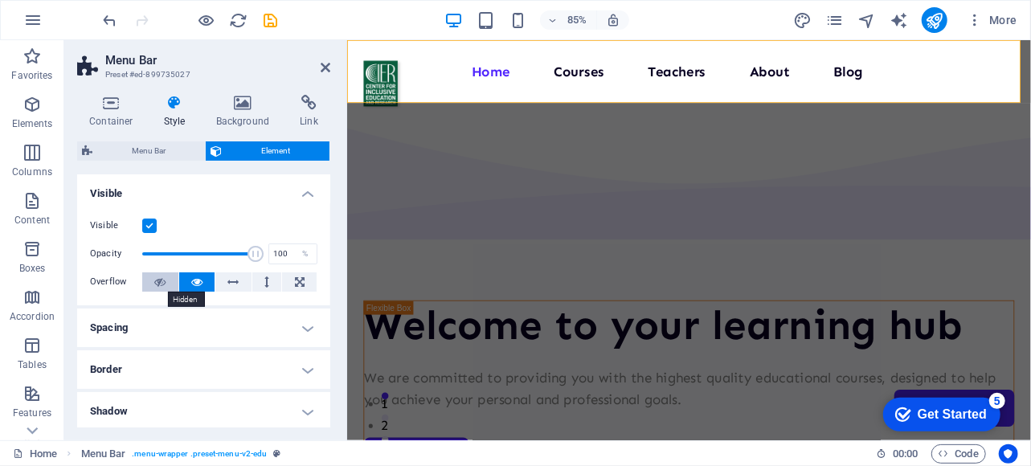
click at [157, 282] on icon at bounding box center [159, 281] width 11 height 19
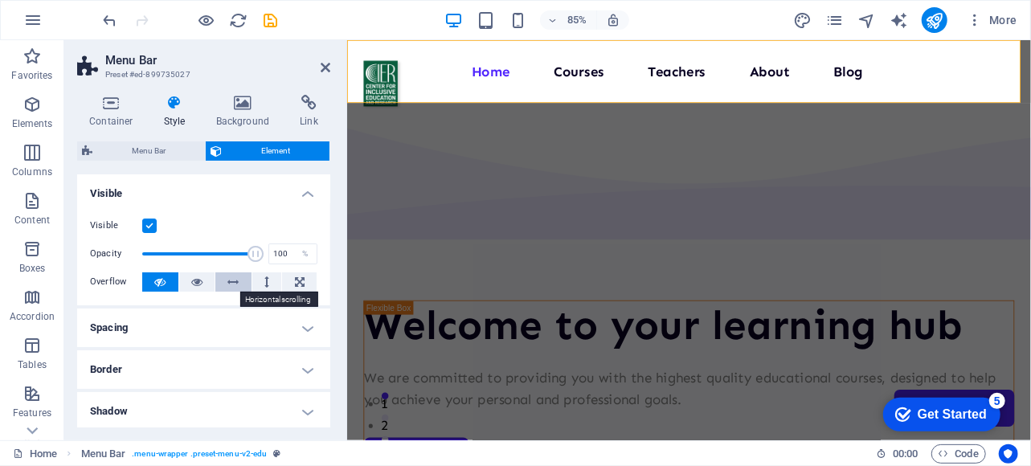
click at [233, 284] on icon at bounding box center [233, 281] width 11 height 19
click at [264, 282] on icon at bounding box center [266, 281] width 5 height 19
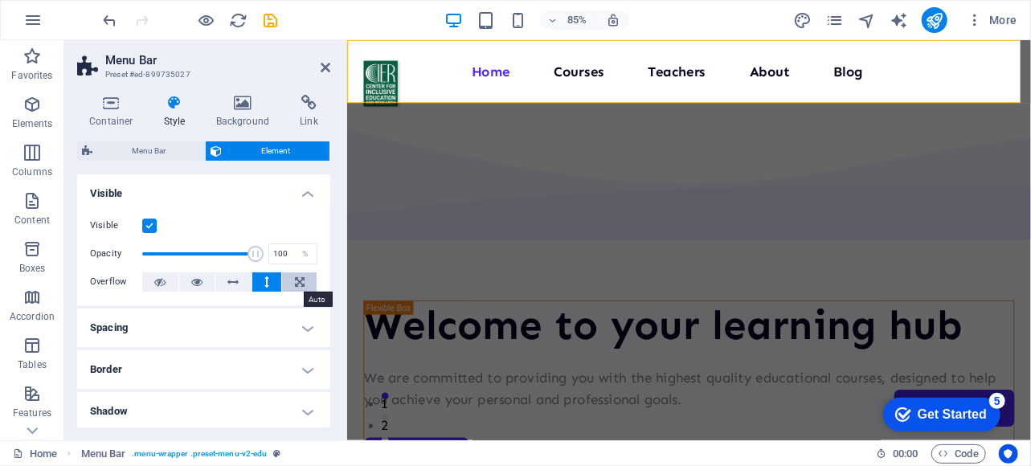
click at [297, 286] on icon at bounding box center [300, 281] width 10 height 19
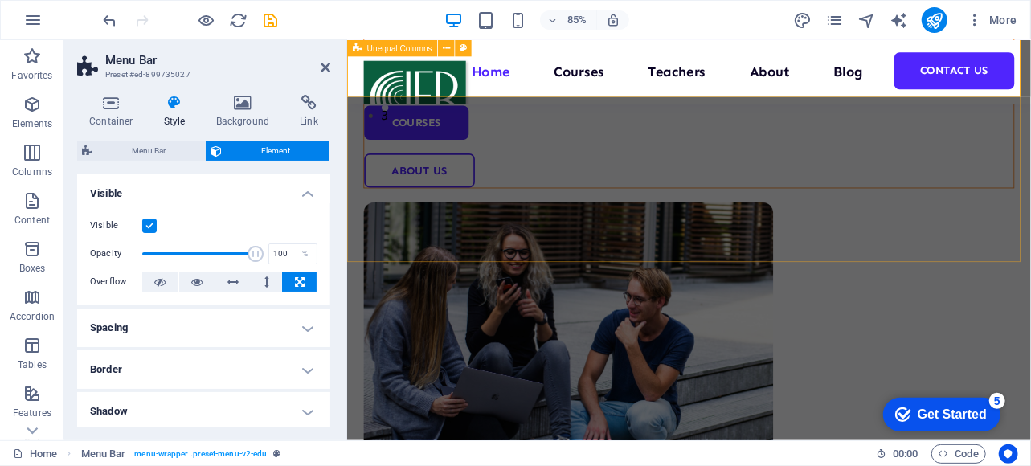
scroll to position [391, 0]
click at [415, 52] on icon at bounding box center [417, 48] width 7 height 14
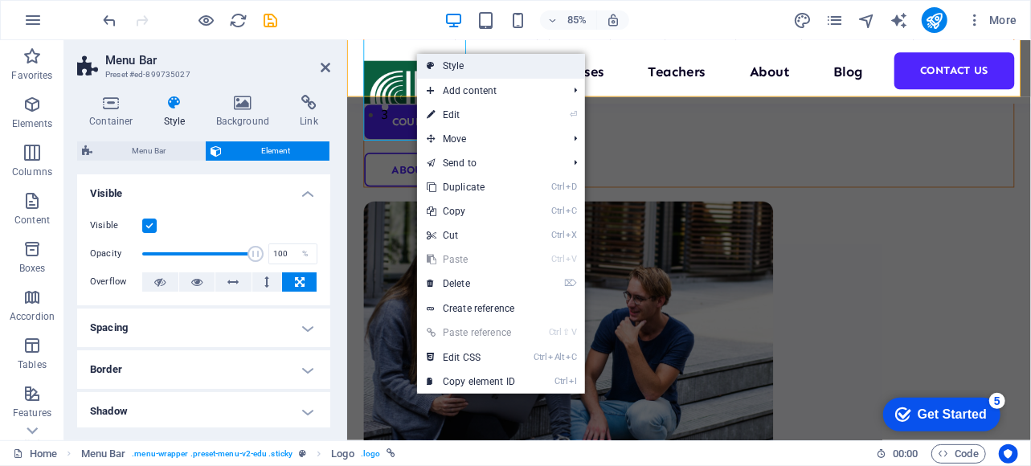
click at [463, 65] on link "Style" at bounding box center [501, 66] width 168 height 24
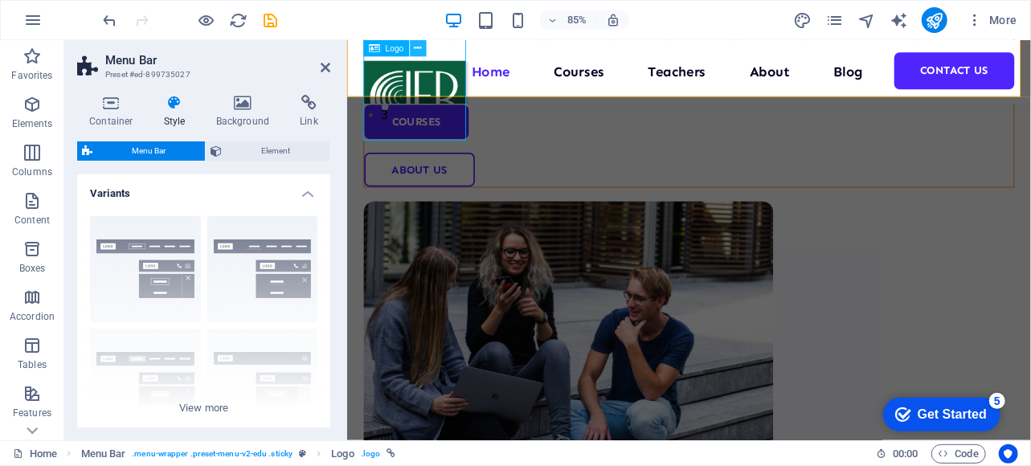
click at [418, 51] on icon at bounding box center [417, 48] width 7 height 14
click at [246, 112] on h4 "Background" at bounding box center [246, 112] width 84 height 34
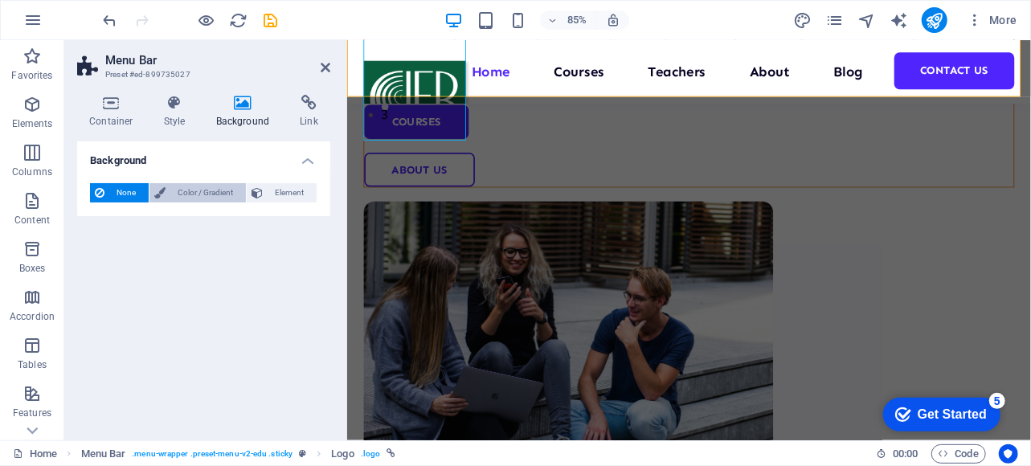
click at [190, 189] on span "Color / Gradient" at bounding box center [205, 192] width 71 height 19
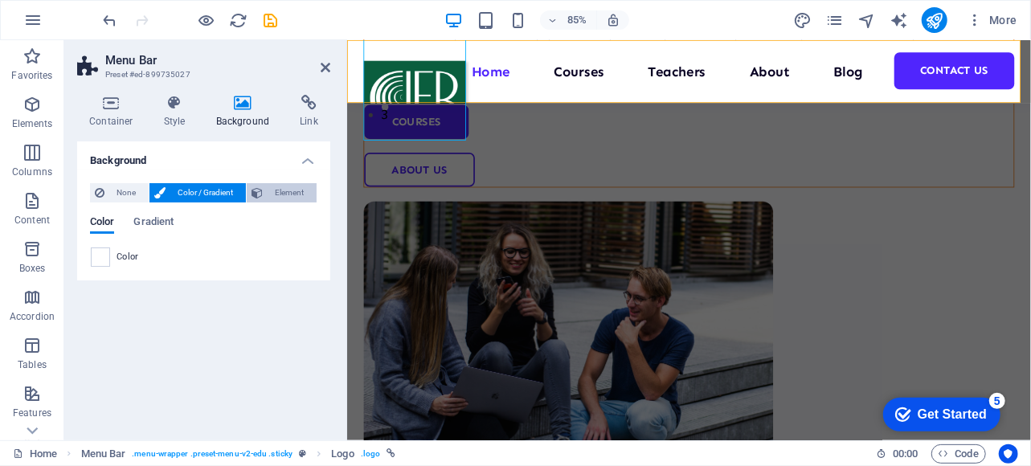
click at [288, 187] on span "Element" at bounding box center [290, 192] width 44 height 19
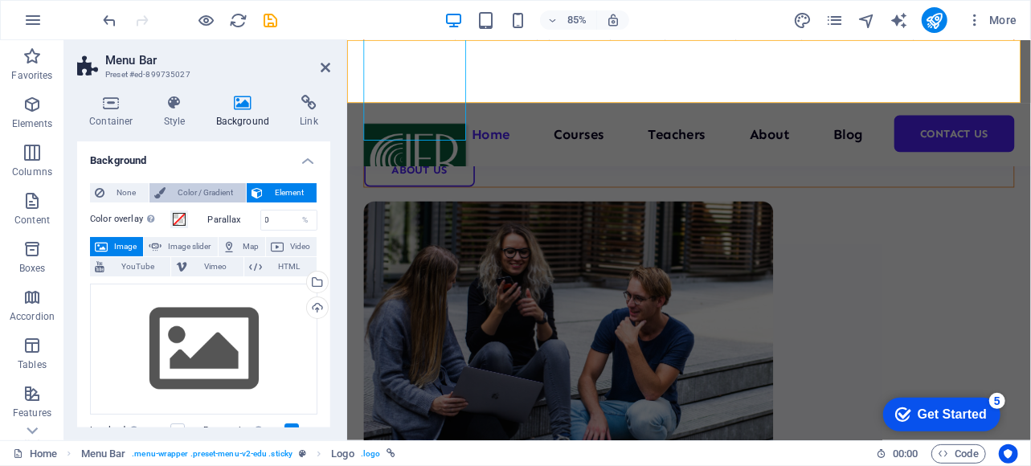
click at [209, 186] on span "Color / Gradient" at bounding box center [205, 192] width 71 height 19
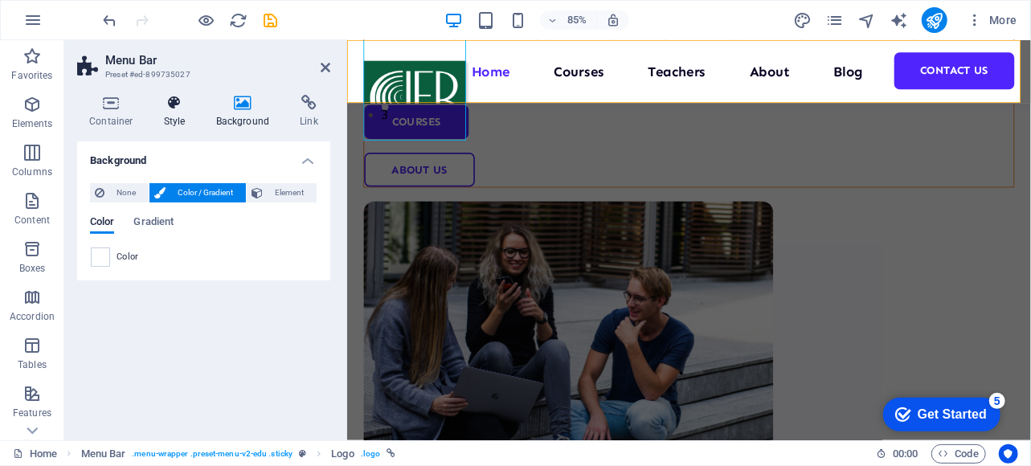
click at [175, 117] on h4 "Style" at bounding box center [178, 112] width 52 height 34
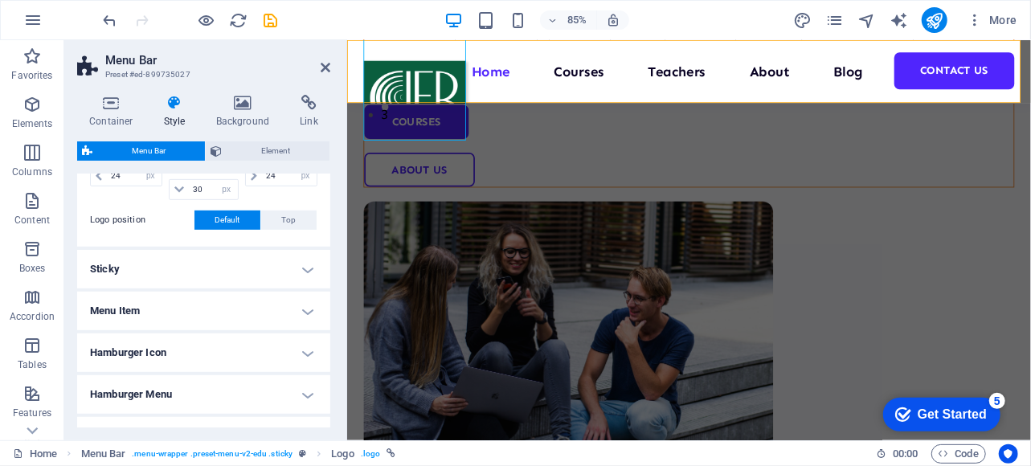
scroll to position [491, 0]
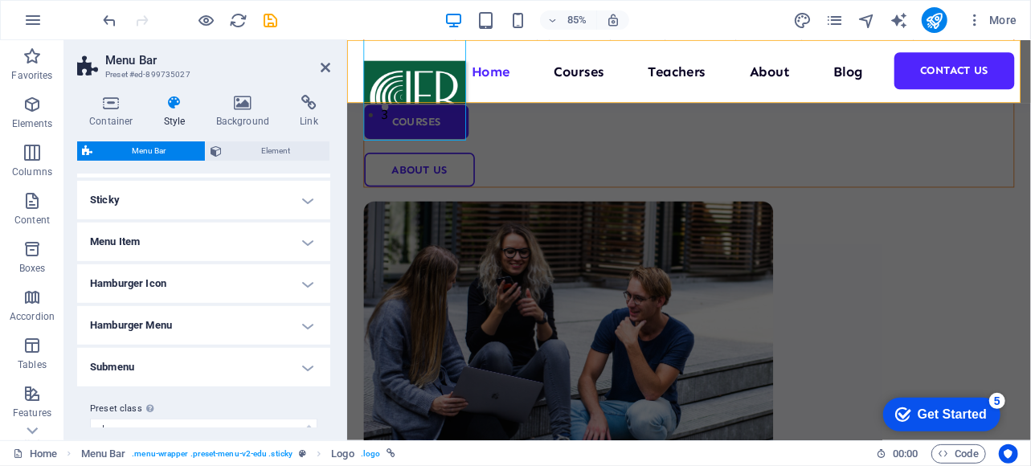
click at [211, 233] on h4 "Menu Item" at bounding box center [203, 242] width 253 height 39
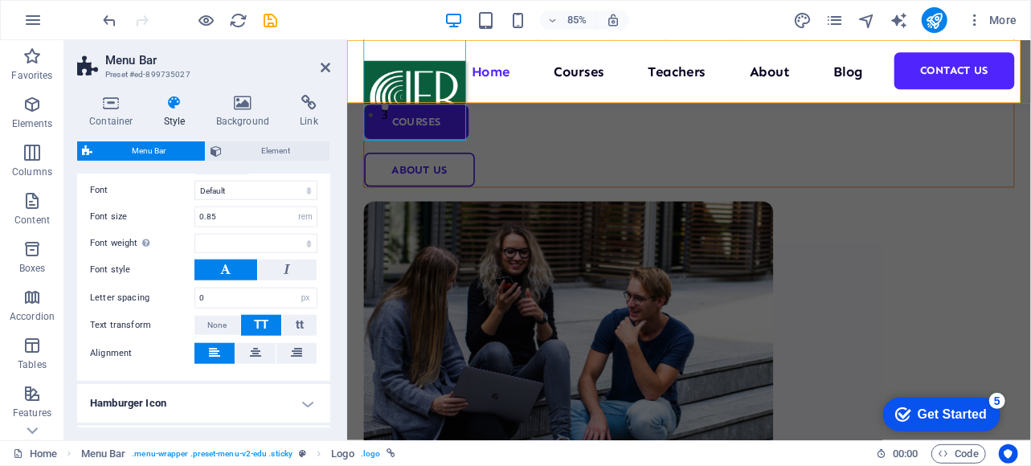
scroll to position [898, 0]
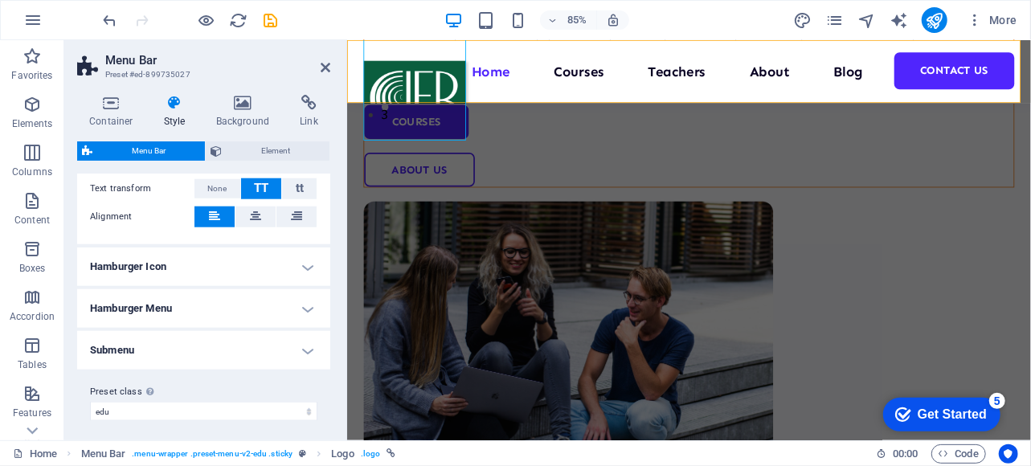
click at [209, 263] on h4 "Hamburger Icon" at bounding box center [203, 267] width 253 height 39
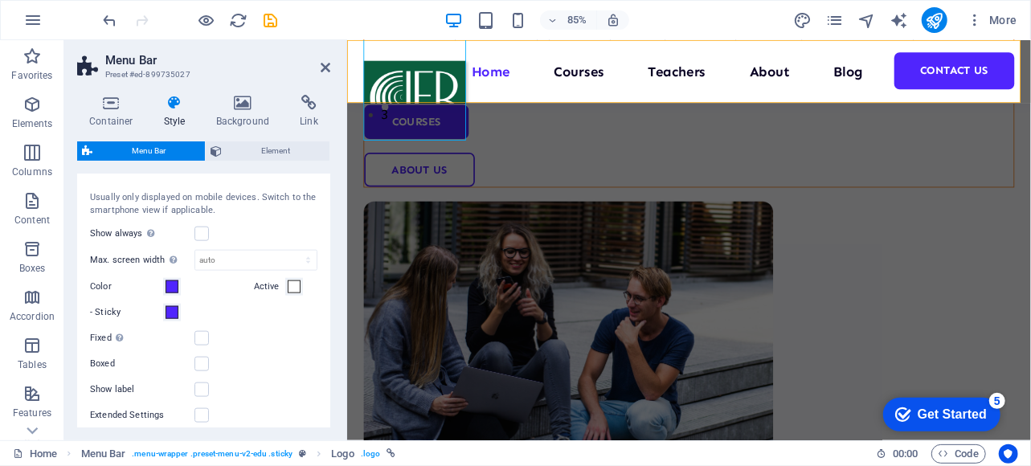
scroll to position [1155, 0]
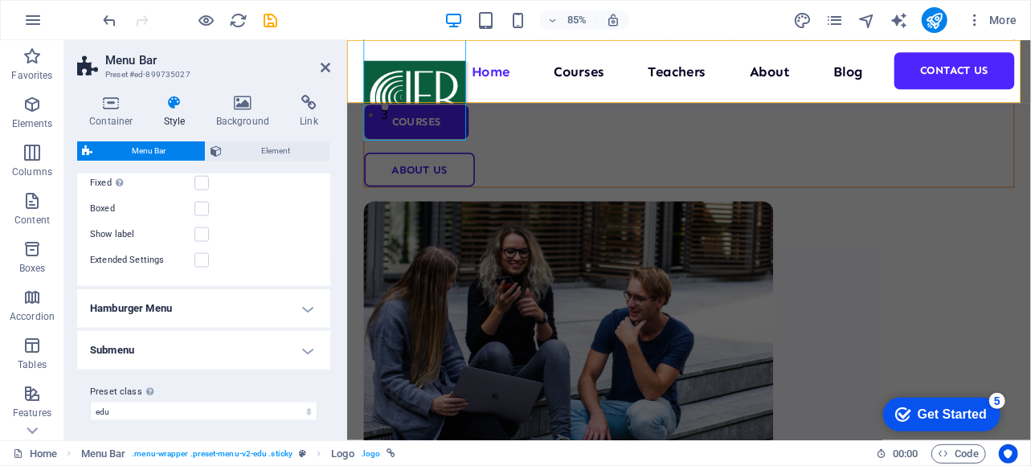
click at [207, 301] on h4 "Hamburger Menu" at bounding box center [203, 308] width 253 height 39
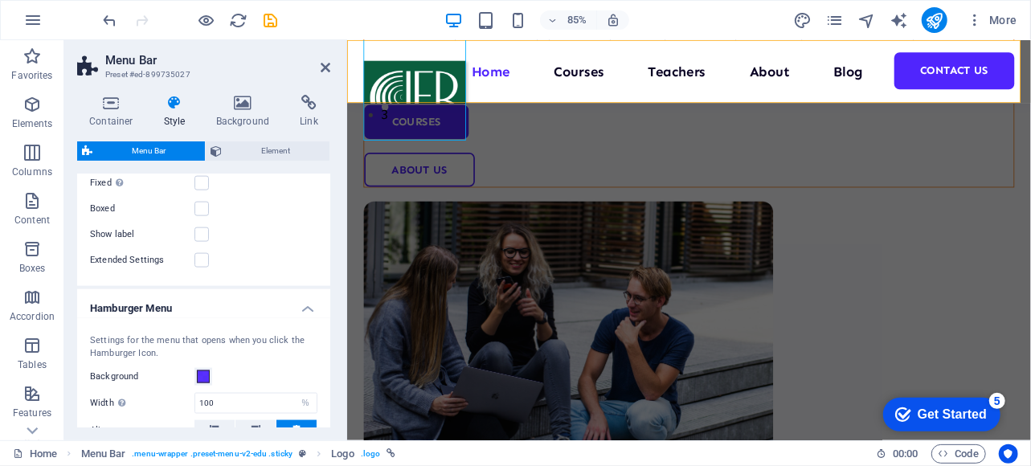
scroll to position [1394, 0]
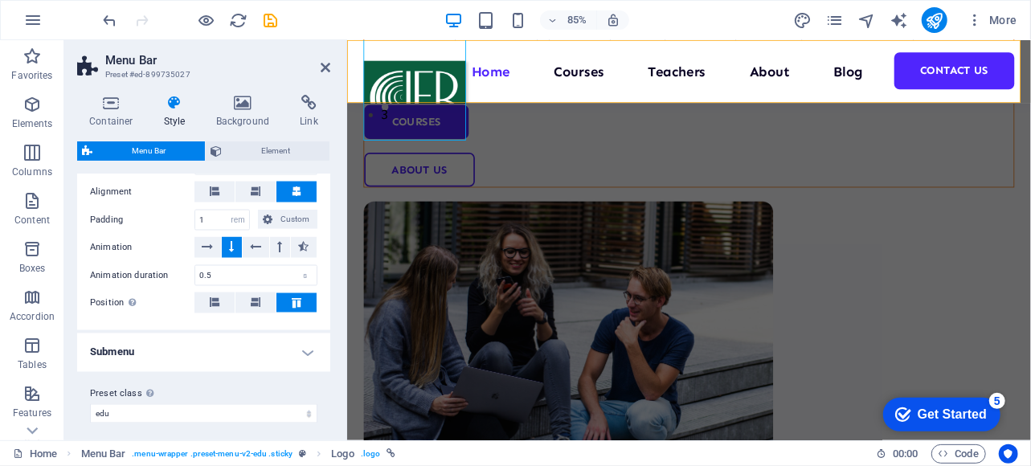
click at [206, 335] on h4 "Submenu" at bounding box center [203, 353] width 253 height 39
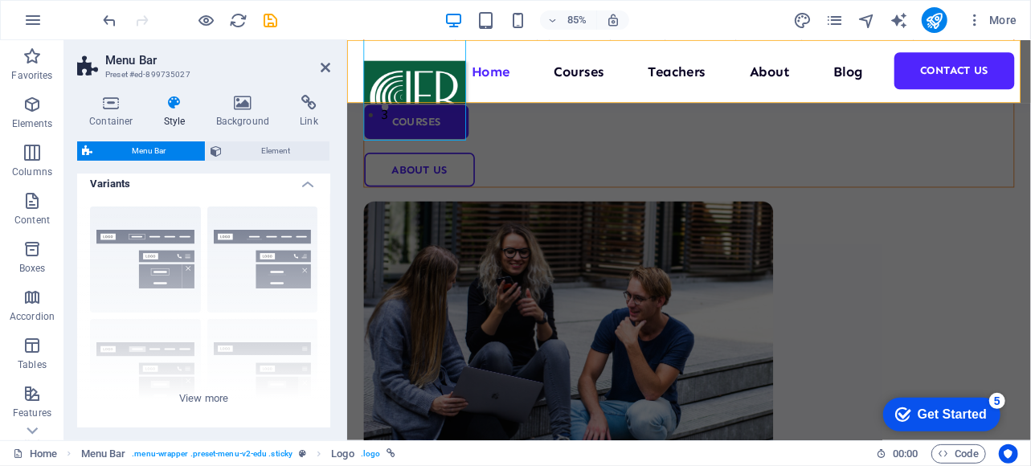
scroll to position [0, 0]
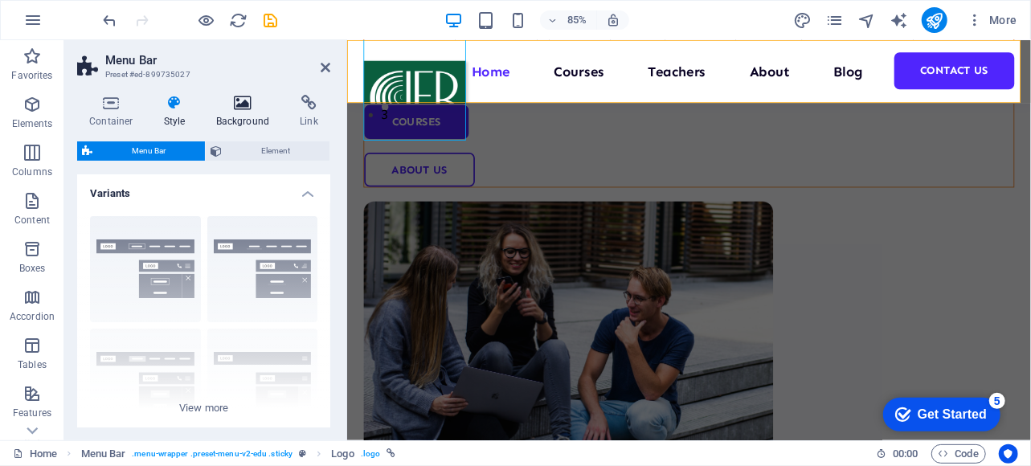
click at [233, 112] on h4 "Background" at bounding box center [246, 112] width 84 height 34
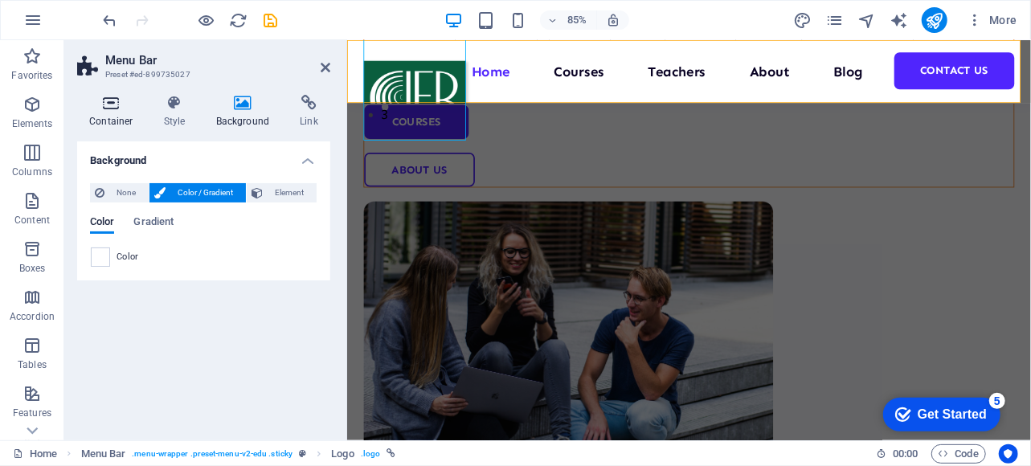
click at [100, 113] on h4 "Container" at bounding box center [114, 112] width 75 height 34
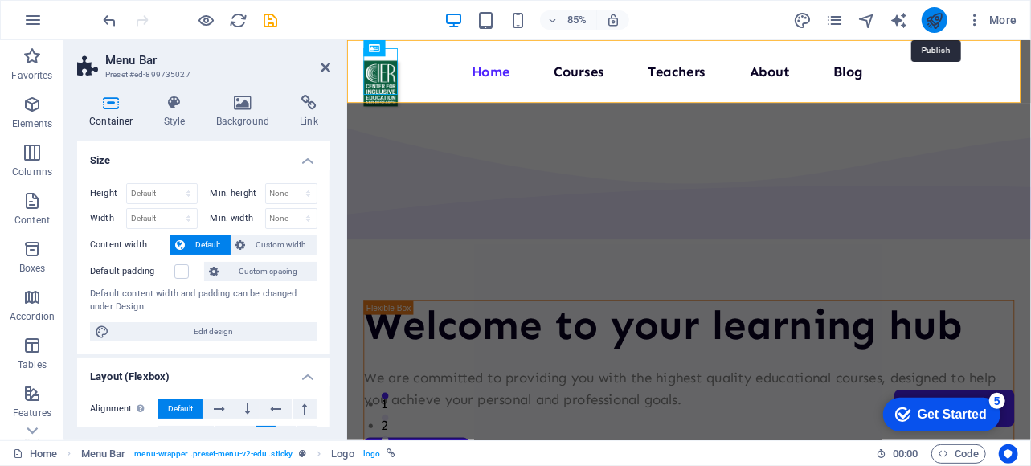
click at [935, 25] on icon "publish" at bounding box center [934, 20] width 18 height 18
